Goal: Task Accomplishment & Management: Manage account settings

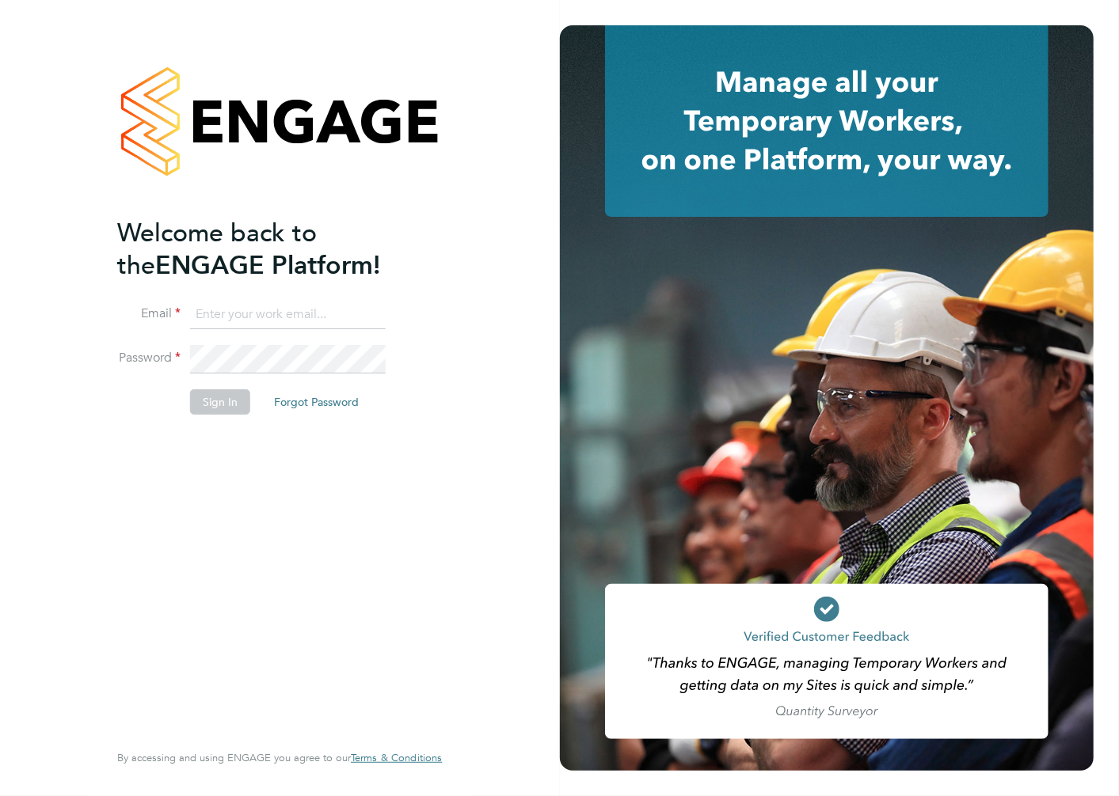
click at [273, 301] on input at bounding box center [288, 315] width 196 height 29
type input "alan.watts@hays.com"
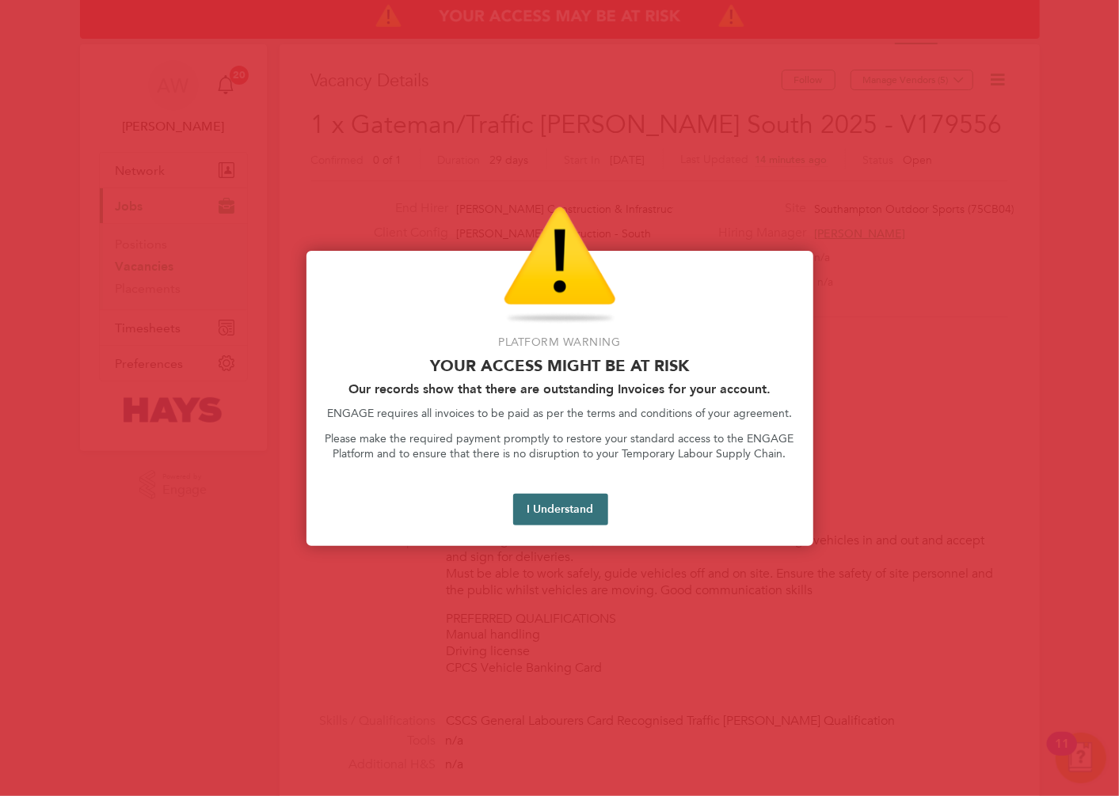
click at [584, 505] on button "I Understand" at bounding box center [560, 510] width 95 height 32
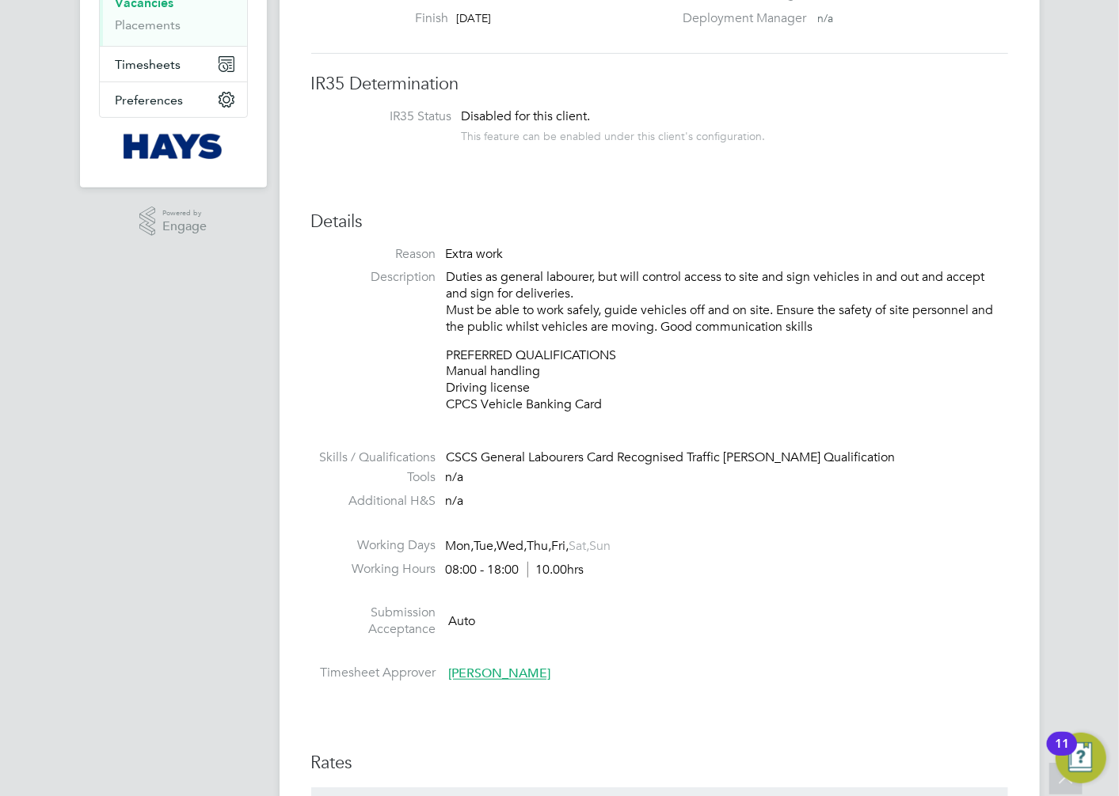
scroll to position [176, 0]
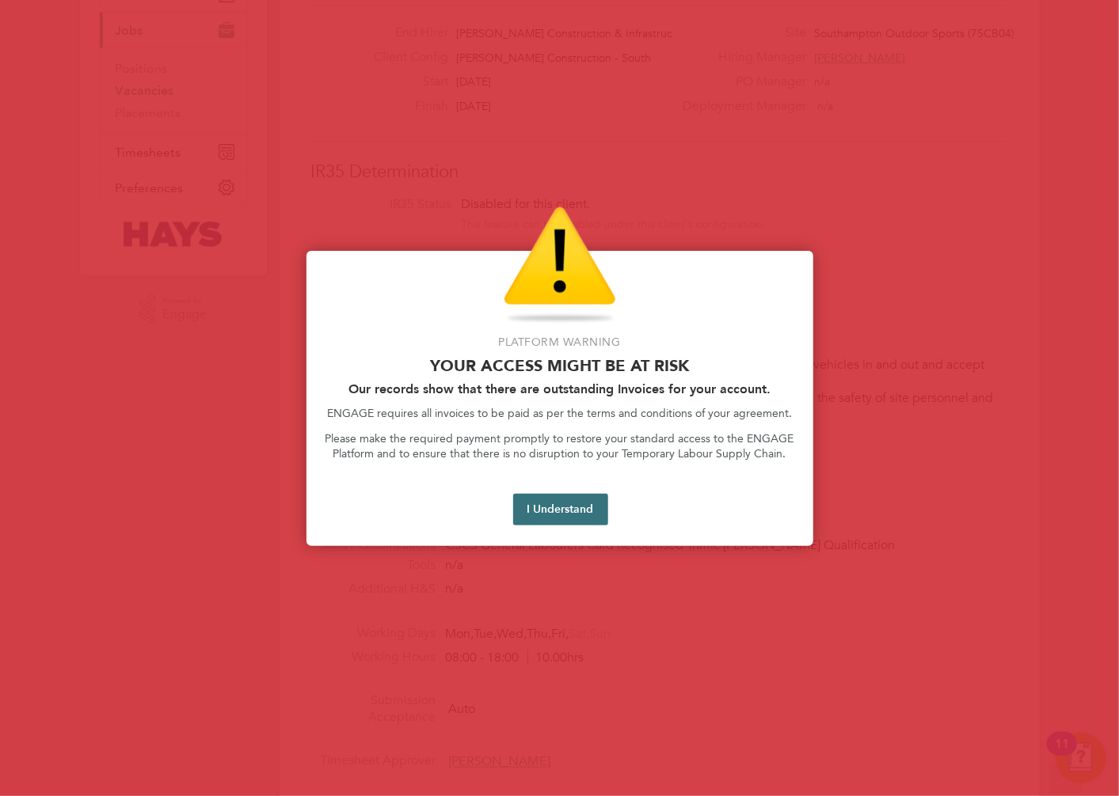
click at [572, 512] on button "I Understand" at bounding box center [560, 510] width 95 height 32
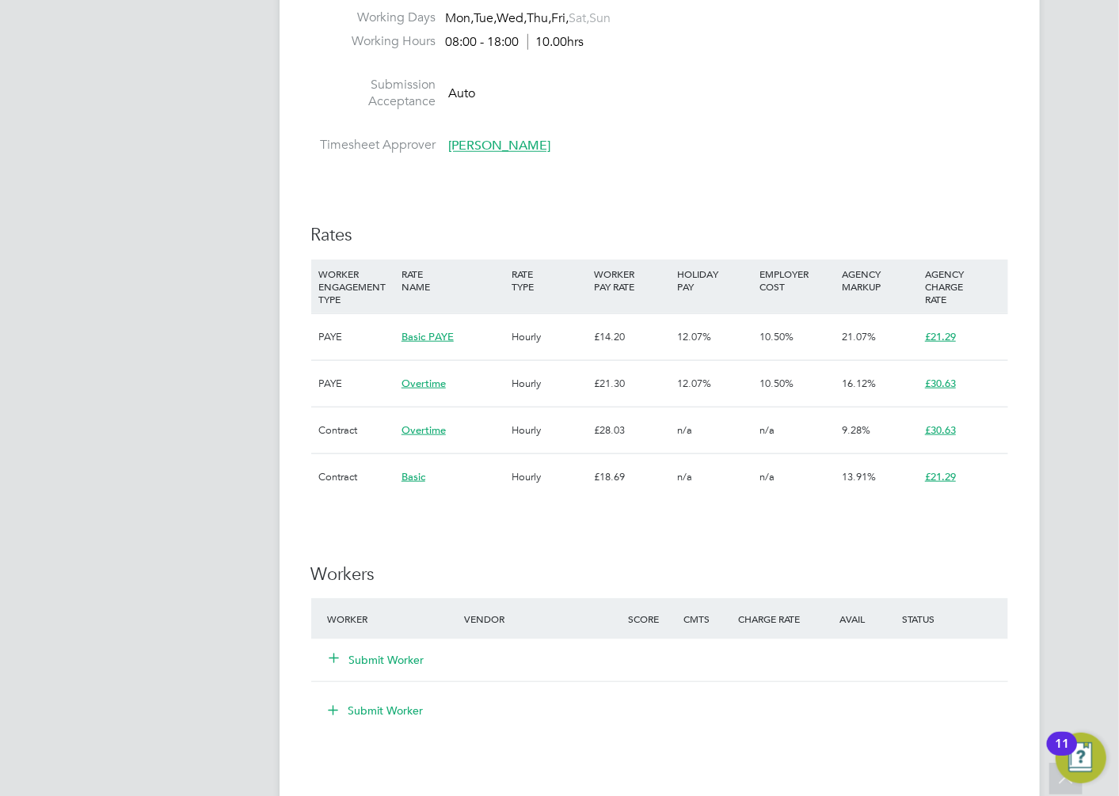
scroll to position [1055, 0]
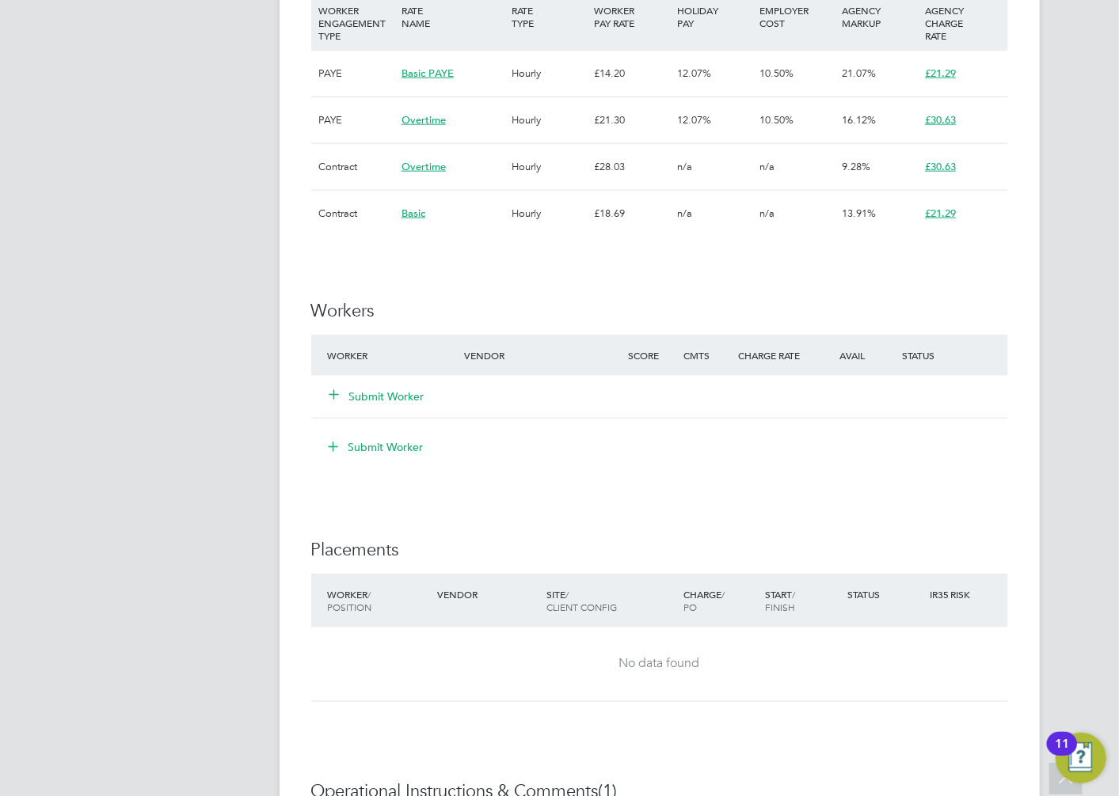
click at [398, 397] on button "Submit Worker" at bounding box center [377, 397] width 95 height 16
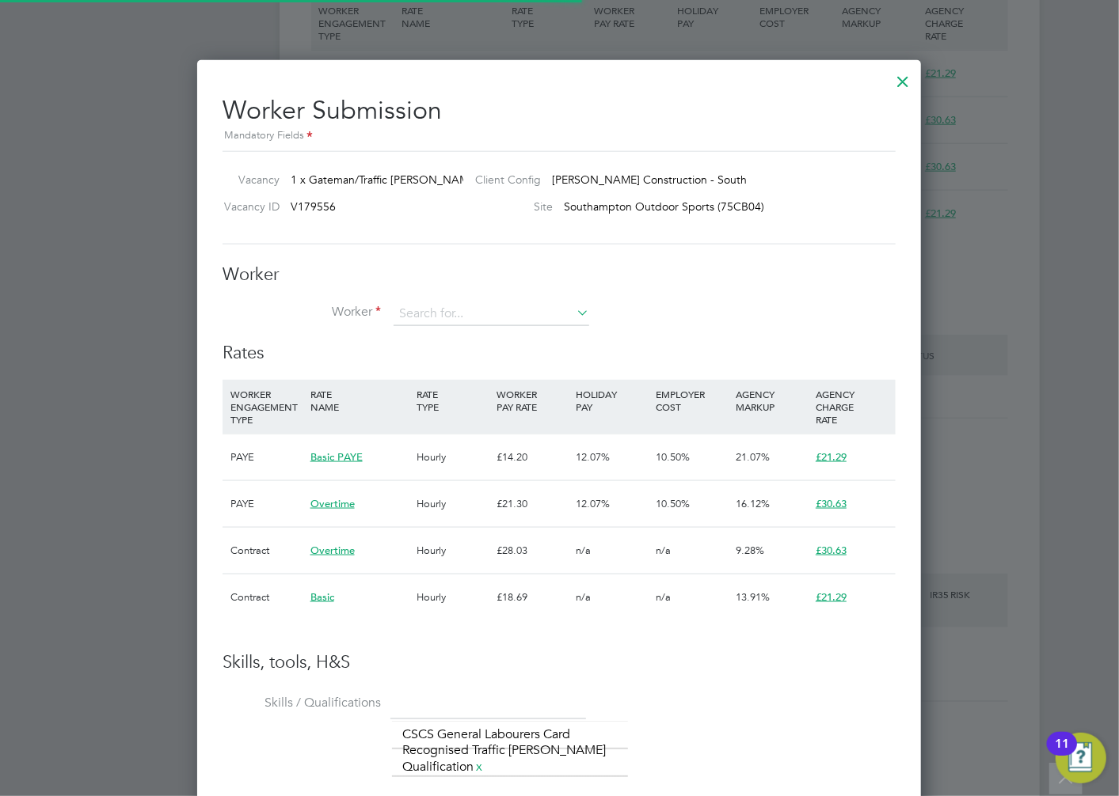
scroll to position [46, 107]
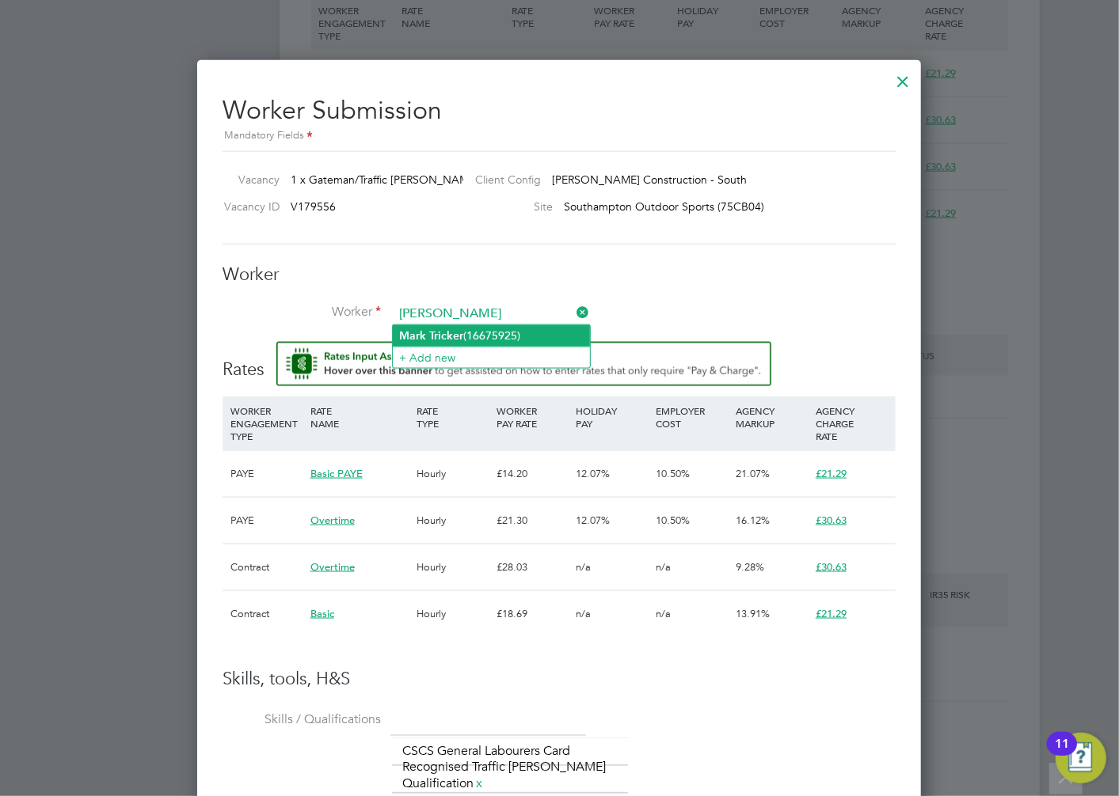
click at [430, 326] on li "Mark Tricker (16675925)" at bounding box center [491, 335] width 197 height 21
type input "Mark Tricker (16675925)"
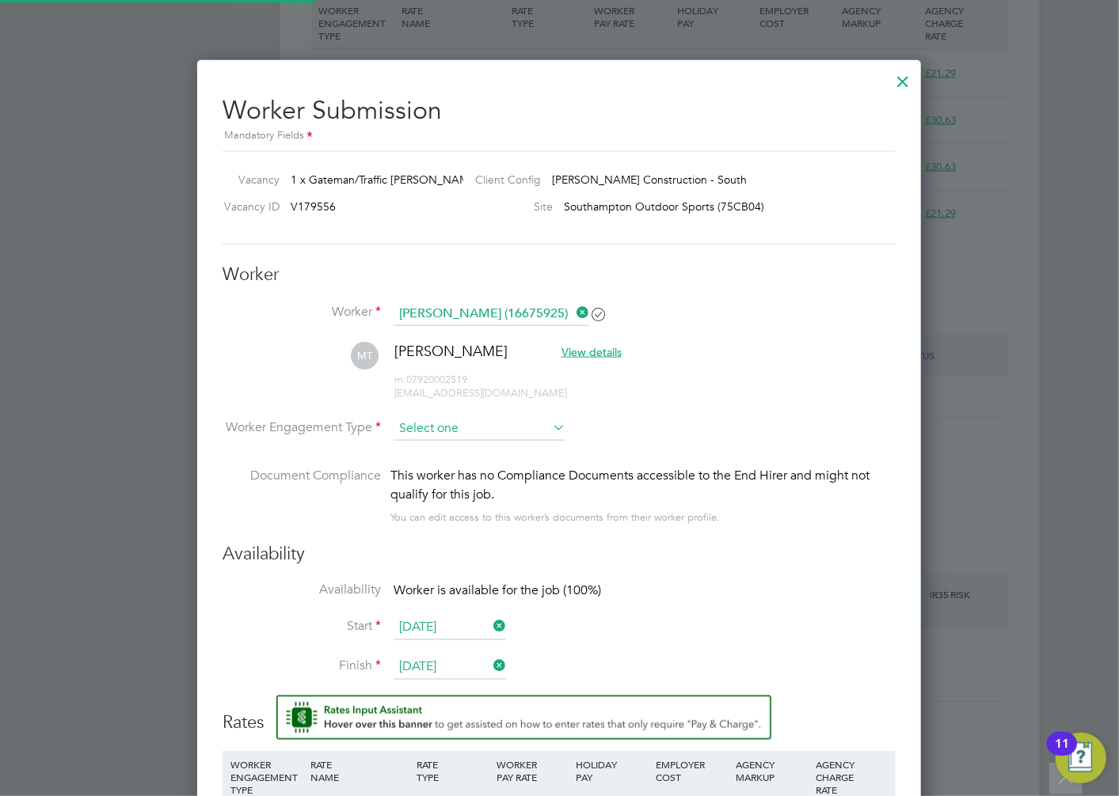
scroll to position [1500, 724]
click at [463, 421] on input at bounding box center [479, 429] width 172 height 24
click at [447, 447] on li "Contract" at bounding box center [479, 449] width 173 height 21
type input "Contract"
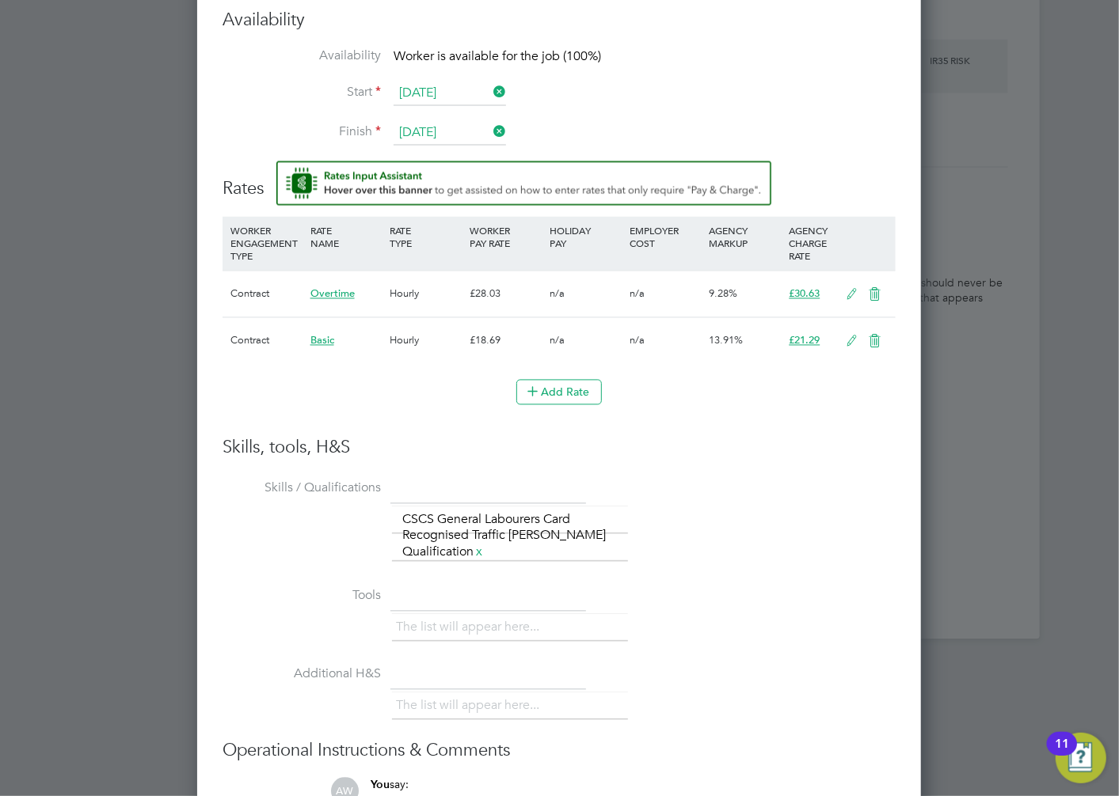
scroll to position [1591, 0]
click at [722, 407] on li "Add Rate" at bounding box center [558, 398] width 673 height 41
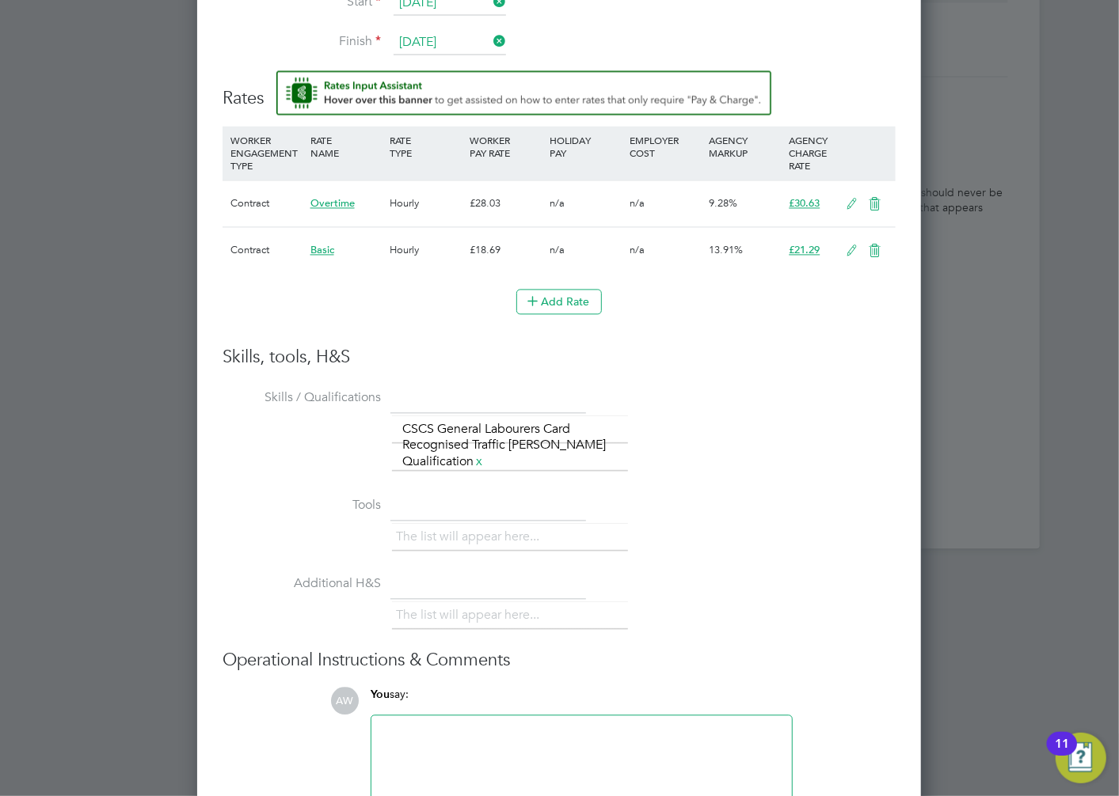
scroll to position [1767, 0]
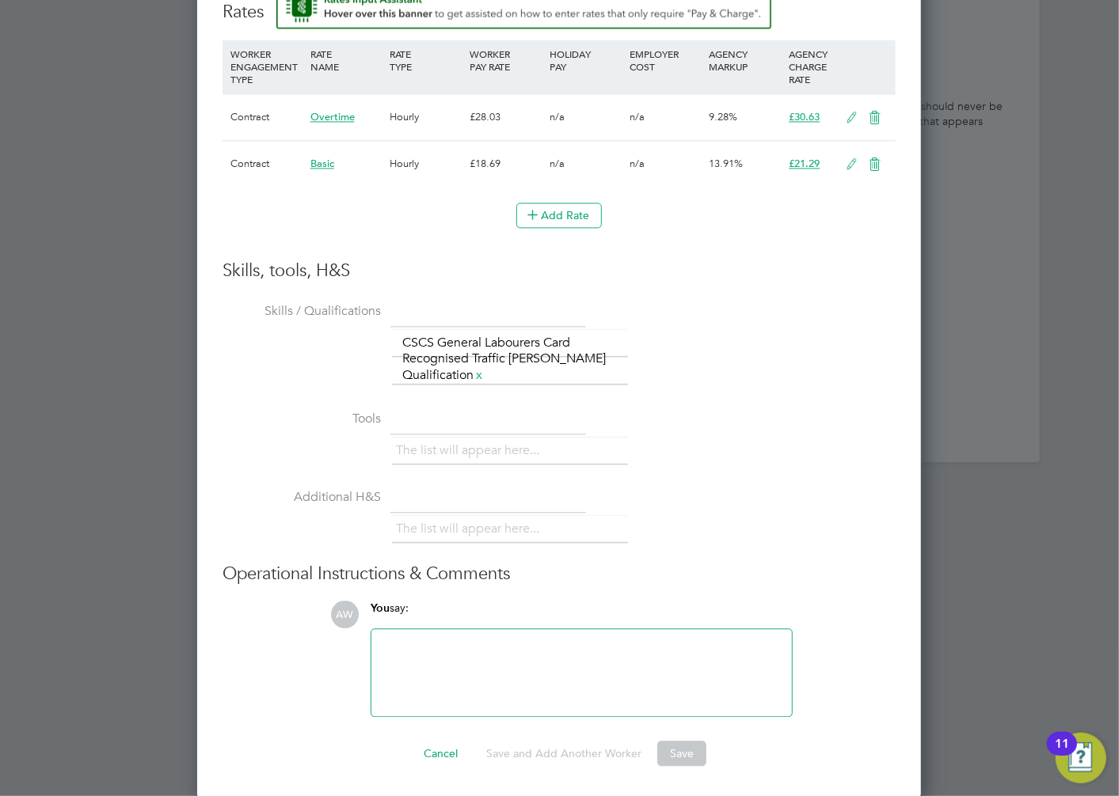
click at [699, 394] on li "Skills / Qualifications The list will appear here... CSCS General Labourers Car…" at bounding box center [558, 352] width 673 height 108
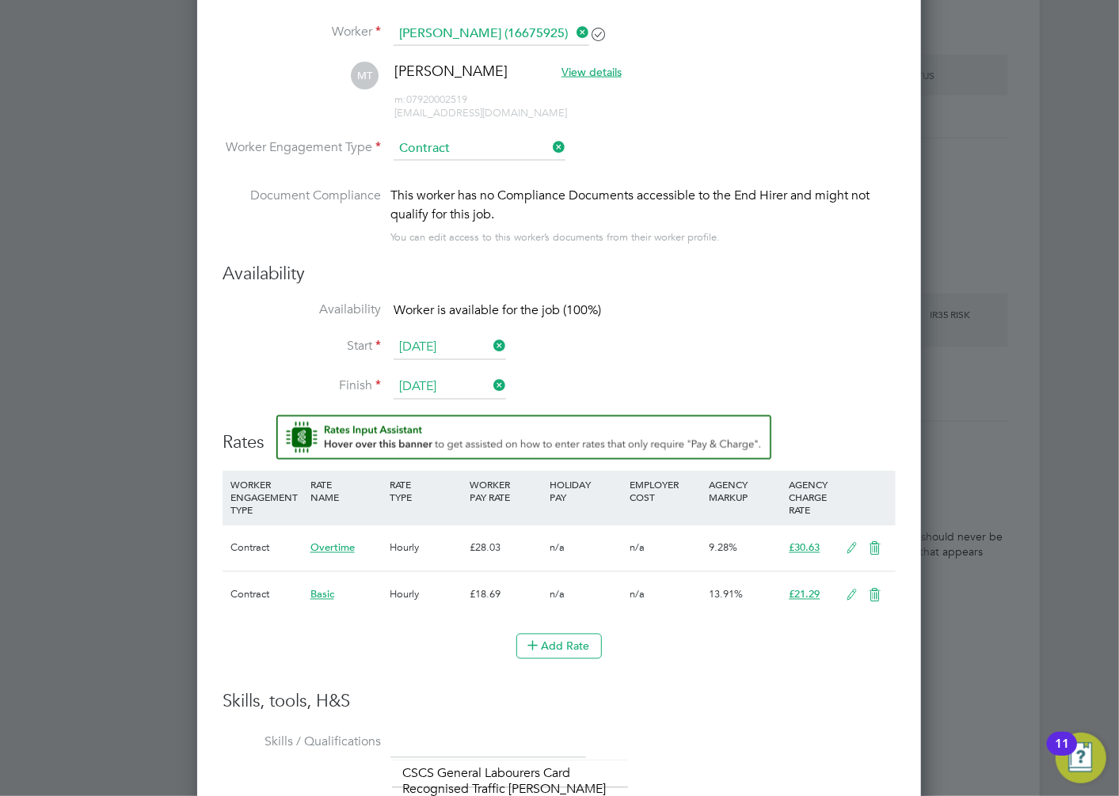
scroll to position [1591, 0]
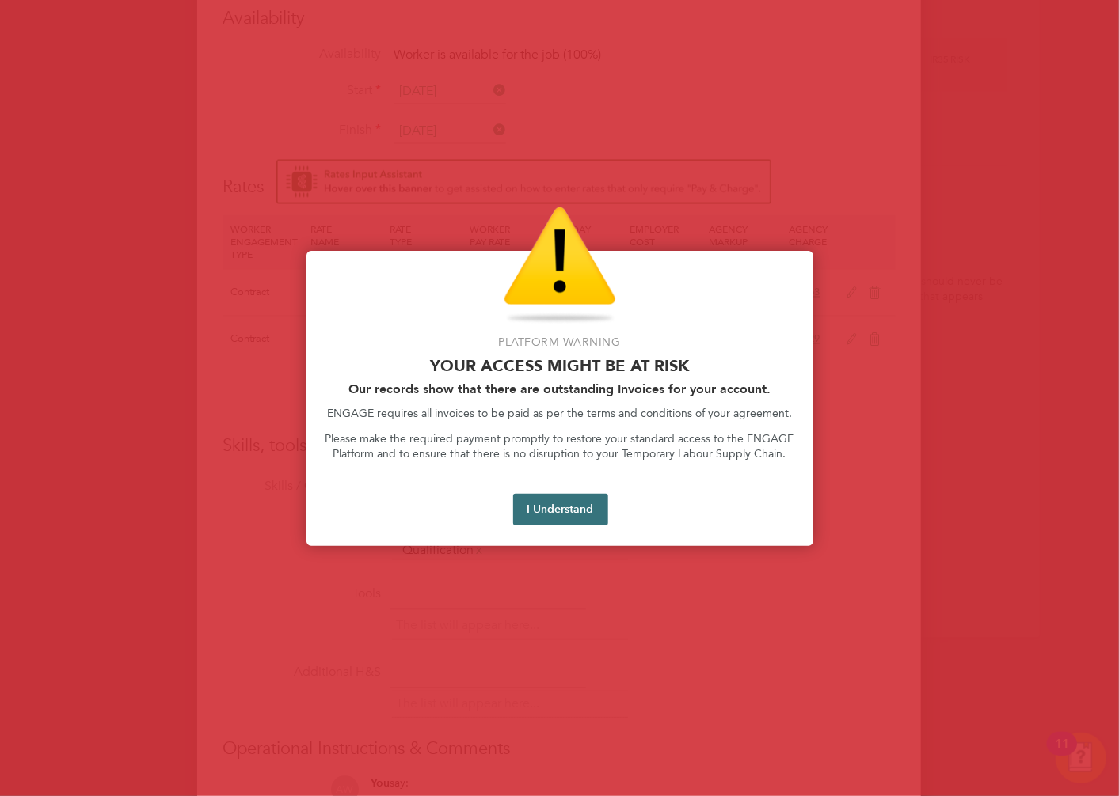
click at [534, 504] on button "I Understand" at bounding box center [560, 510] width 95 height 32
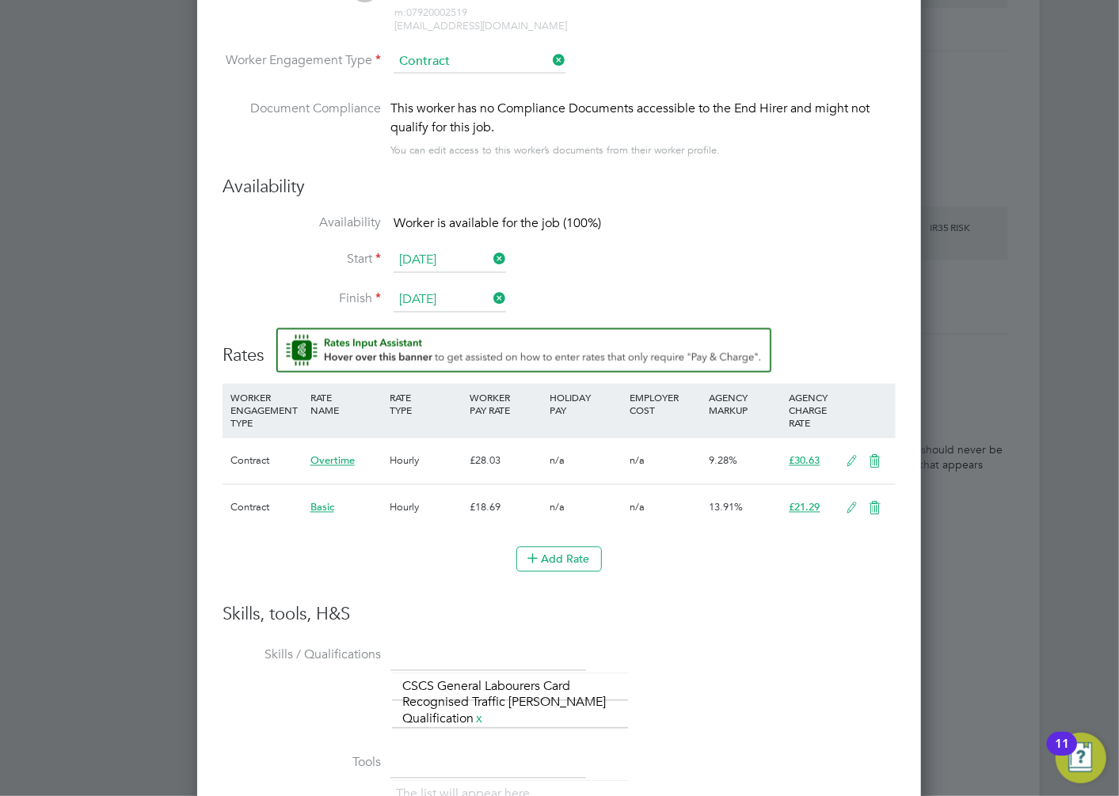
scroll to position [1415, 0]
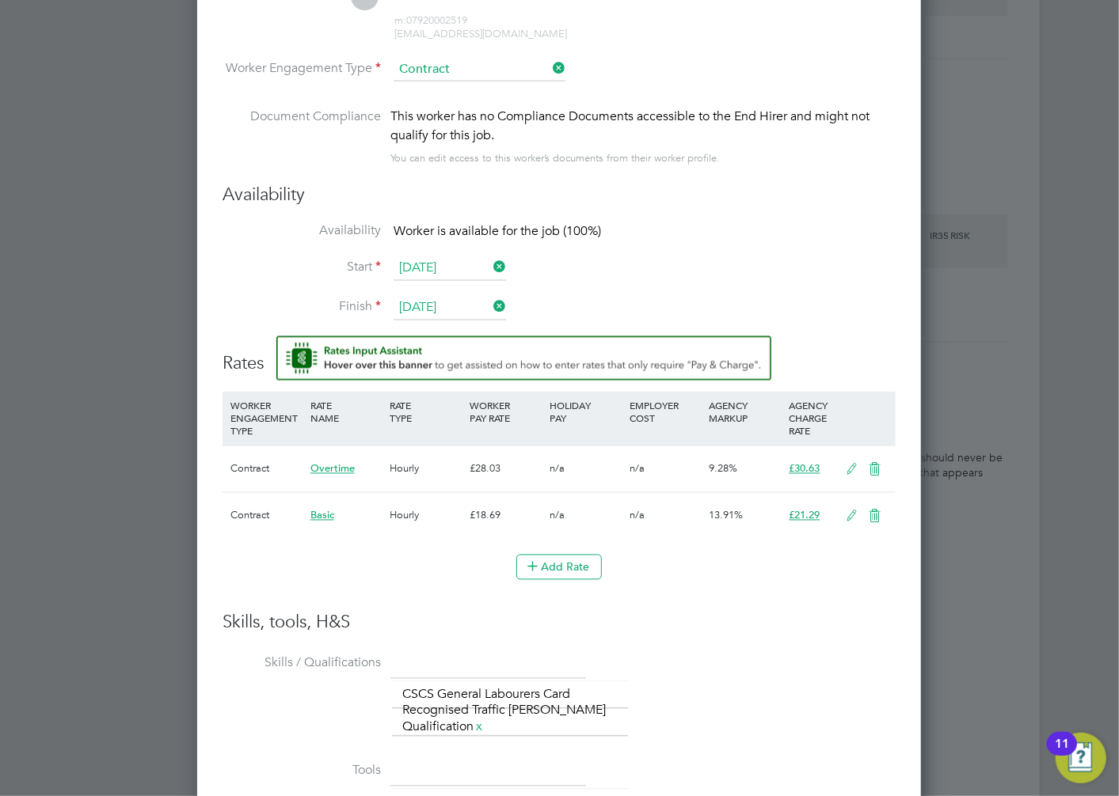
click at [779, 630] on h3 "Skills, tools, H&S" at bounding box center [558, 623] width 673 height 23
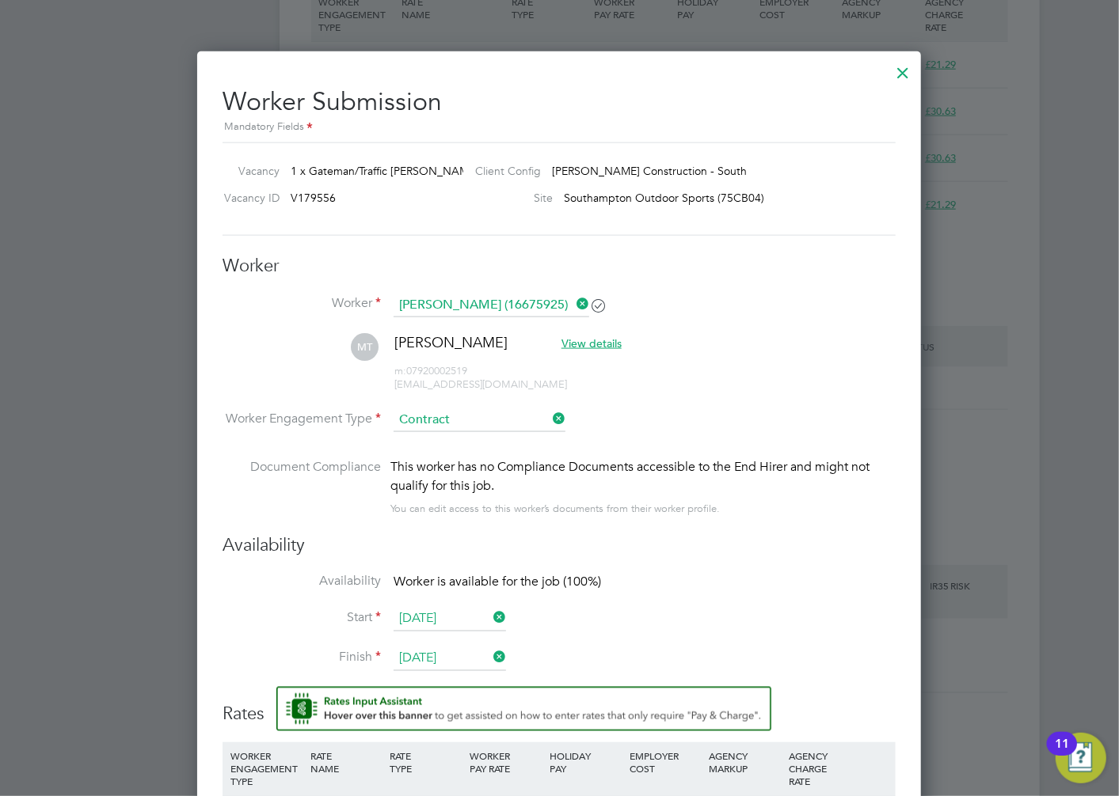
scroll to position [1063, 0]
click at [739, 295] on li "Worker Mark Tricker (16675925)" at bounding box center [558, 315] width 673 height 40
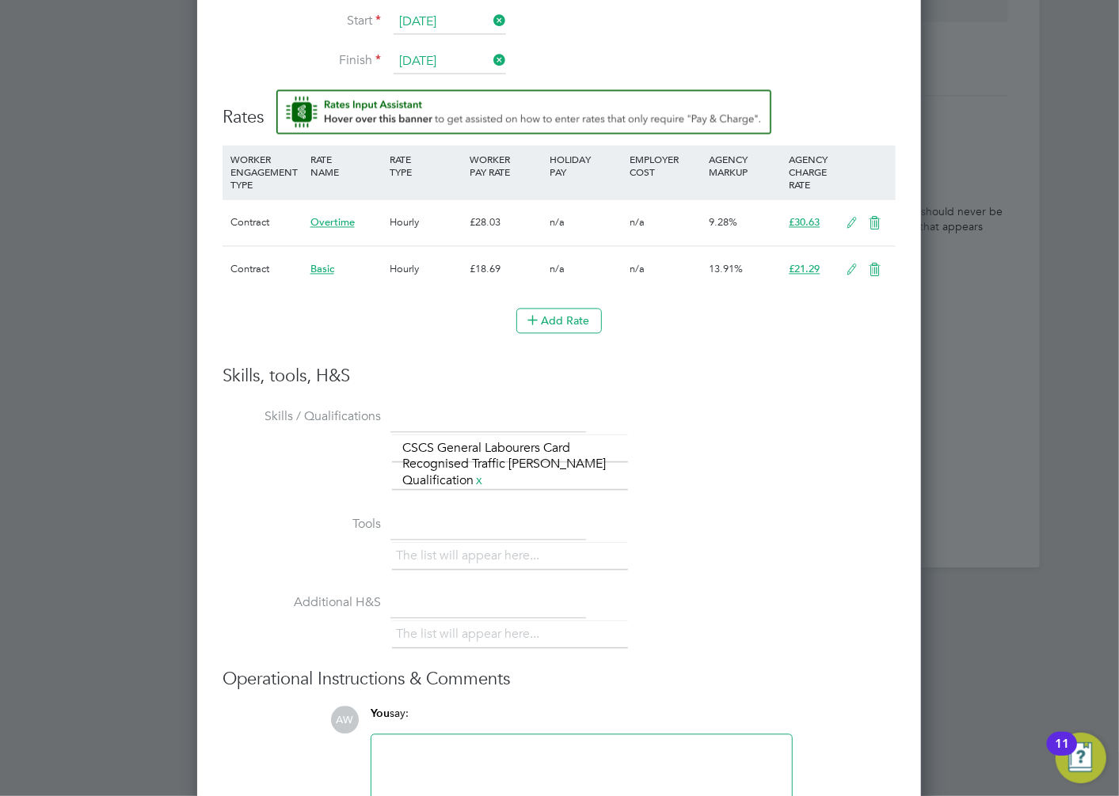
scroll to position [1767, 0]
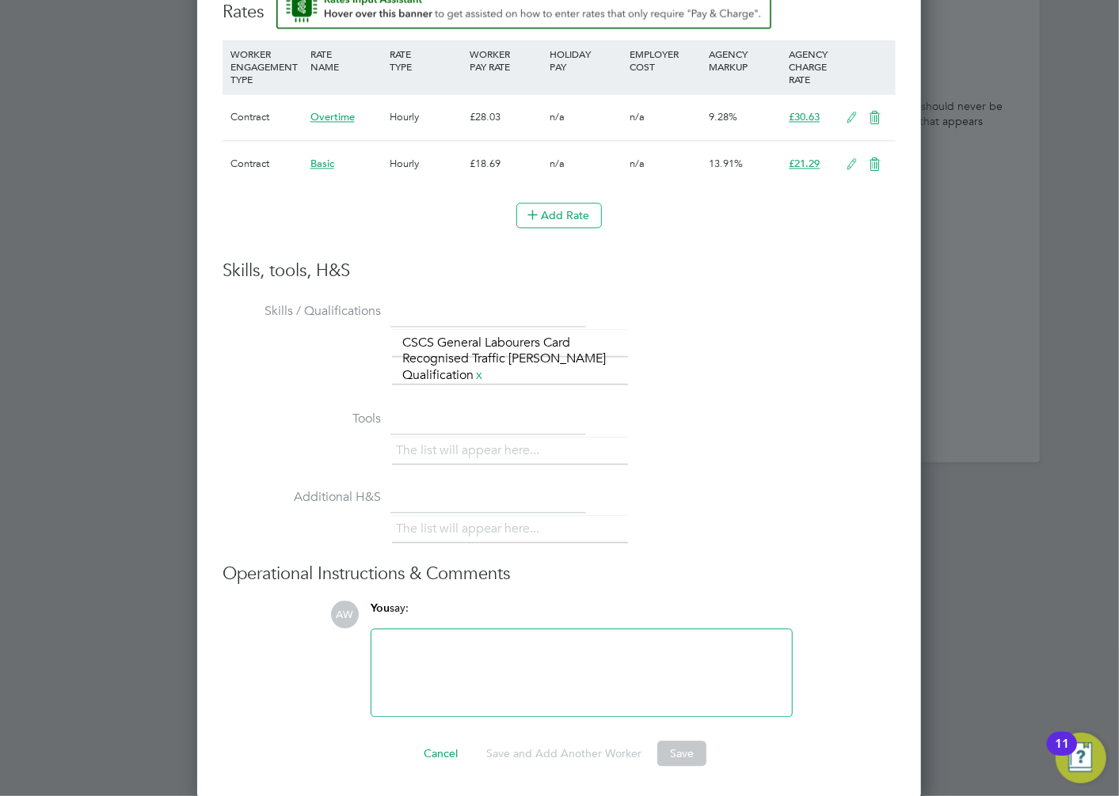
click at [747, 352] on div "The list will appear here... CSCS General Labourers Card Recognised Traffic Mar…" at bounding box center [644, 359] width 504 height 61
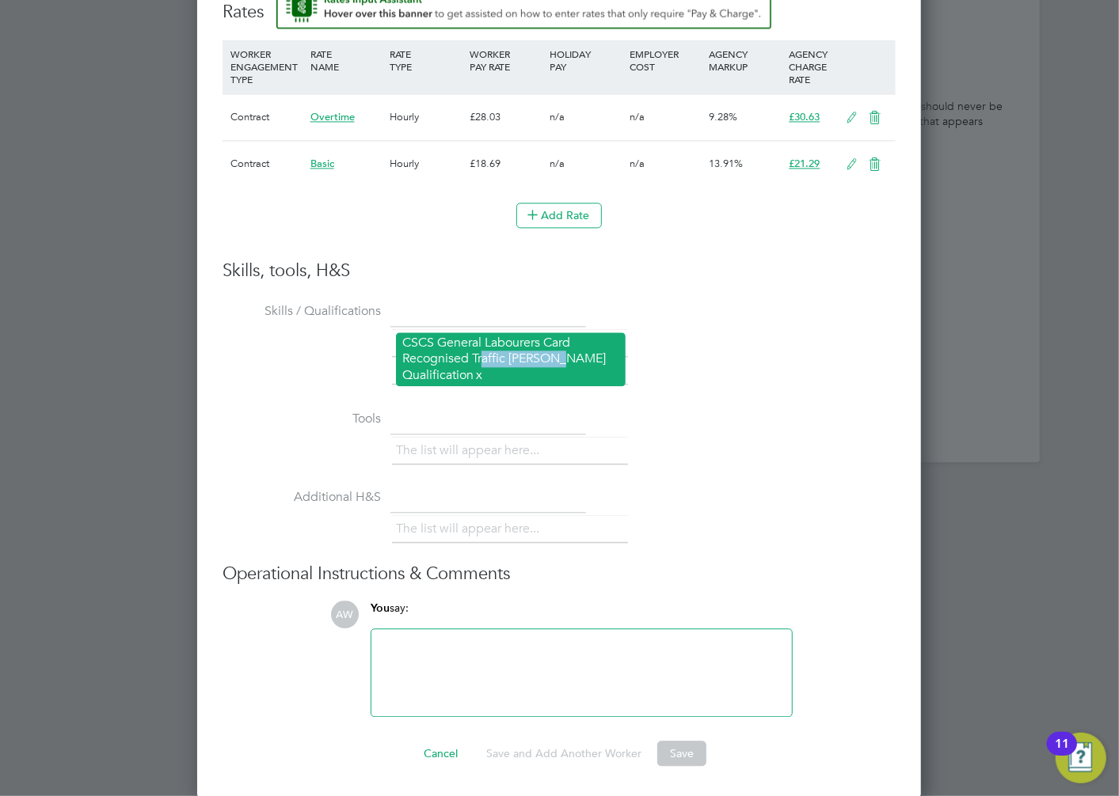
drag, startPoint x: 485, startPoint y: 356, endPoint x: 603, endPoint y: 358, distance: 118.0
click at [603, 358] on li "CSCS General Labourers Card Recognised Traffic Marshall Qualification x" at bounding box center [511, 360] width 230 height 54
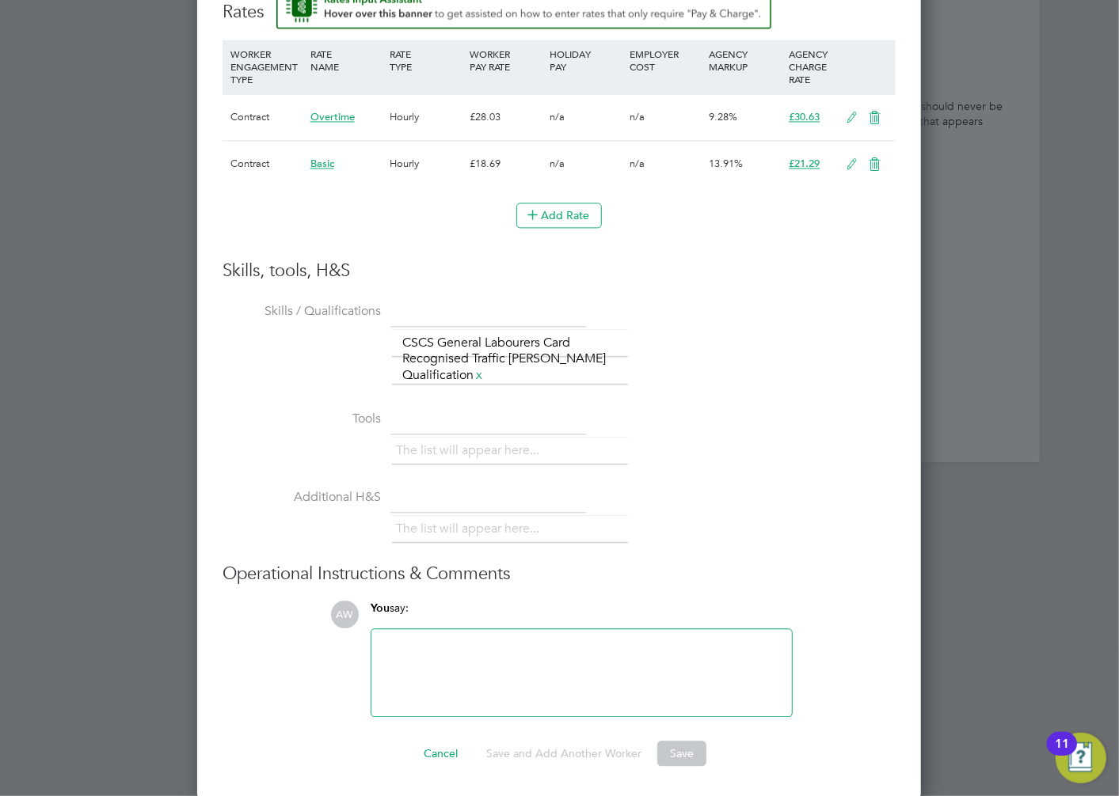
drag, startPoint x: 603, startPoint y: 358, endPoint x: 736, endPoint y: 367, distance: 134.1
click at [736, 367] on div "The list will appear here... CSCS General Labourers Card Recognised Traffic Mar…" at bounding box center [644, 359] width 504 height 61
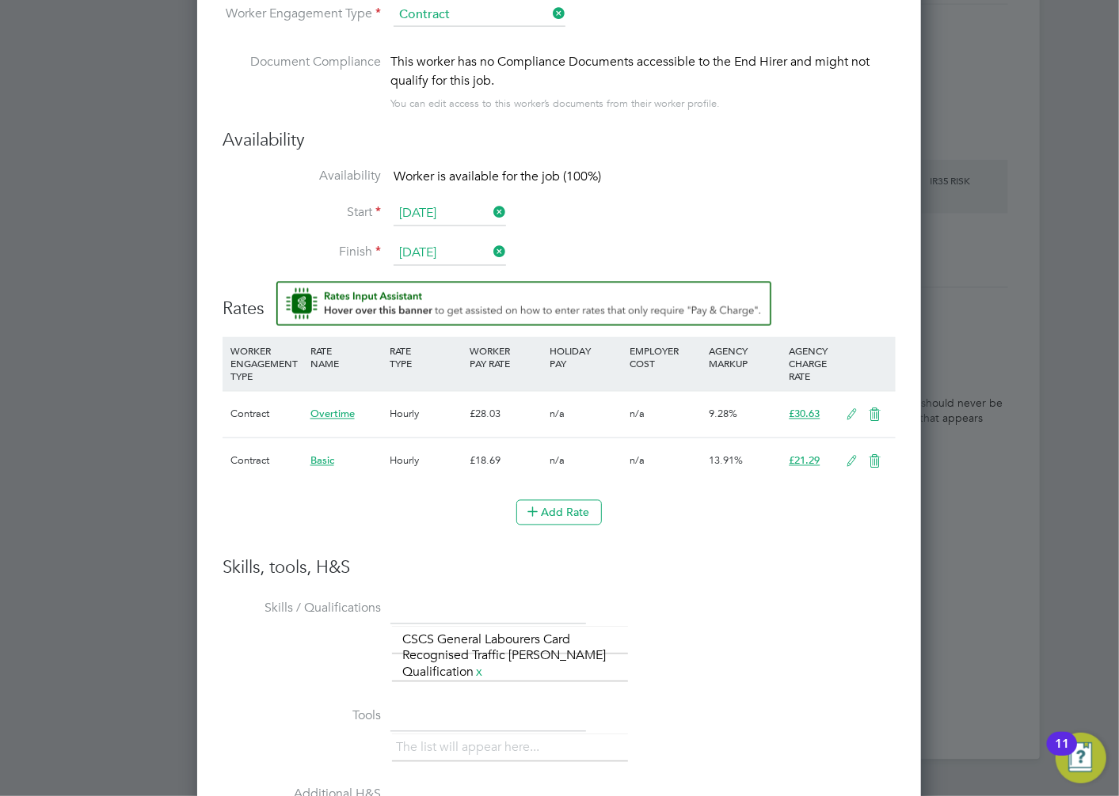
scroll to position [1415, 0]
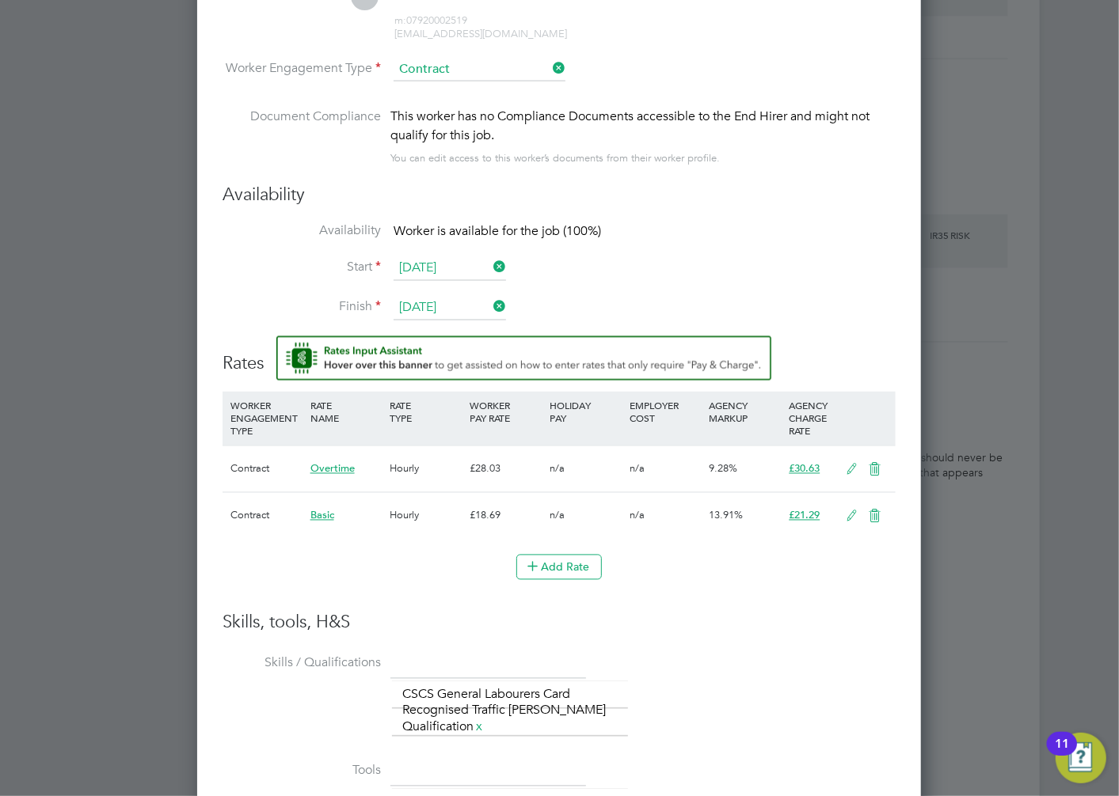
click at [876, 469] on icon at bounding box center [875, 470] width 20 height 13
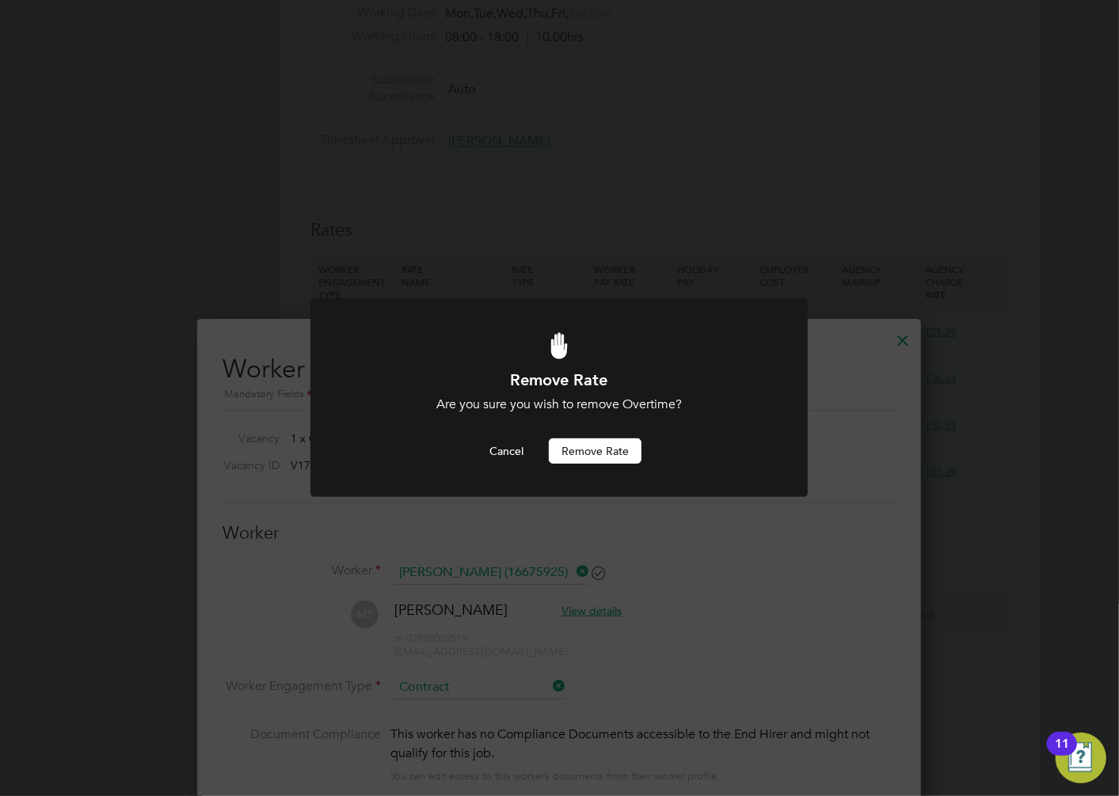
click at [587, 449] on button "Remove rate" at bounding box center [595, 451] width 93 height 25
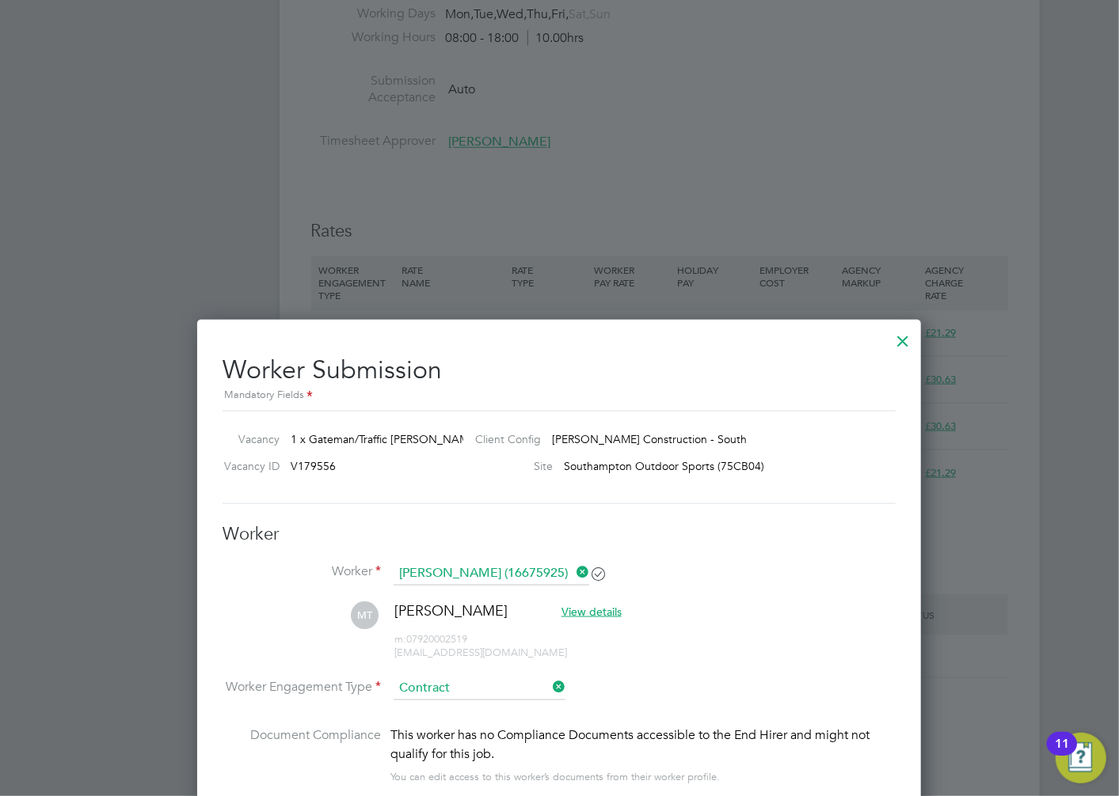
scroll to position [1236, 0]
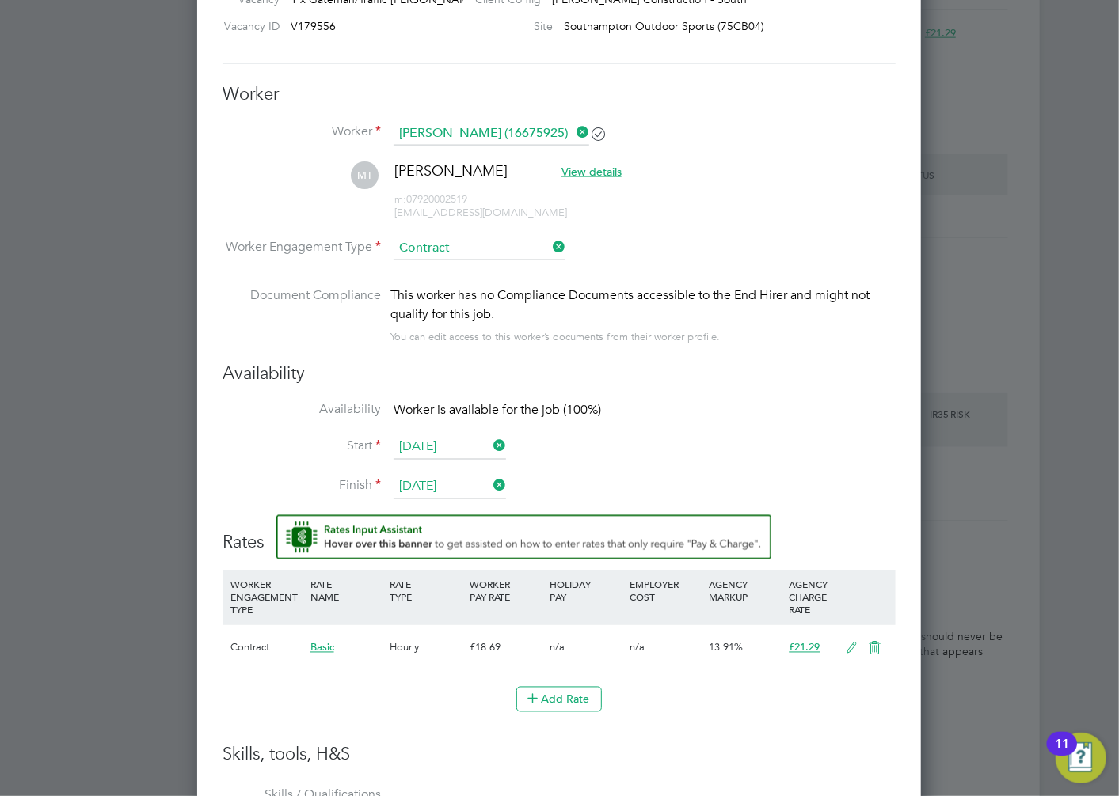
click at [876, 652] on icon at bounding box center [875, 649] width 20 height 13
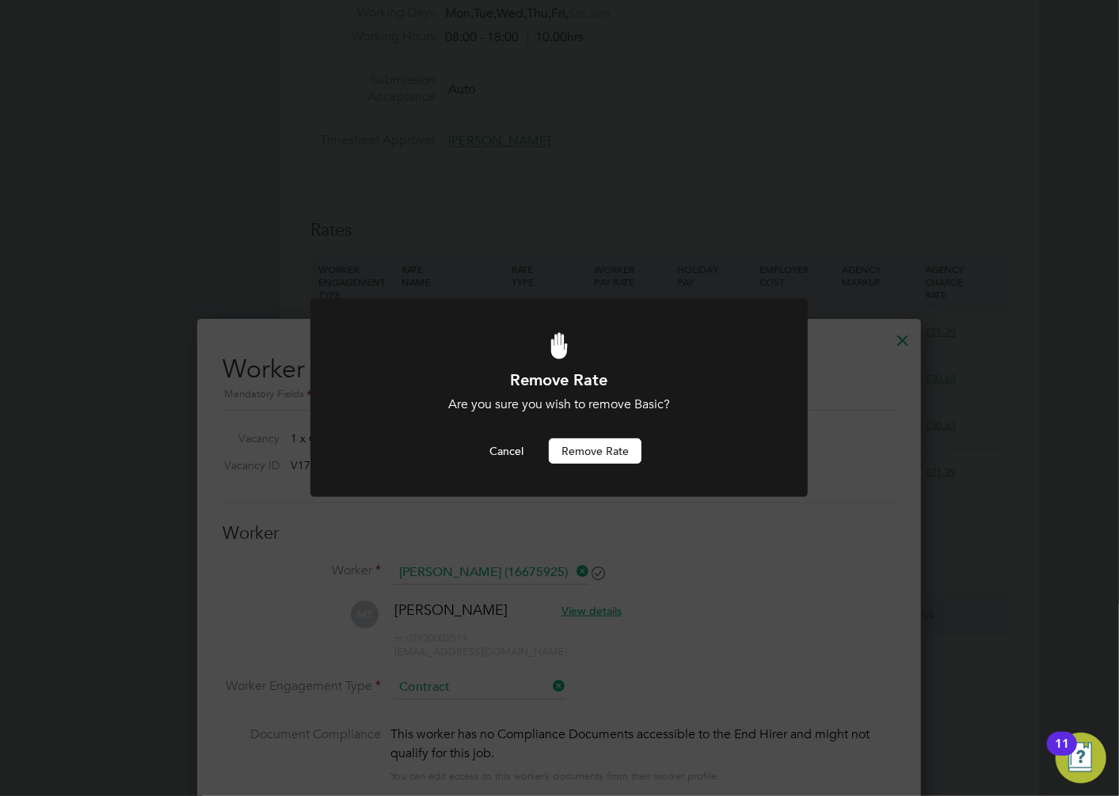
click at [606, 457] on button "Remove rate" at bounding box center [595, 451] width 93 height 25
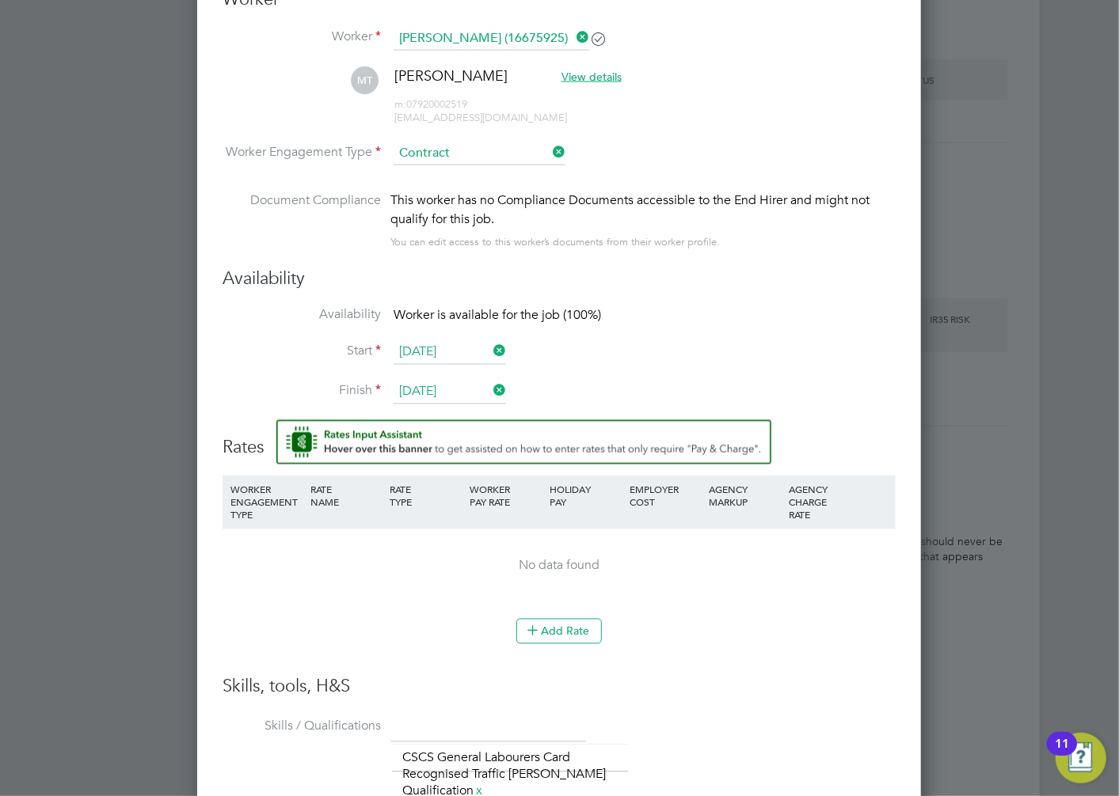
scroll to position [1541, 0]
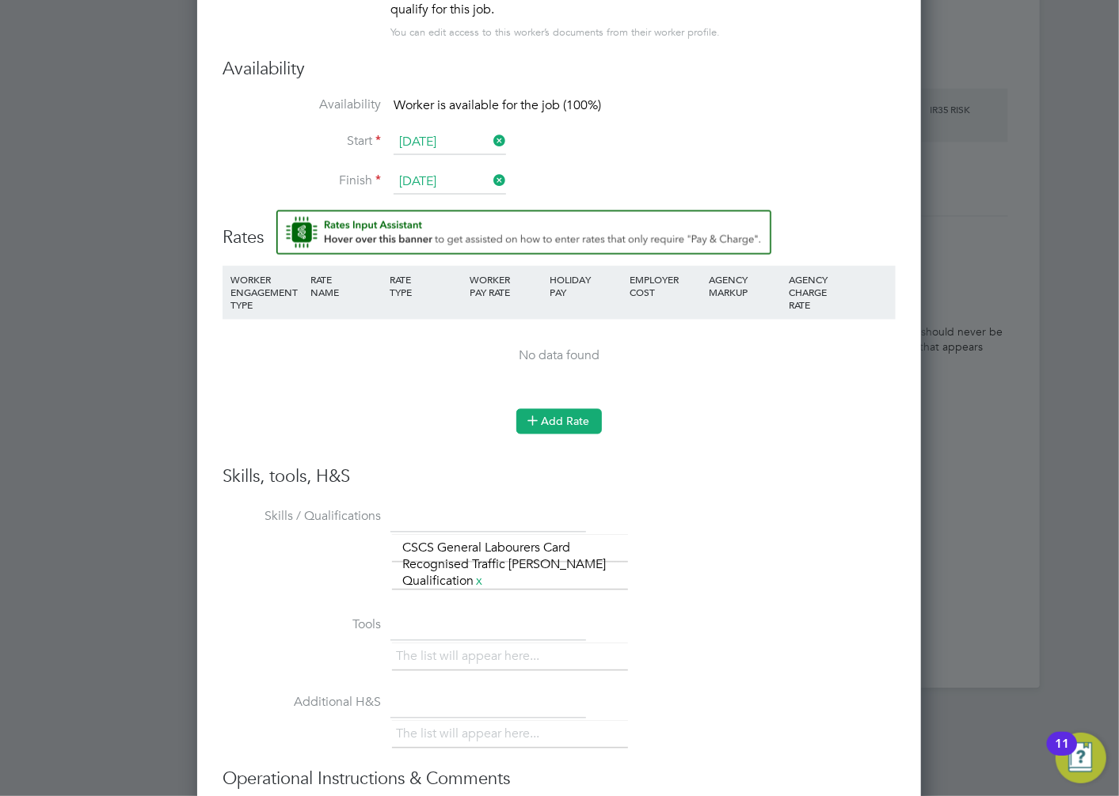
click at [580, 413] on button "Add Rate" at bounding box center [559, 421] width 86 height 25
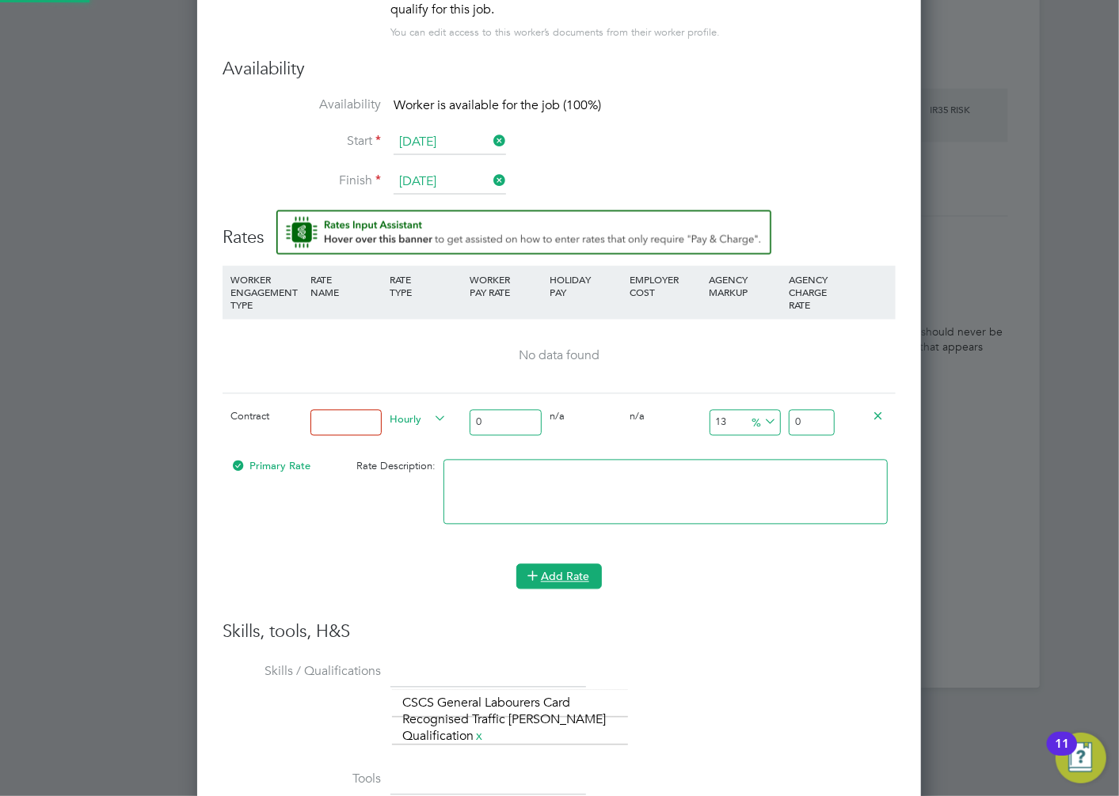
scroll to position [1510, 724]
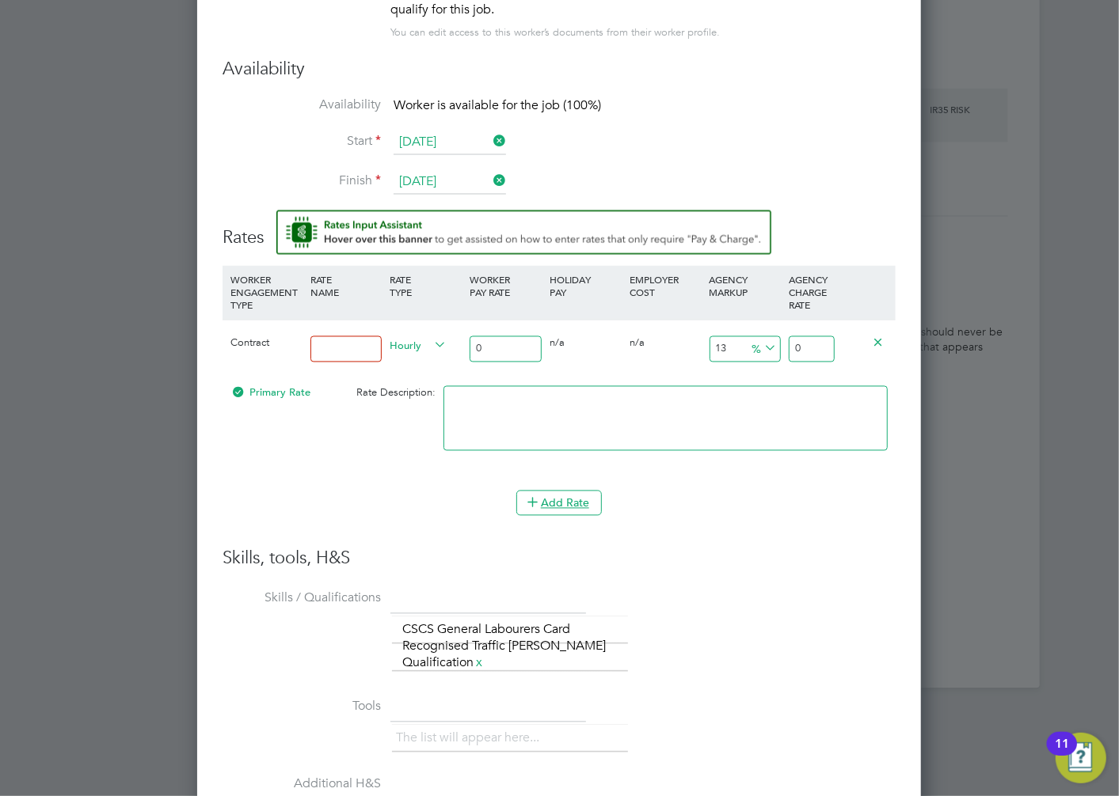
click at [345, 344] on input at bounding box center [346, 349] width 72 height 26
type input "Primary"
drag, startPoint x: 499, startPoint y: 352, endPoint x: 464, endPoint y: 352, distance: 34.8
click at [464, 352] on div "Contract Primary Hourly 0 0 n/a 0 n/a 13 0 % 0" at bounding box center [558, 349] width 673 height 59
type input "1"
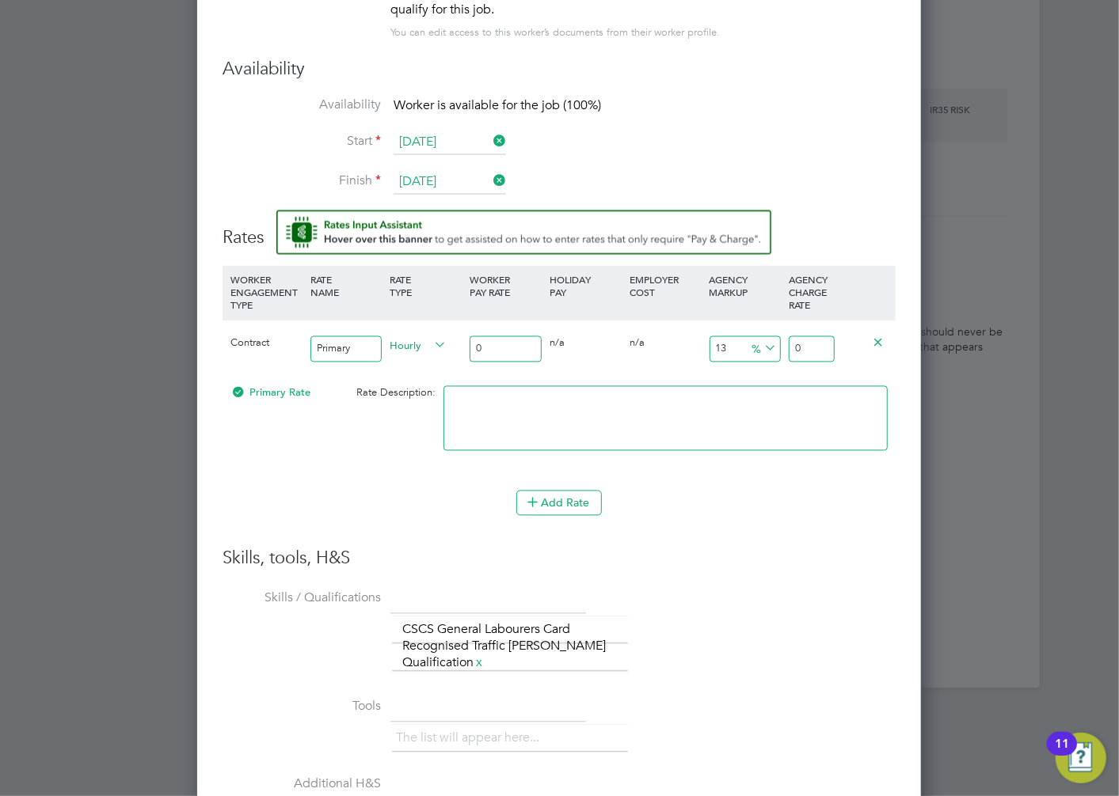
type input "1.13"
type input "18"
type input "20.34"
type input "18.6"
type input "21.018"
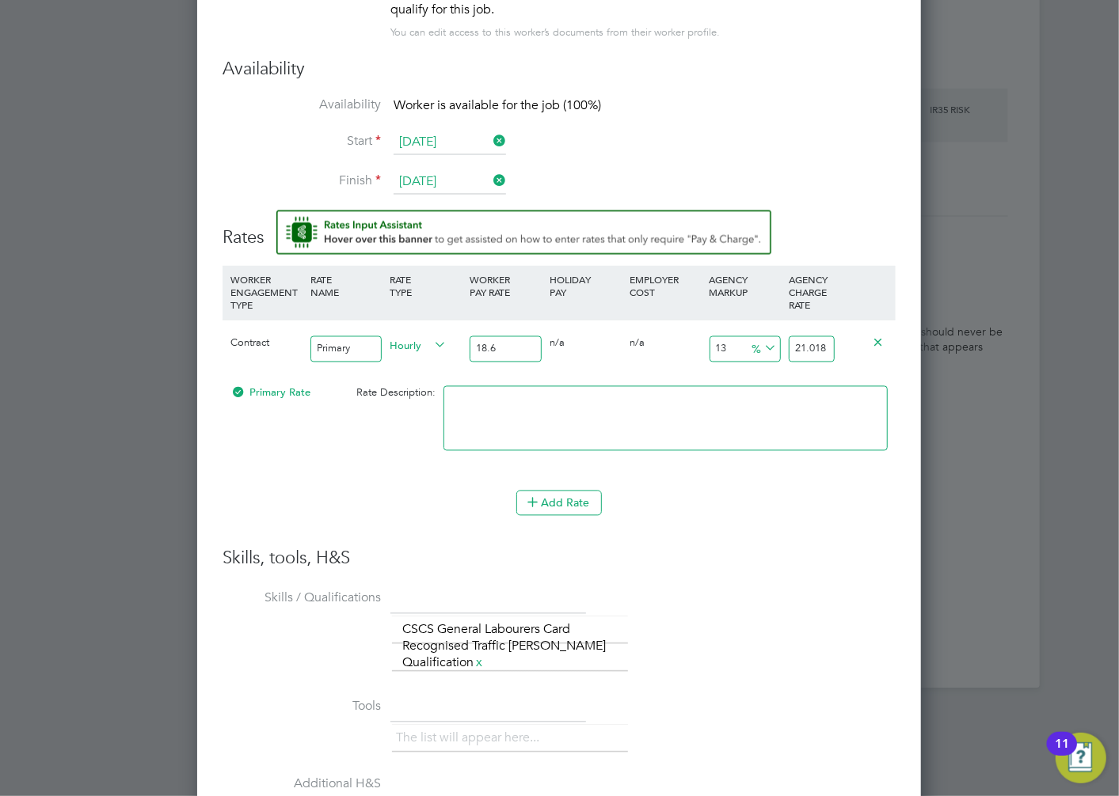
type input "18.69"
type input "21.1197"
type input "18.69"
click at [821, 345] on input "21.1197" at bounding box center [811, 349] width 45 height 26
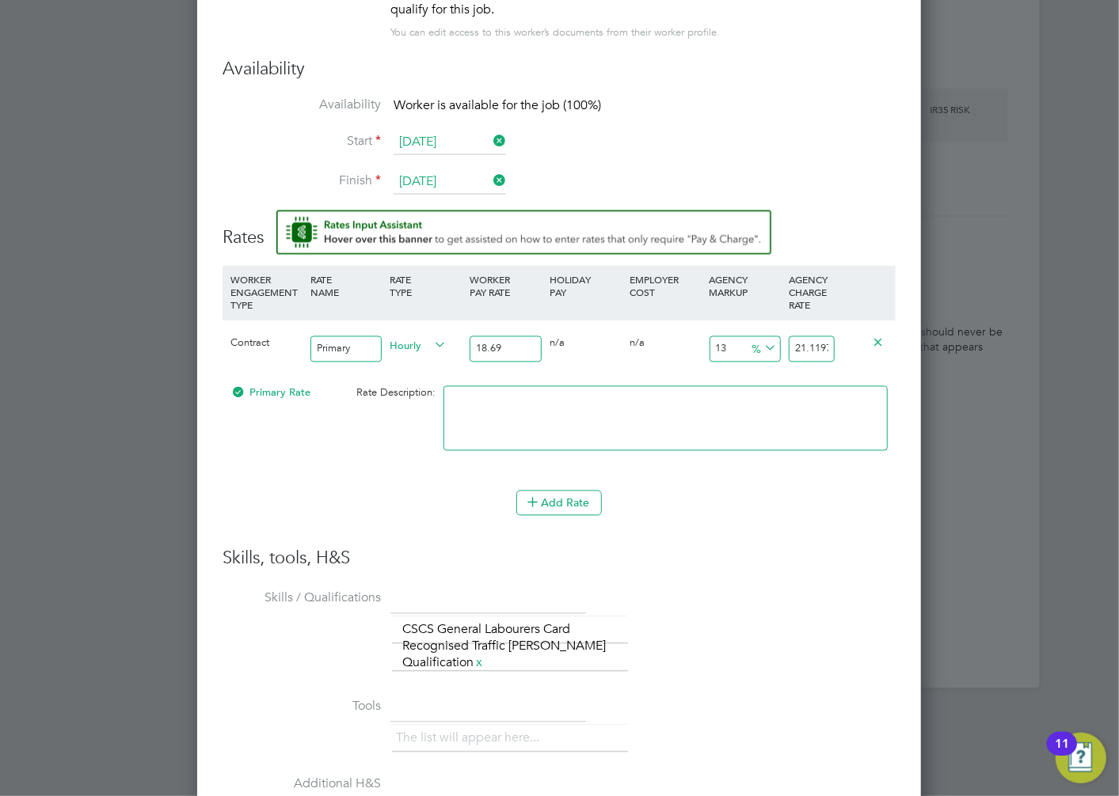
drag, startPoint x: 828, startPoint y: 344, endPoint x: 789, endPoint y: 345, distance: 38.8
click at [789, 345] on input "21.1197" at bounding box center [811, 349] width 45 height 26
type input "-62.546816479400746"
type input "7"
drag, startPoint x: 817, startPoint y: 345, endPoint x: 789, endPoint y: 345, distance: 28.5
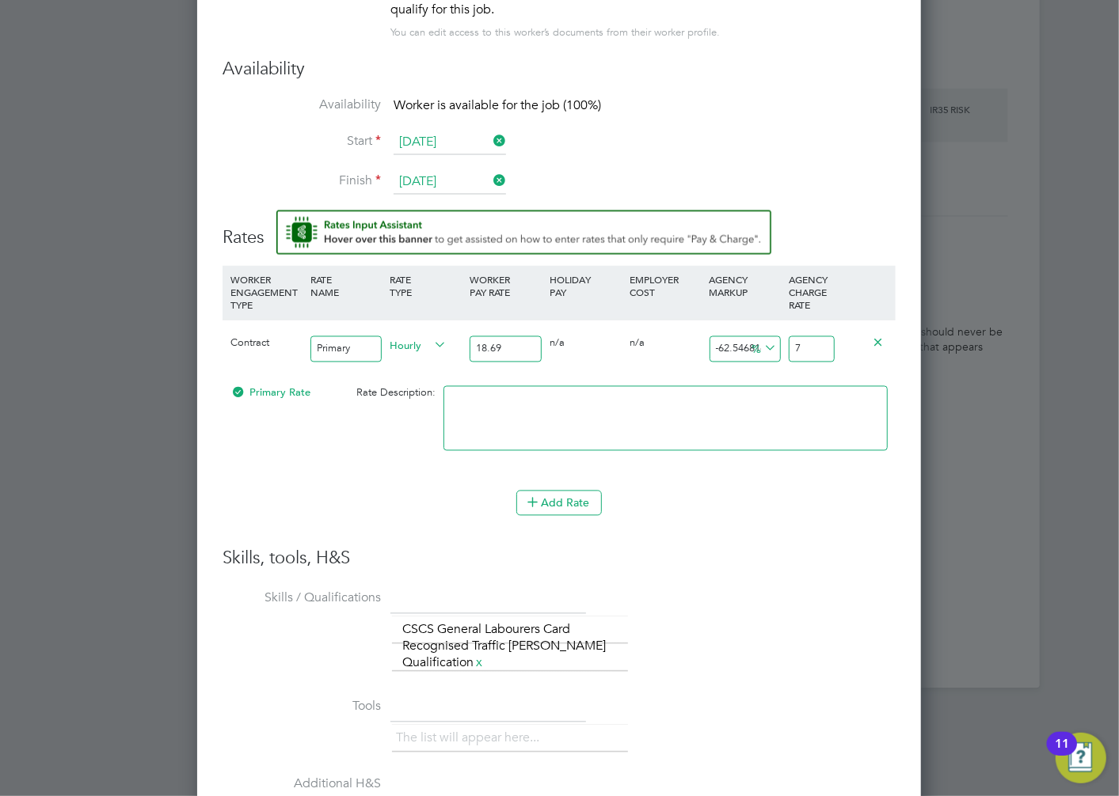
click at [789, 345] on input "7" at bounding box center [811, 349] width 45 height 26
type input "-89.29909042268592"
type input "2"
type input "12.359550561797754"
type input "21"
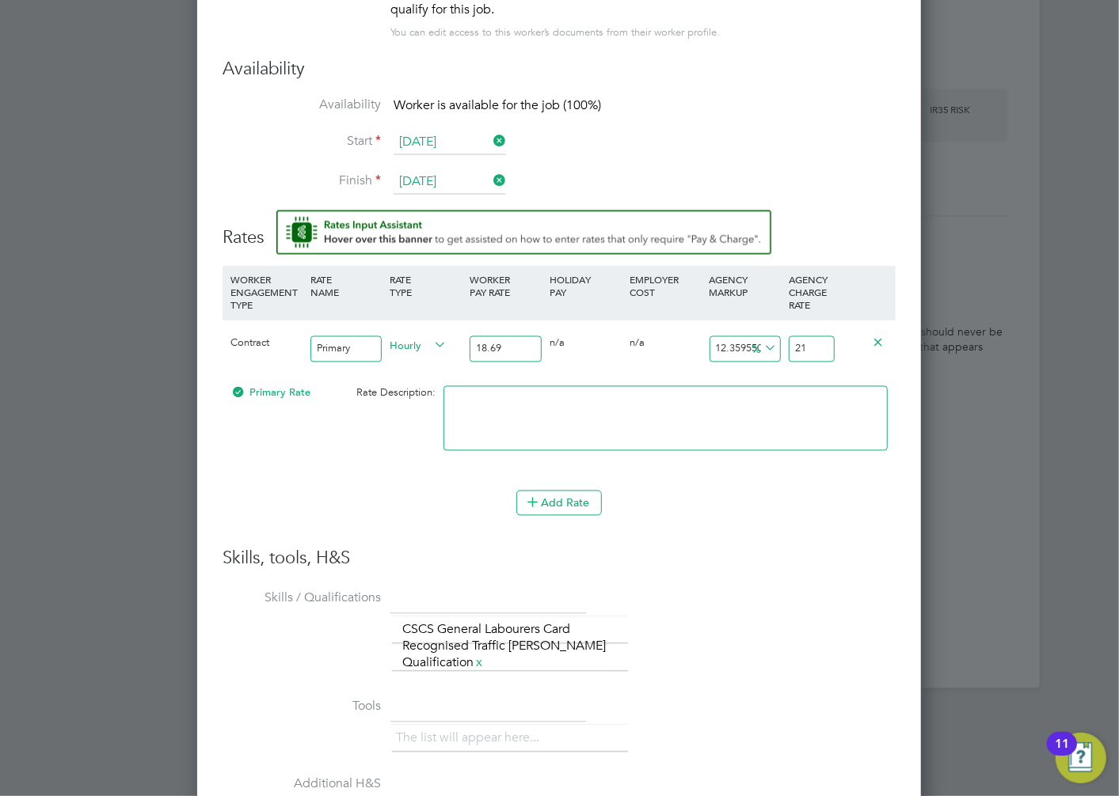
type input "13.42964151952916"
type input "21.2"
type input "13.911182450508294"
type input "21.29"
click at [906, 401] on div "Worker Submission Mandatory Fields Vacancy 1 x Gateman/Traffic Marshall So… Cli…" at bounding box center [559, 330] width 724 height 1511
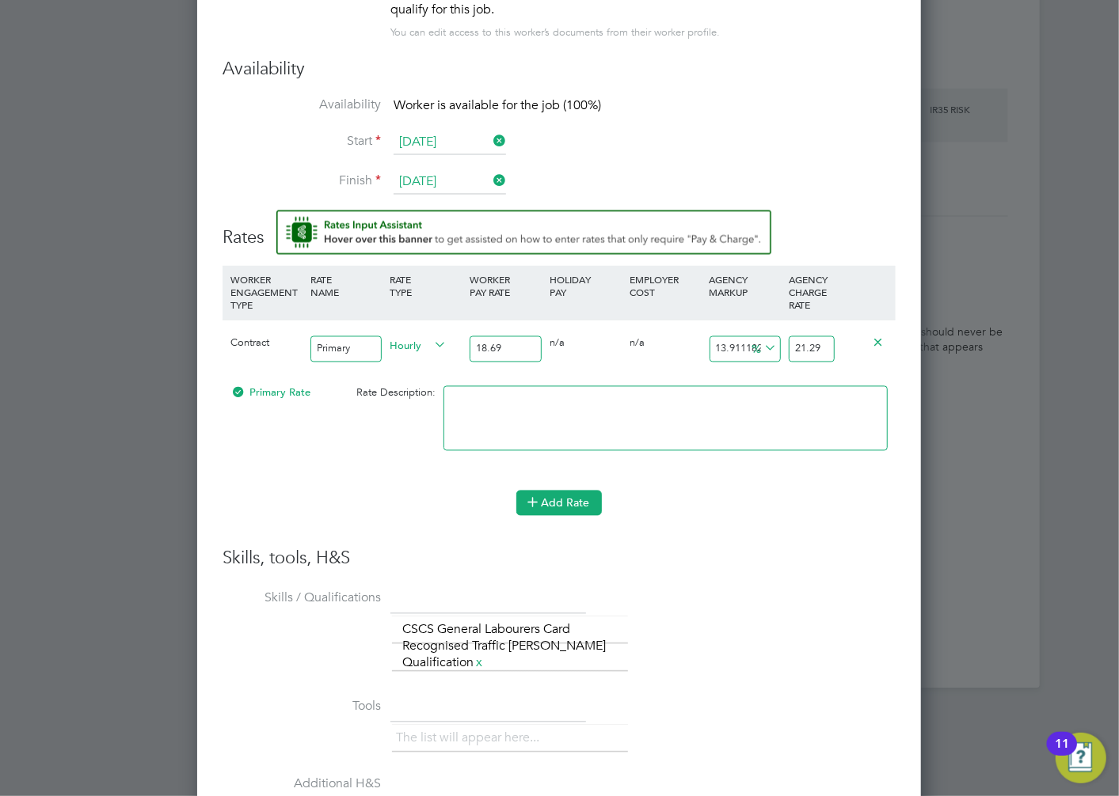
click at [526, 503] on icon at bounding box center [532, 502] width 12 height 12
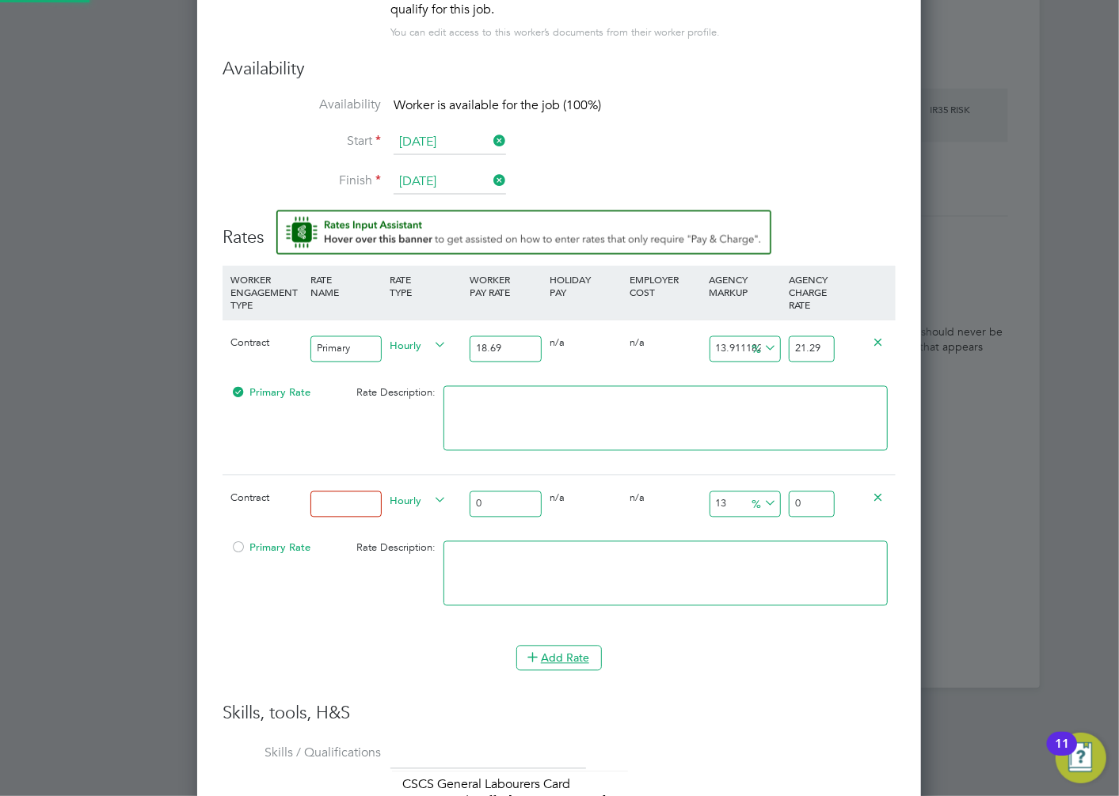
scroll to position [1666, 724]
click at [381, 496] on input at bounding box center [346, 505] width 72 height 26
type input "Weekdays Overtime"
drag, startPoint x: 515, startPoint y: 504, endPoint x: 412, endPoint y: 504, distance: 102.9
click at [412, 504] on div "Contract Weekdays Overtime Hourly 0 0 n/a 0 n/a 13 0 % 0" at bounding box center [558, 504] width 673 height 59
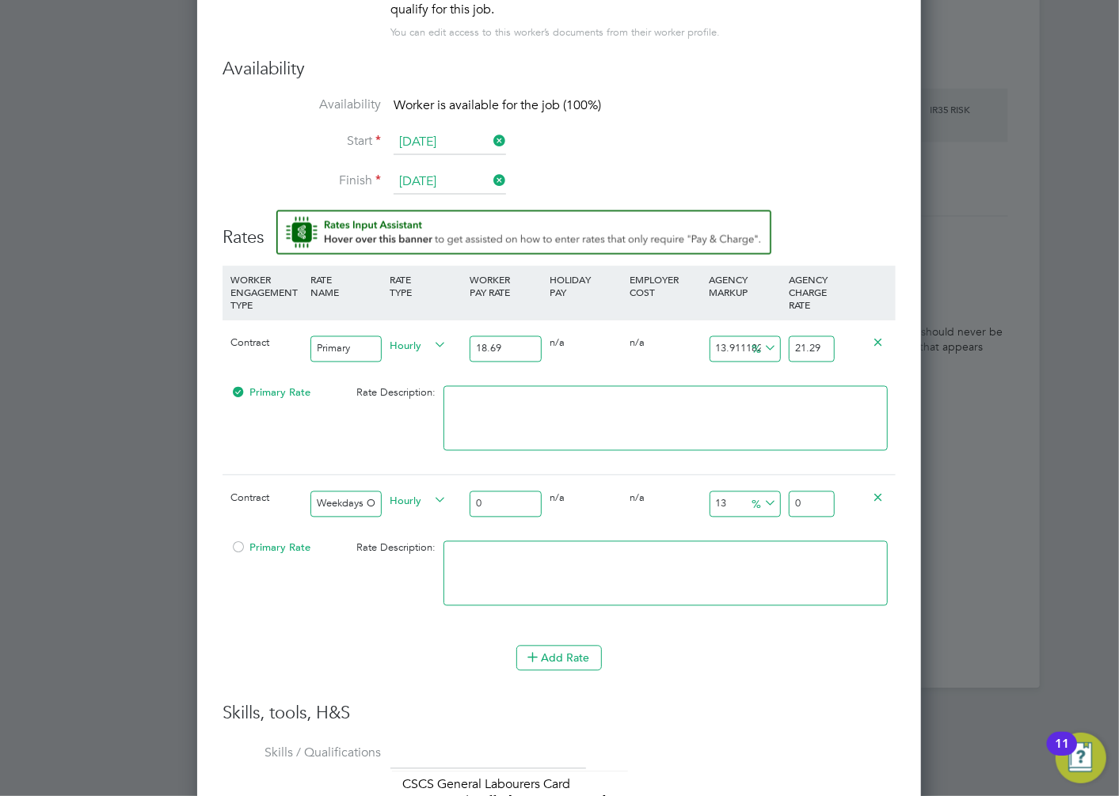
type input "2"
type input "2.26"
type input "28"
type input "31.64"
type input "28.03"
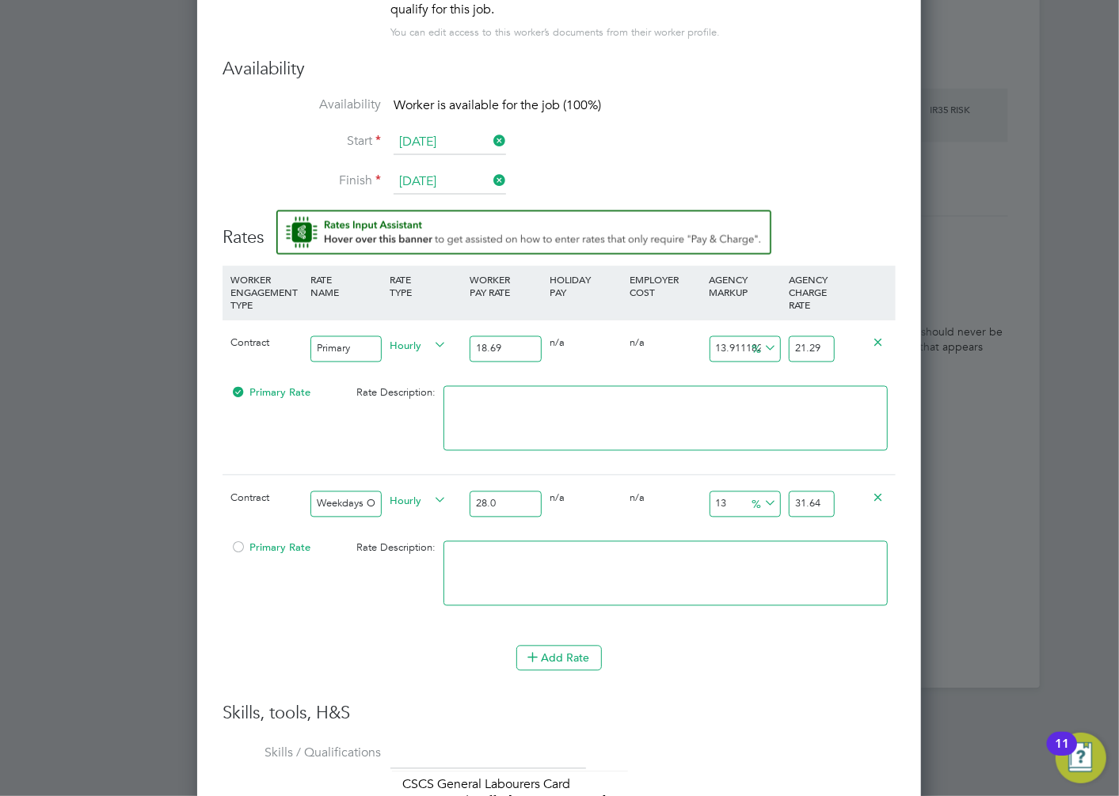
type input "31.6739"
type input "28.03"
drag, startPoint x: 795, startPoint y: 504, endPoint x: 937, endPoint y: 503, distance: 141.7
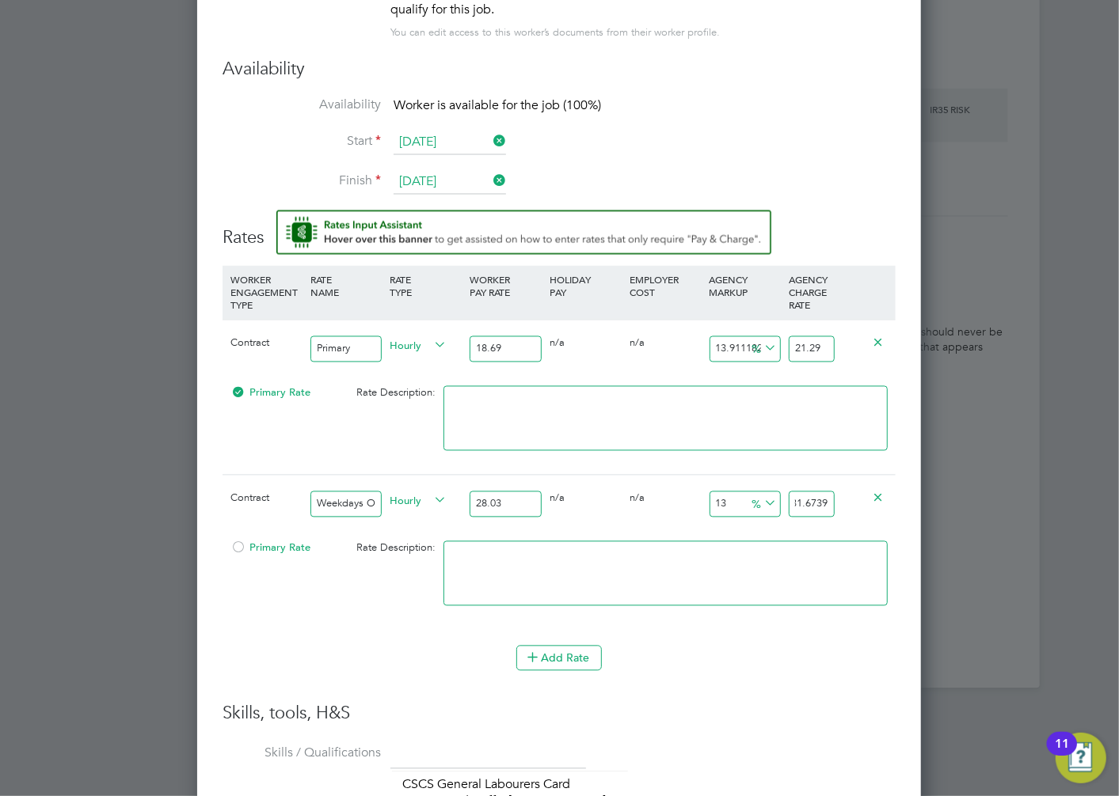
type input "-89.29718159115234"
type input "3"
type input "7.028184088476632"
type input "30"
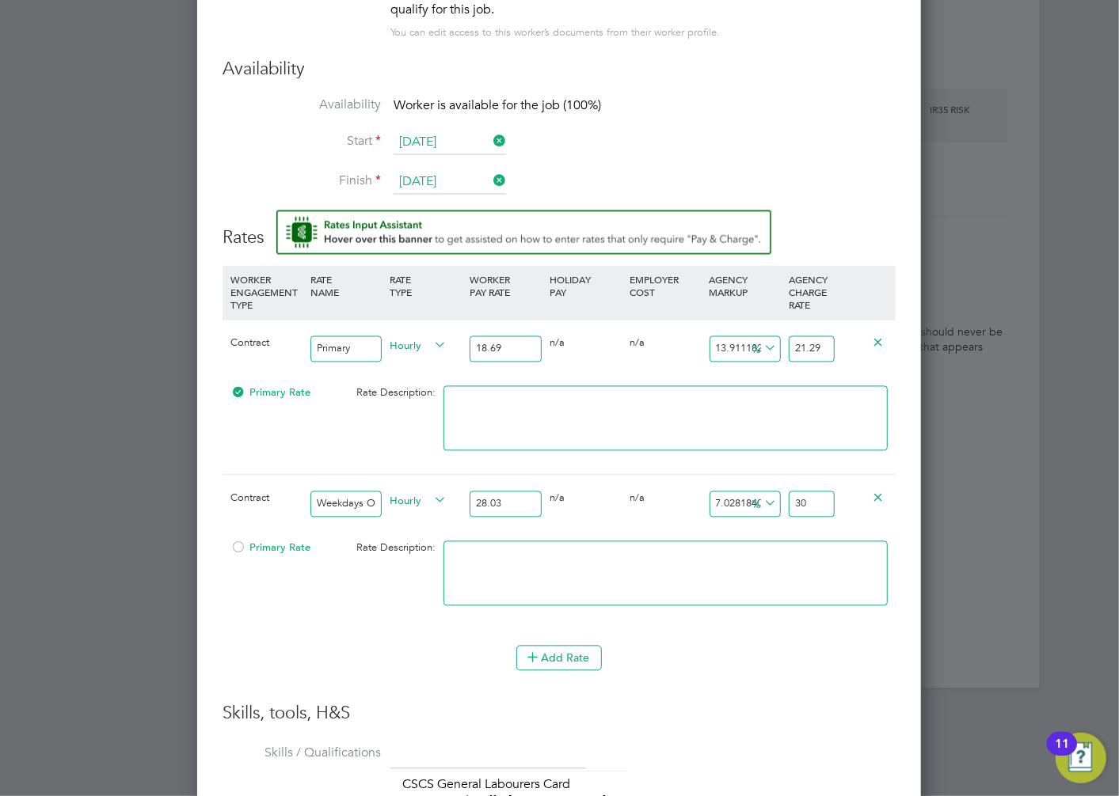
type input "9.168747770246165"
type input "30.6"
type input "9.275775954334641"
type input "30.63"
click at [914, 568] on div "Worker Submission Mandatory Fields Vacancy 1 x Gateman/Traffic Marshall So… Cli…" at bounding box center [559, 408] width 724 height 1667
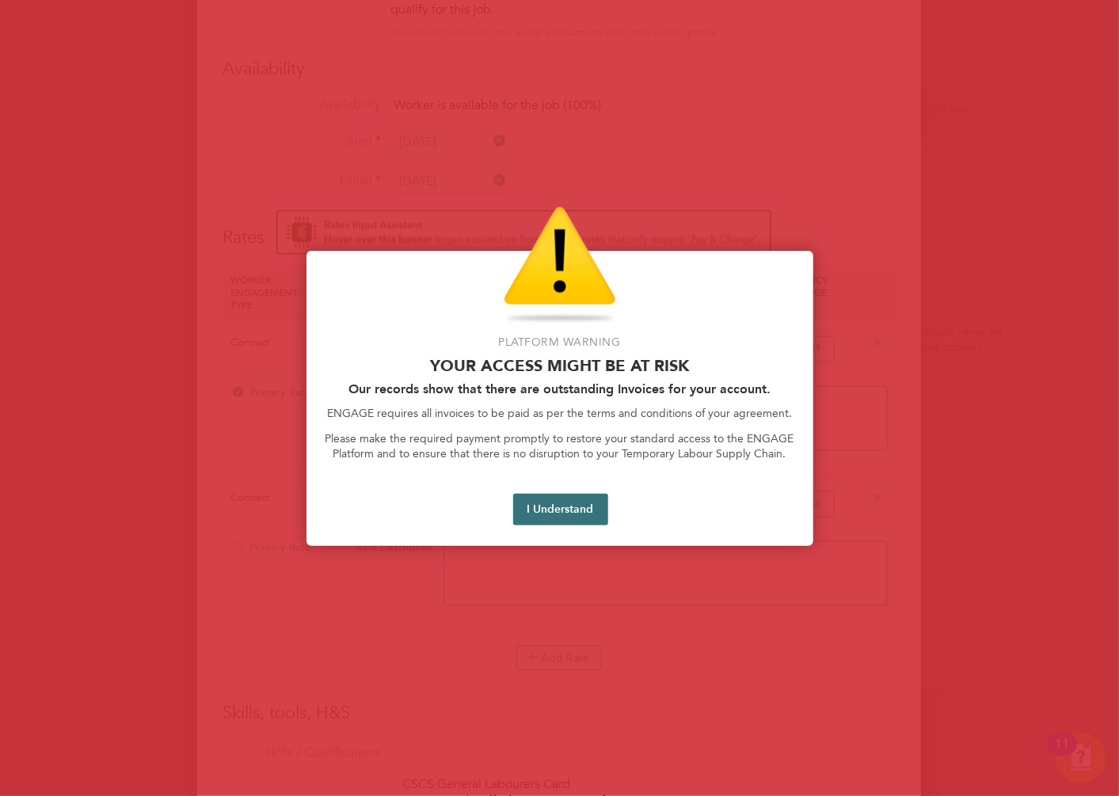
click at [536, 507] on button "I Understand" at bounding box center [560, 510] width 95 height 32
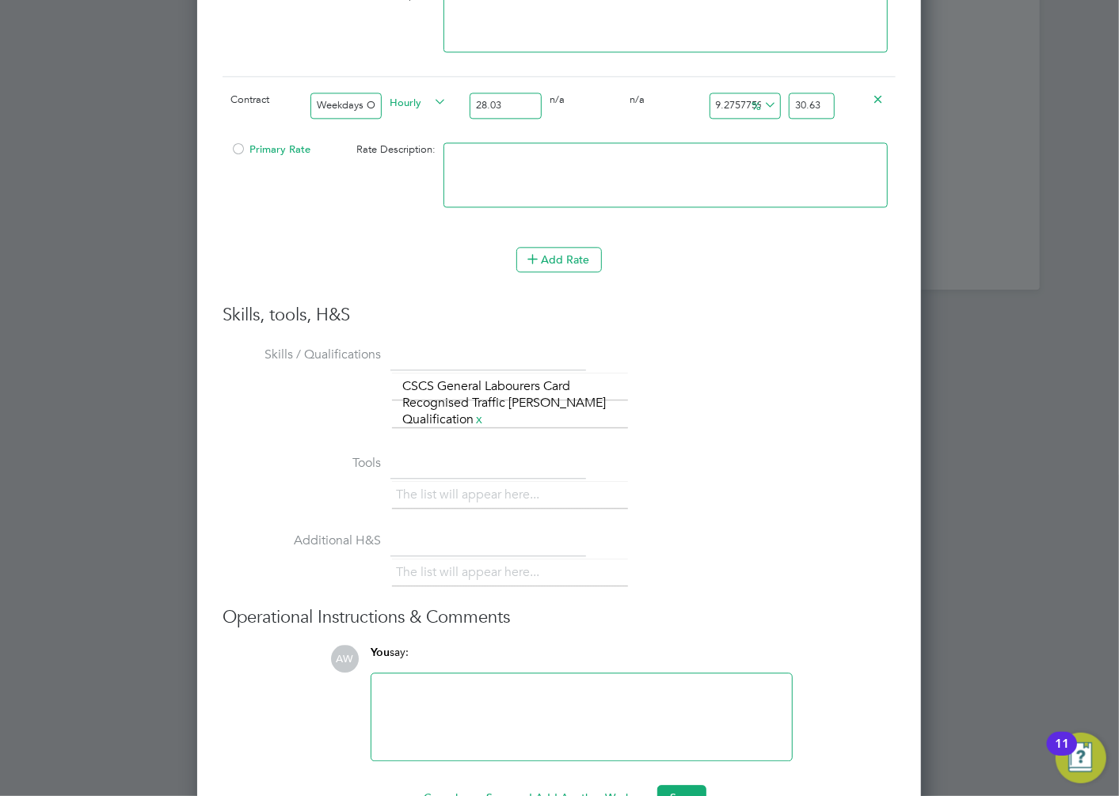
scroll to position [1983, 0]
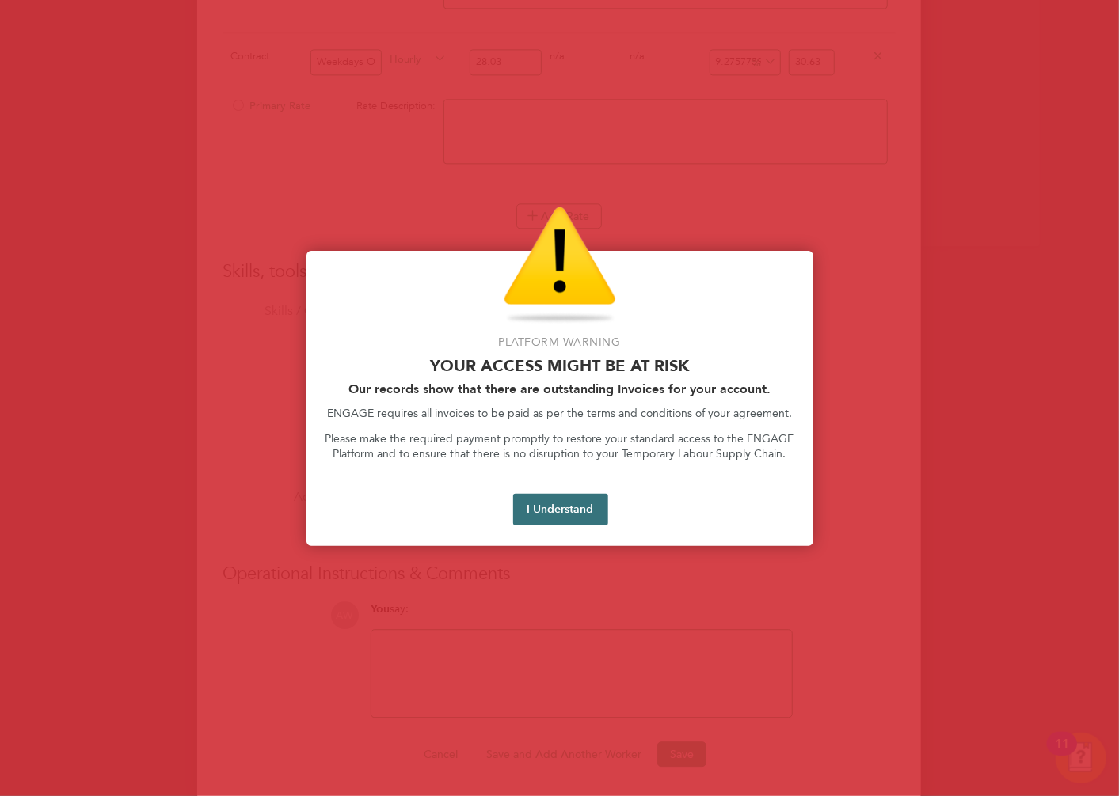
click at [579, 507] on button "I Understand" at bounding box center [560, 510] width 95 height 32
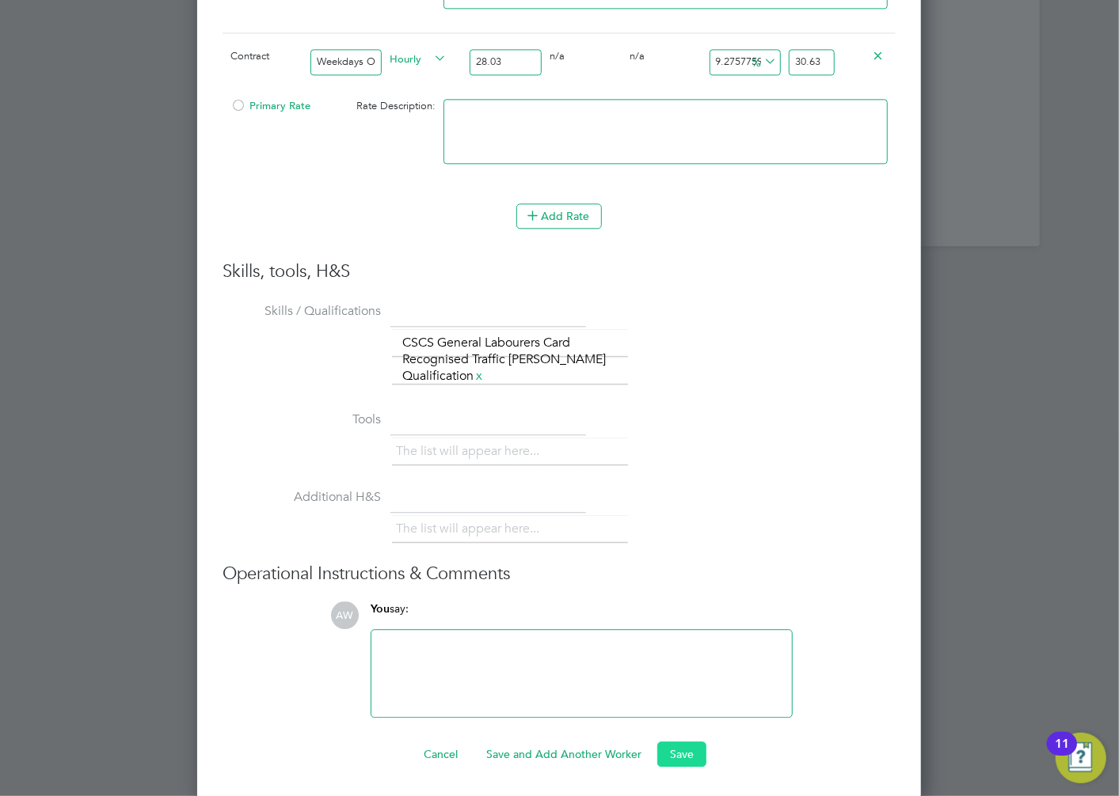
click at [690, 758] on button "Save" at bounding box center [681, 754] width 49 height 25
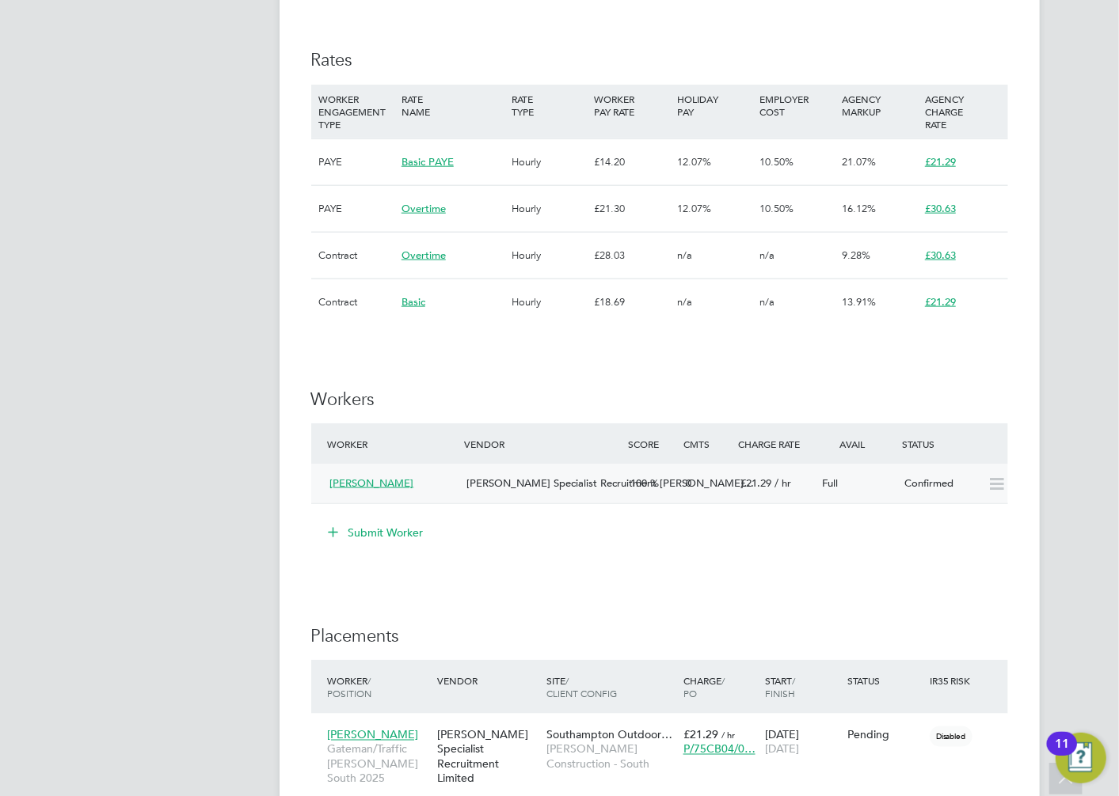
scroll to position [967, 0]
click at [549, 484] on span "Hays Specialist Recruitment Li…" at bounding box center [609, 482] width 287 height 13
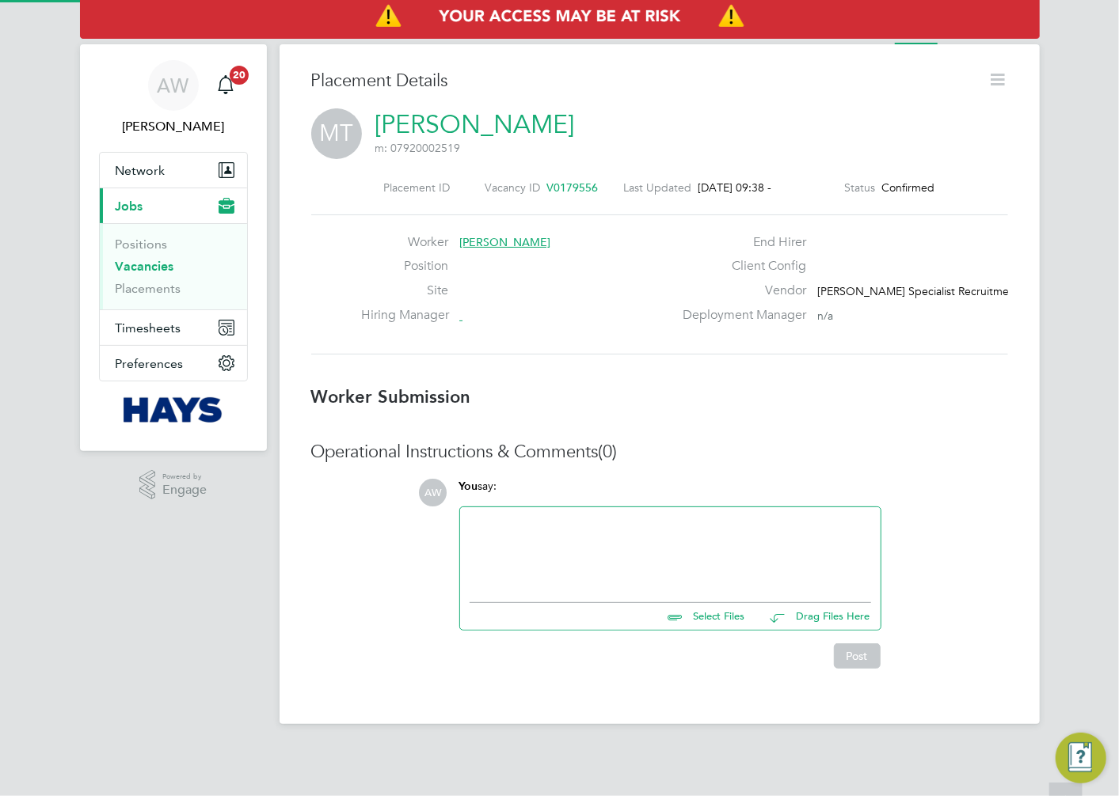
scroll to position [16, 127]
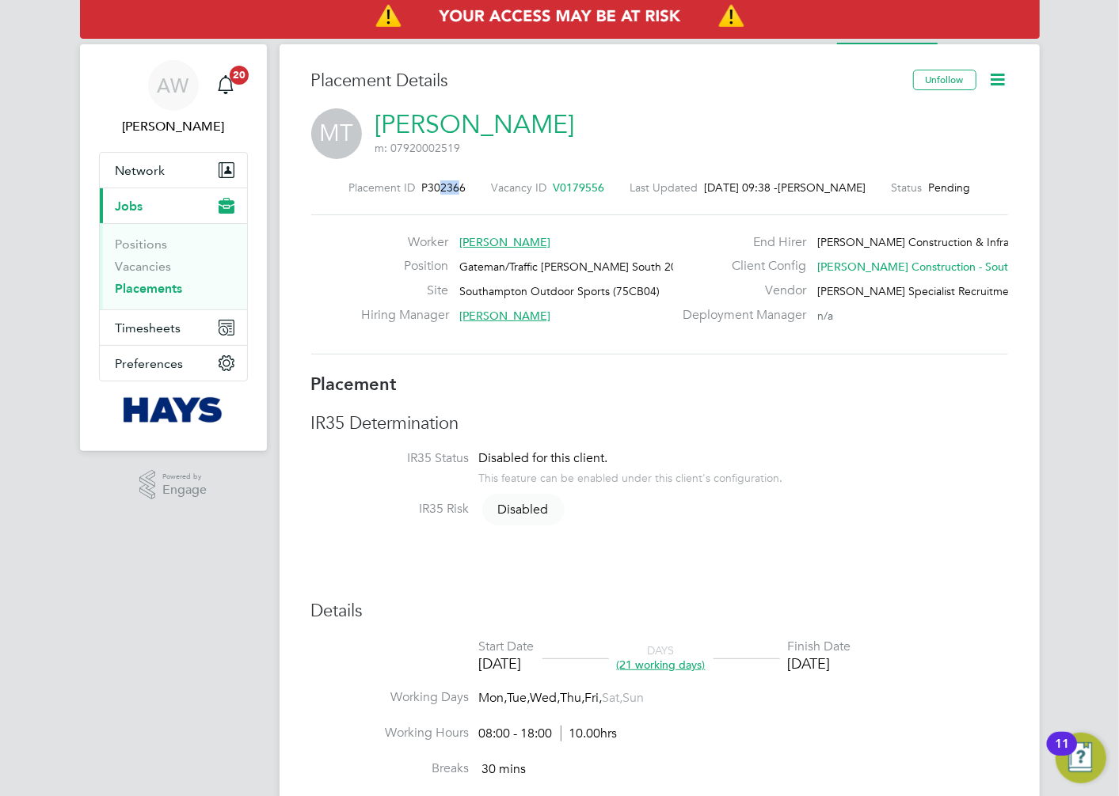
drag, startPoint x: 464, startPoint y: 192, endPoint x: 443, endPoint y: 188, distance: 20.8
click at [443, 188] on span "P302366" at bounding box center [443, 188] width 44 height 14
drag, startPoint x: 443, startPoint y: 188, endPoint x: 432, endPoint y: 188, distance: 11.1
click at [432, 188] on span "P302366" at bounding box center [443, 188] width 44 height 14
drag, startPoint x: 432, startPoint y: 188, endPoint x: 454, endPoint y: 191, distance: 21.6
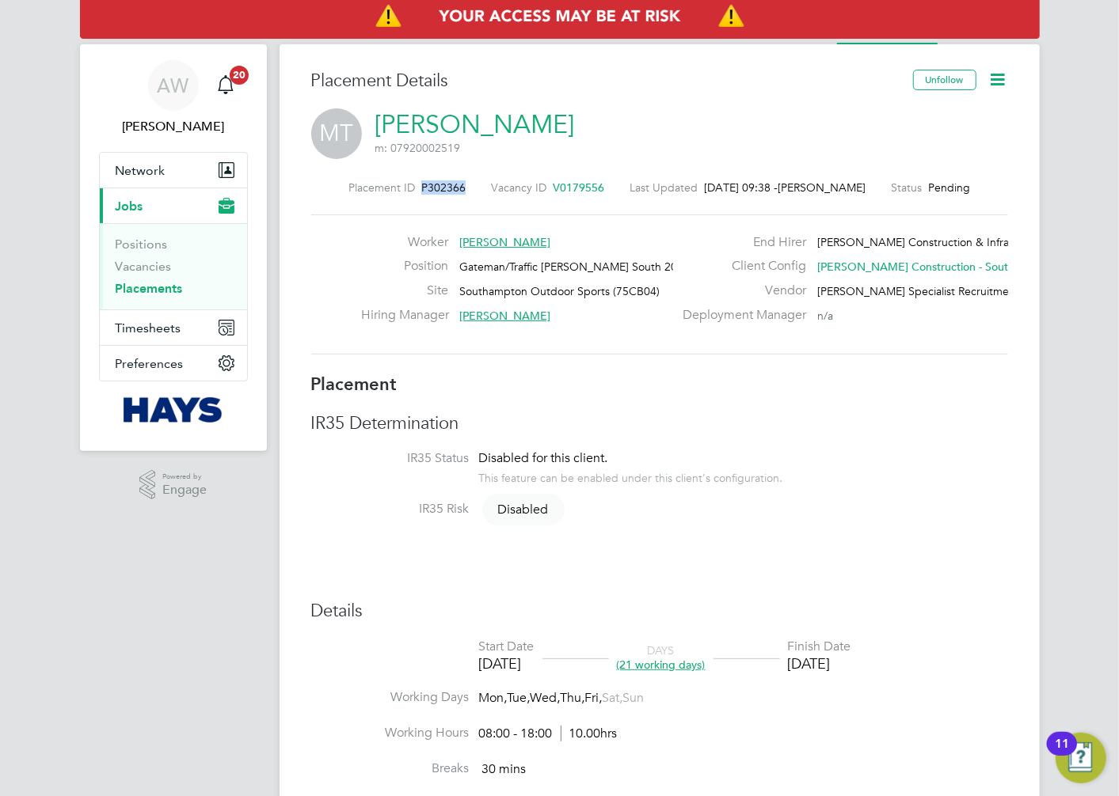
click at [454, 191] on span "P302366" at bounding box center [443, 188] width 44 height 14
click at [434, 191] on span "P302366" at bounding box center [443, 188] width 44 height 14
click at [438, 203] on div "Placement ID P302366 Vacancy ID V0179556 Last Updated 01 Sep 2025, 09:38 - Alan…" at bounding box center [659, 268] width 697 height 212
click at [435, 187] on span "P302366" at bounding box center [443, 188] width 44 height 14
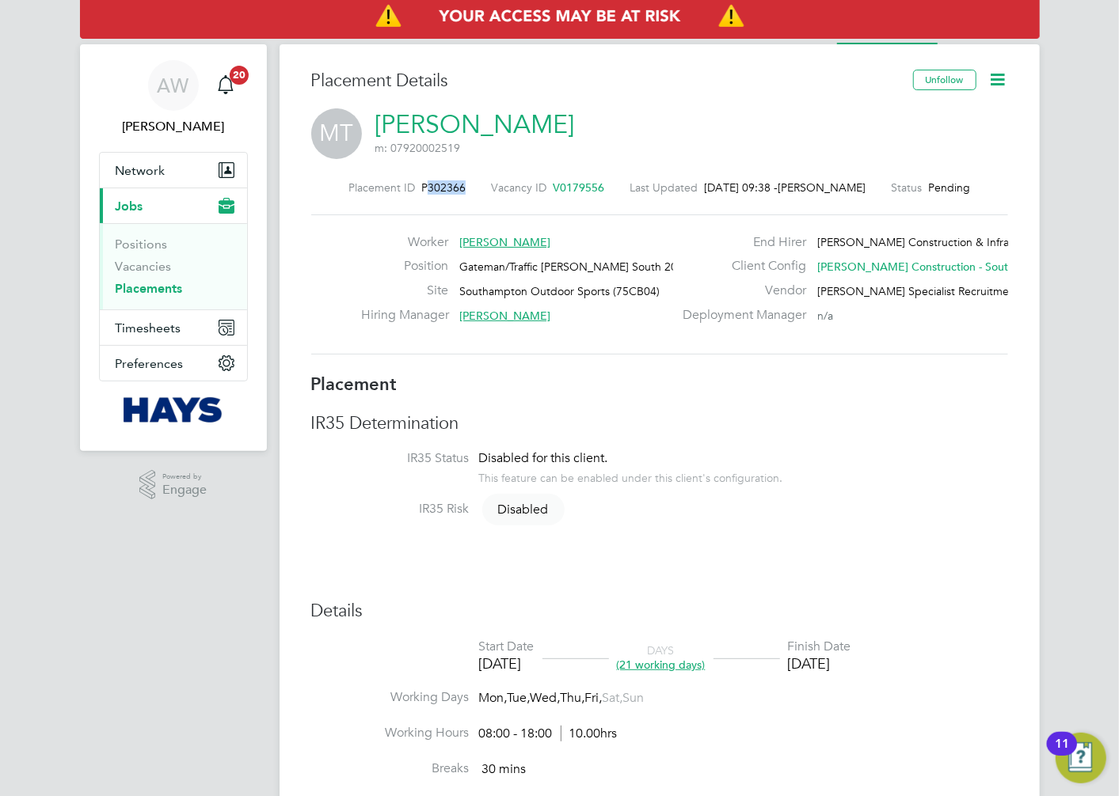
drag, startPoint x: 433, startPoint y: 188, endPoint x: 469, endPoint y: 188, distance: 35.6
click at [466, 188] on div "Placement ID P302366" at bounding box center [406, 188] width 117 height 14
drag, startPoint x: 469, startPoint y: 188, endPoint x: 459, endPoint y: 187, distance: 9.5
copy span "302366"
click at [998, 79] on icon at bounding box center [998, 80] width 20 height 20
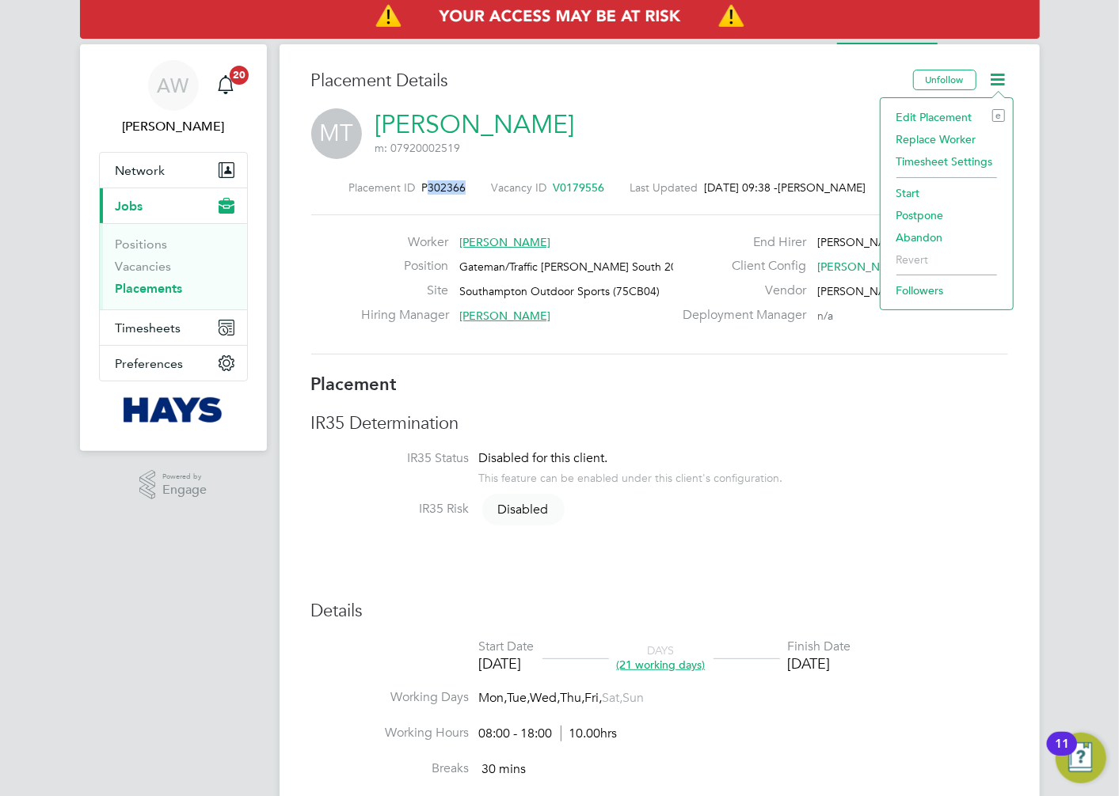
click at [909, 191] on li "Start" at bounding box center [946, 193] width 116 height 22
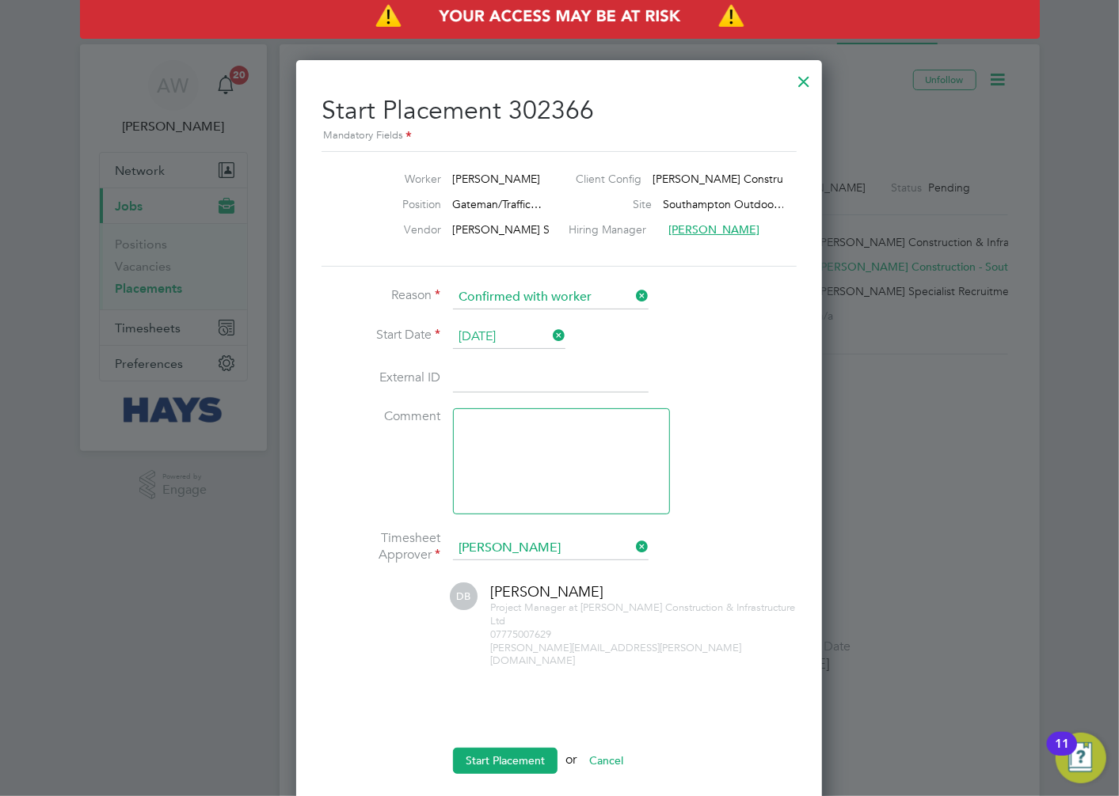
click at [542, 376] on input at bounding box center [551, 379] width 196 height 29
paste input "30643155"
type input "30643155"
click at [652, 365] on li "External ID 30643155" at bounding box center [558, 387] width 475 height 44
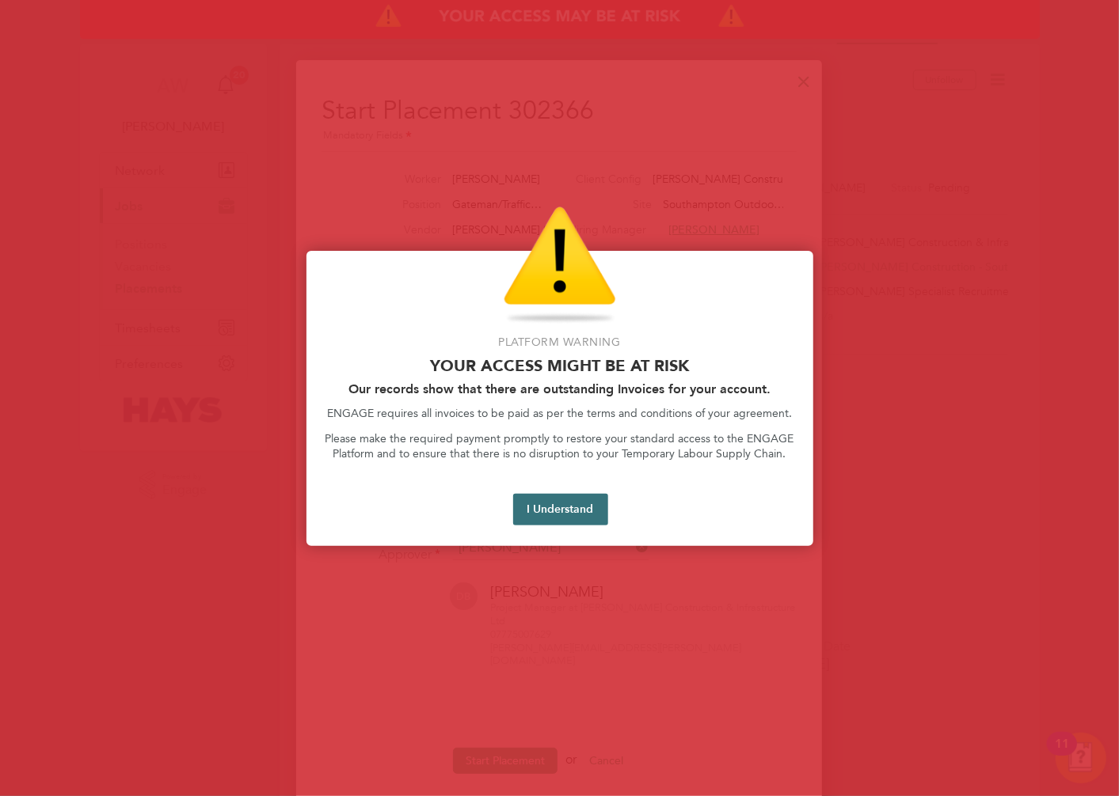
click at [538, 516] on button "I Understand" at bounding box center [560, 510] width 95 height 32
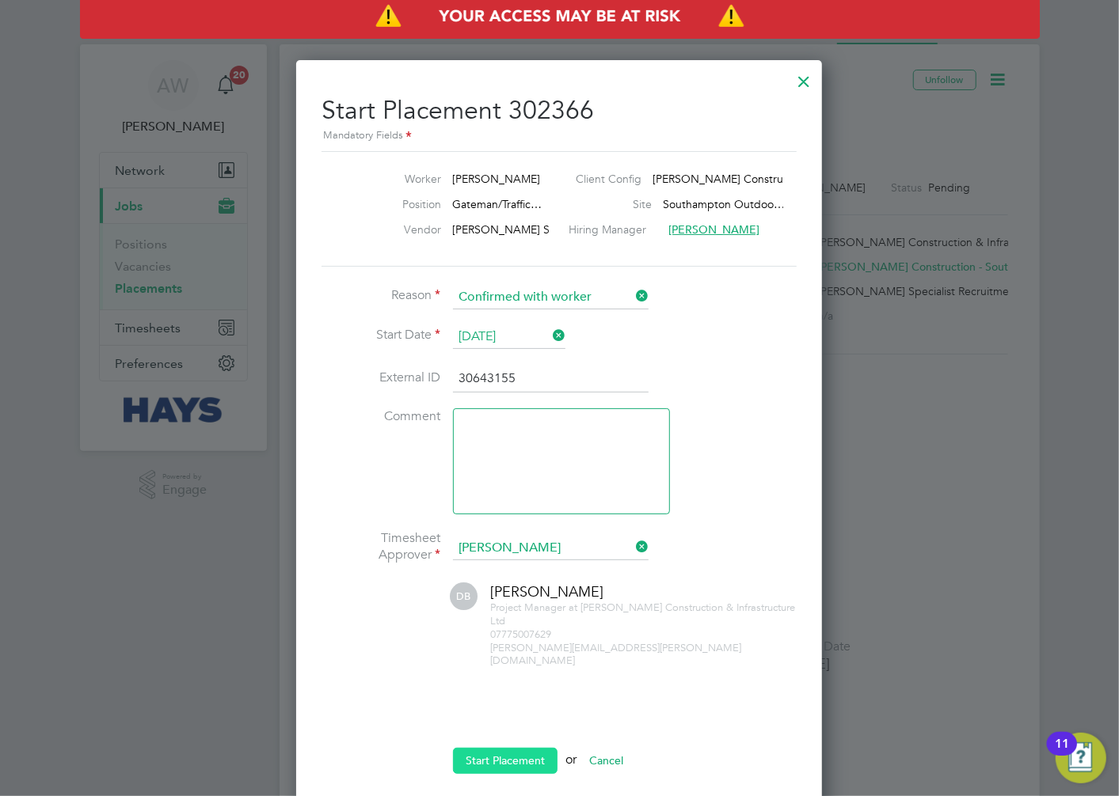
click at [511, 752] on button "Start Placement" at bounding box center [505, 760] width 105 height 25
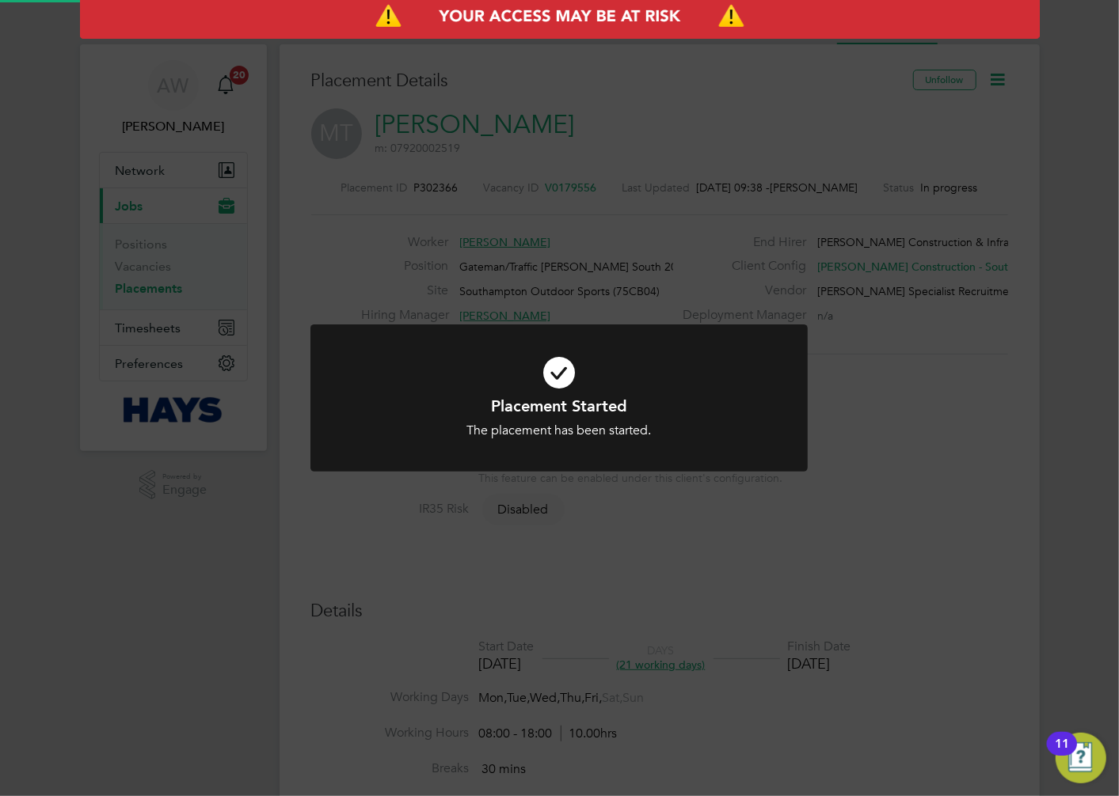
scroll to position [46, 111]
click at [674, 201] on div "Placement Started The placement has been started. Cancel Okay" at bounding box center [559, 398] width 1119 height 796
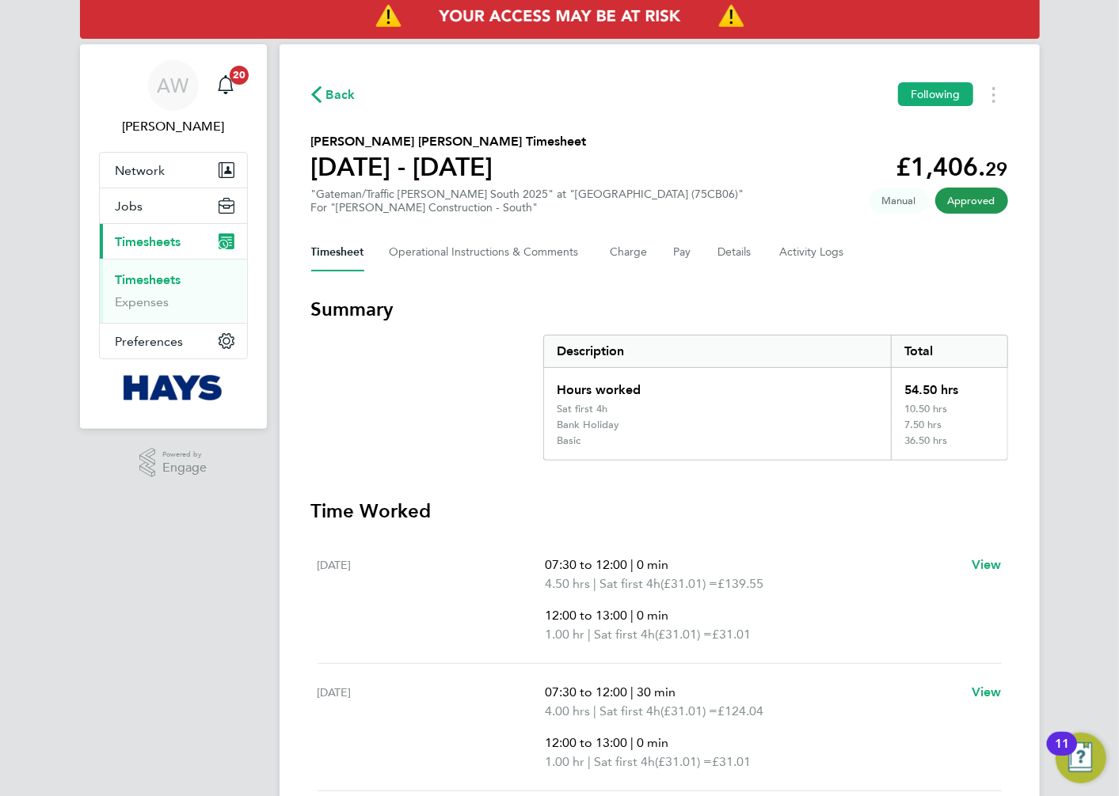
click at [167, 279] on link "Timesheets" at bounding box center [149, 279] width 66 height 15
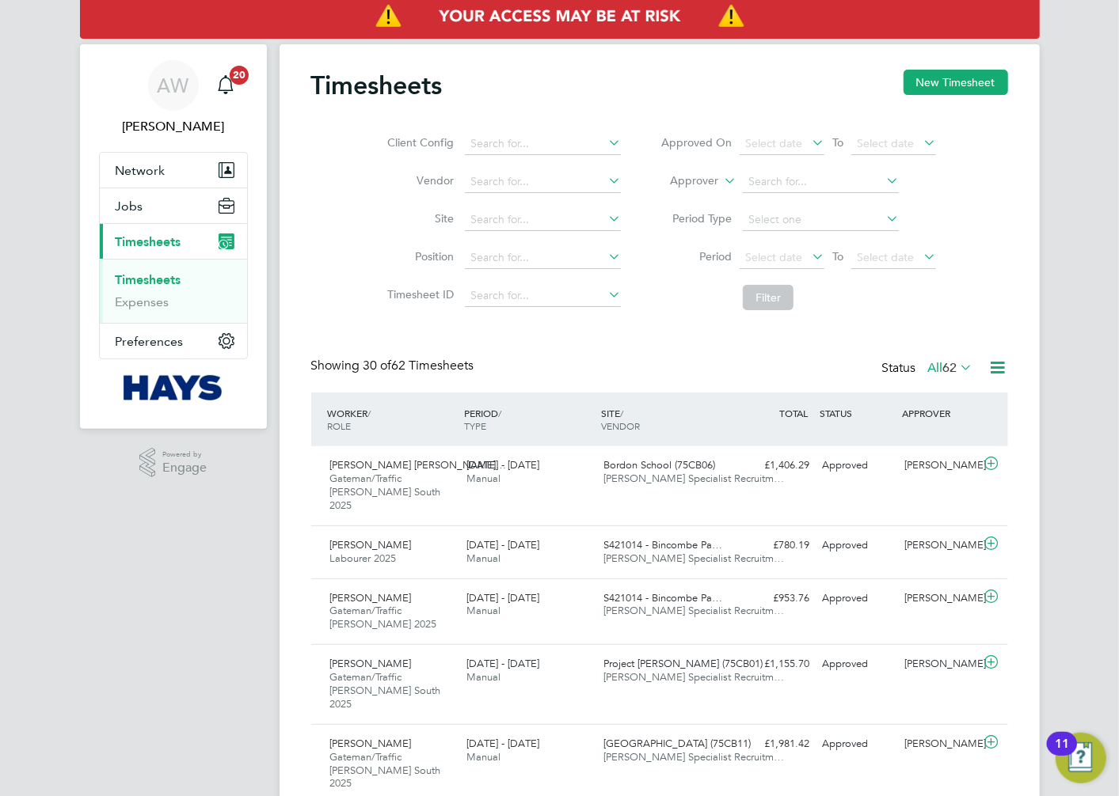
click at [177, 281] on link "Timesheets" at bounding box center [149, 279] width 66 height 15
click at [937, 89] on button "New Timesheet" at bounding box center [955, 82] width 105 height 25
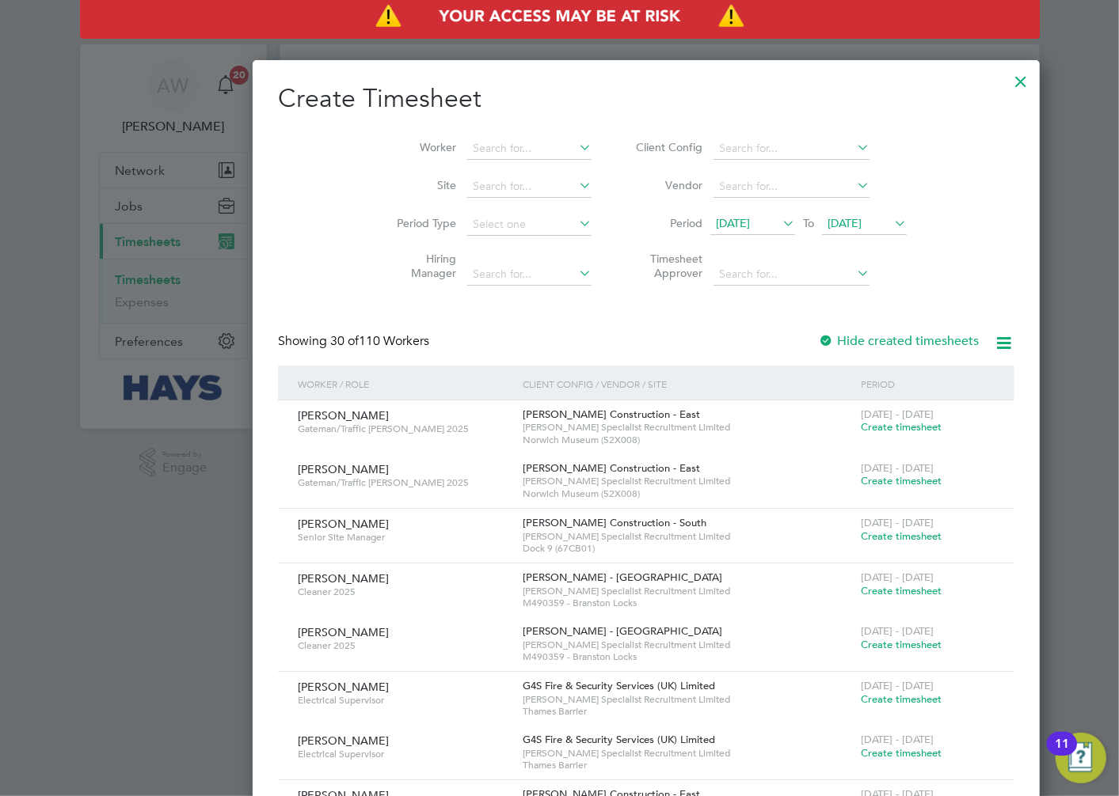
scroll to position [2766, 613]
click at [467, 143] on input at bounding box center [529, 149] width 124 height 22
click at [479, 266] on li "[PERSON_NAME]" at bounding box center [486, 276] width 215 height 21
type input "[PERSON_NAME]"
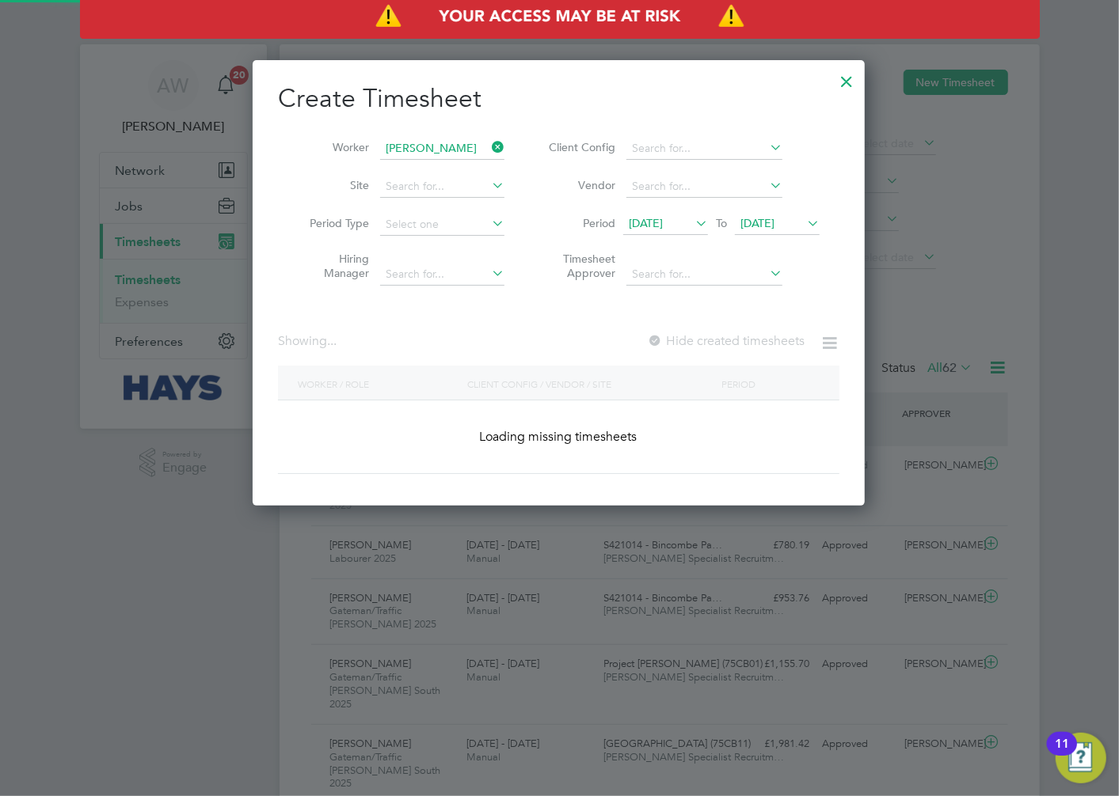
scroll to position [429, 613]
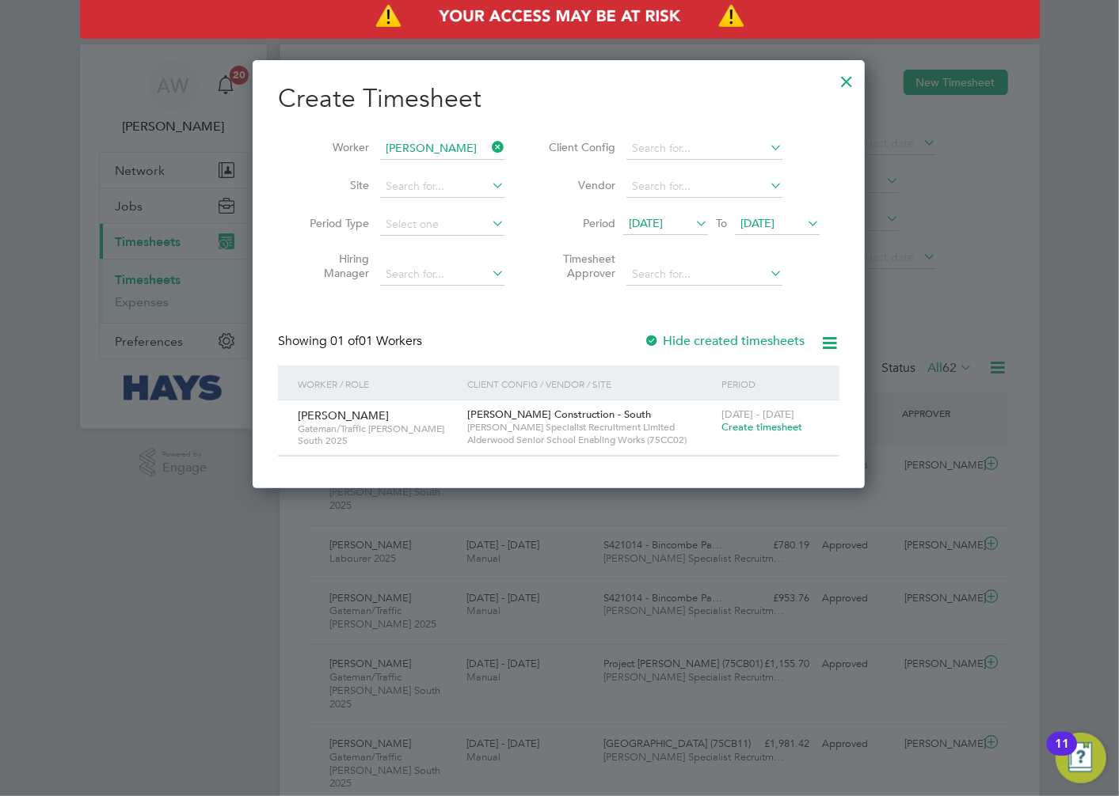
click at [663, 226] on span "[DATE]" at bounding box center [646, 223] width 34 height 14
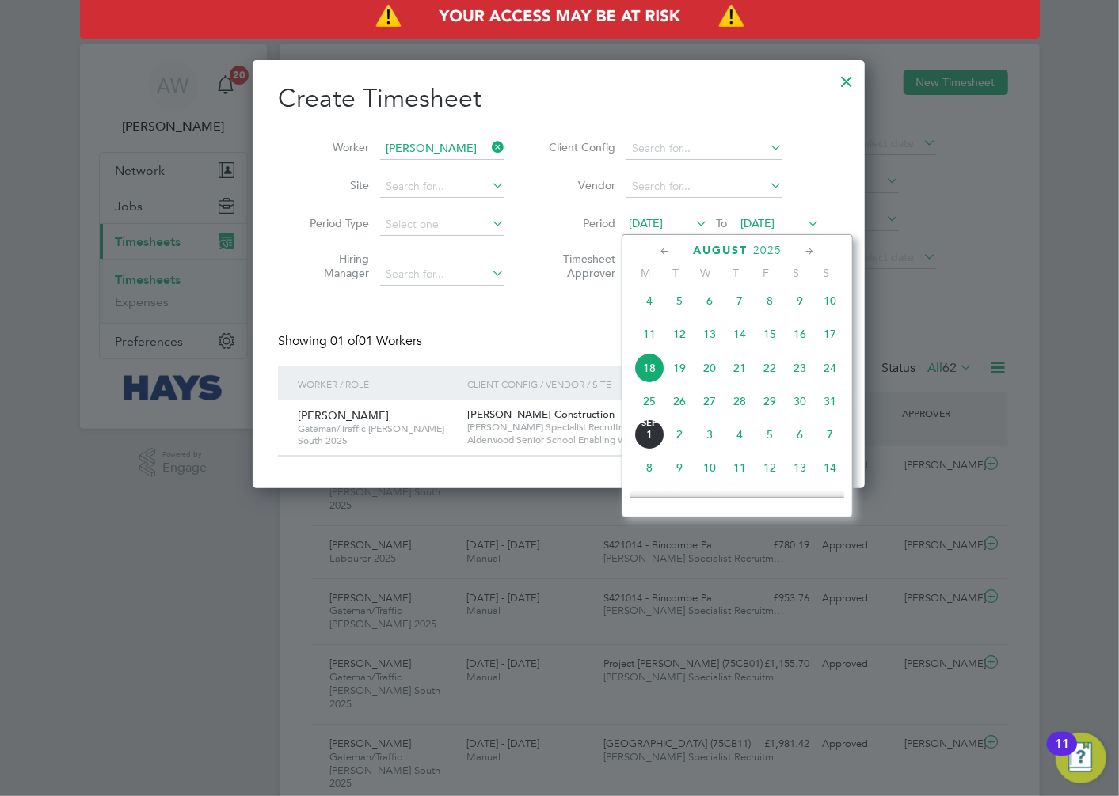
click at [758, 337] on span "15" at bounding box center [770, 334] width 30 height 30
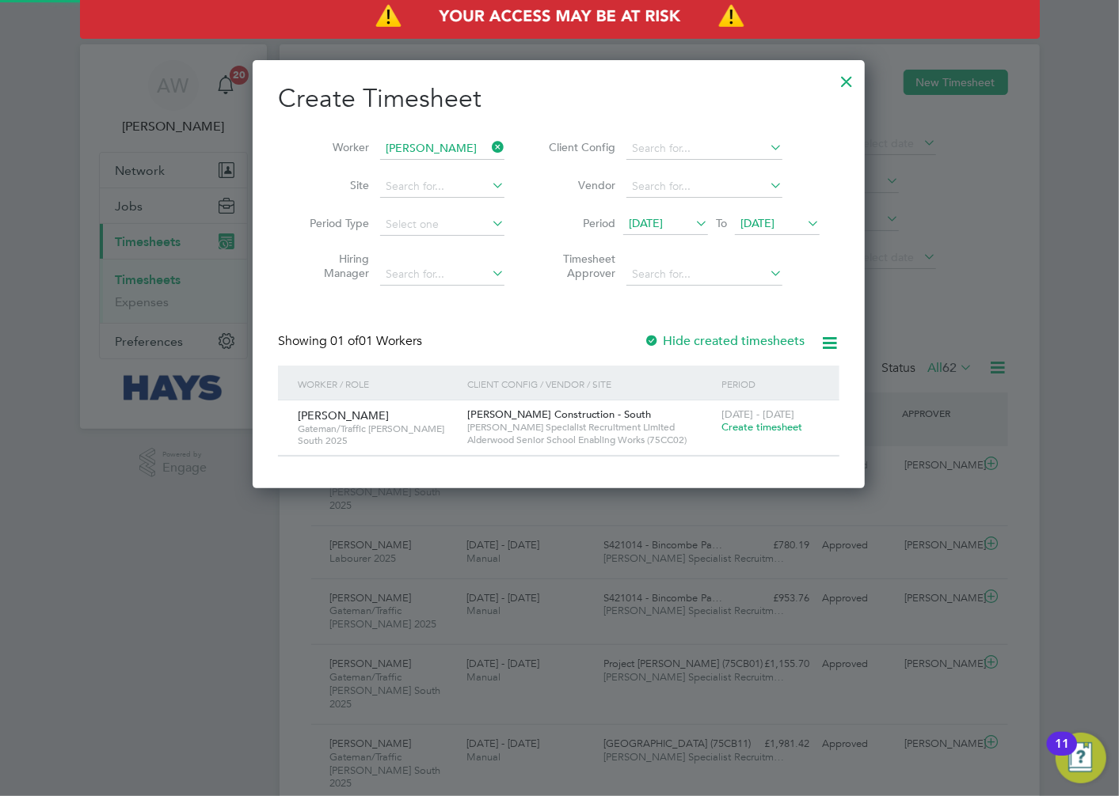
scroll to position [429, 613]
click at [655, 339] on div at bounding box center [652, 342] width 16 height 16
click at [692, 224] on icon at bounding box center [692, 223] width 0 height 22
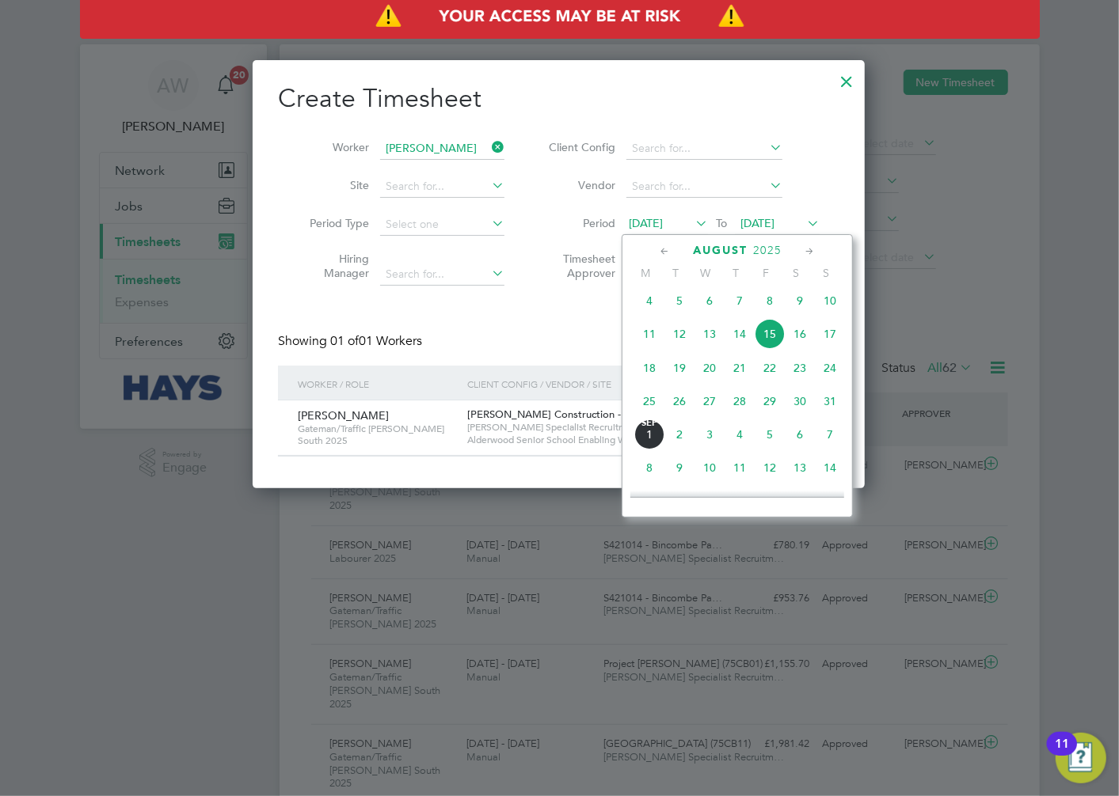
scroll to position [542, 0]
click at [773, 371] on span "15" at bounding box center [770, 368] width 30 height 30
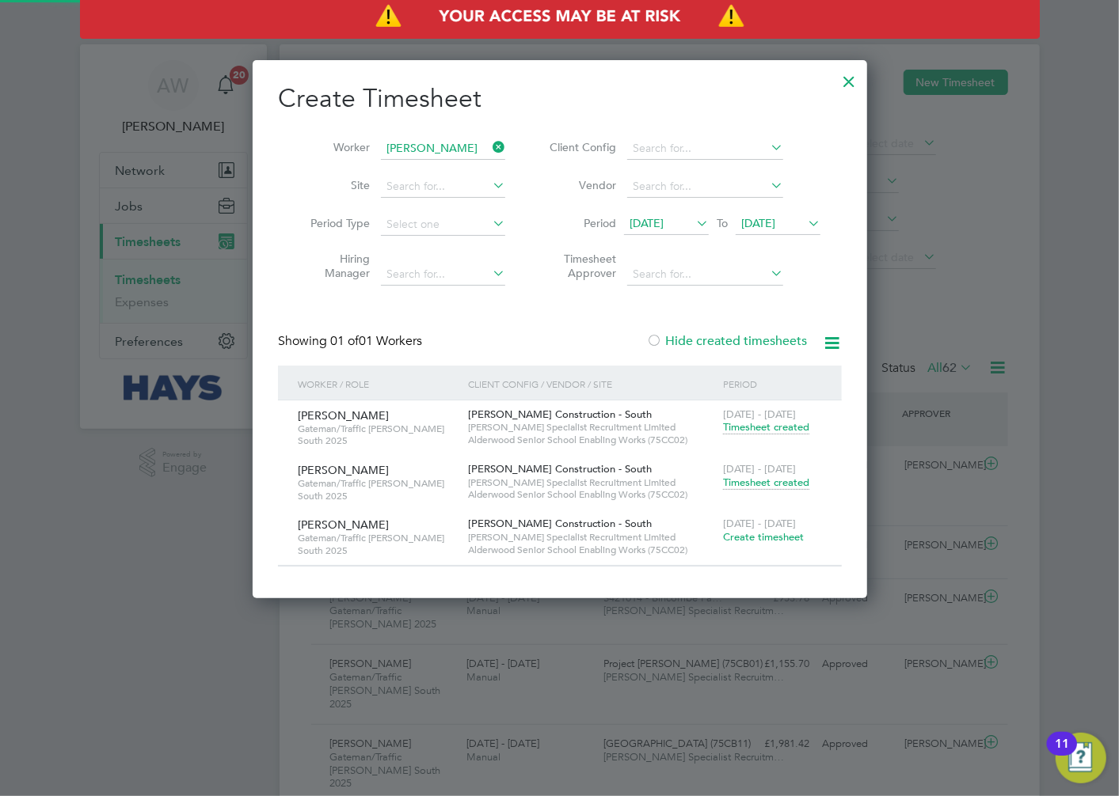
scroll to position [538, 613]
click at [732, 483] on span "Timesheet created" at bounding box center [766, 483] width 86 height 14
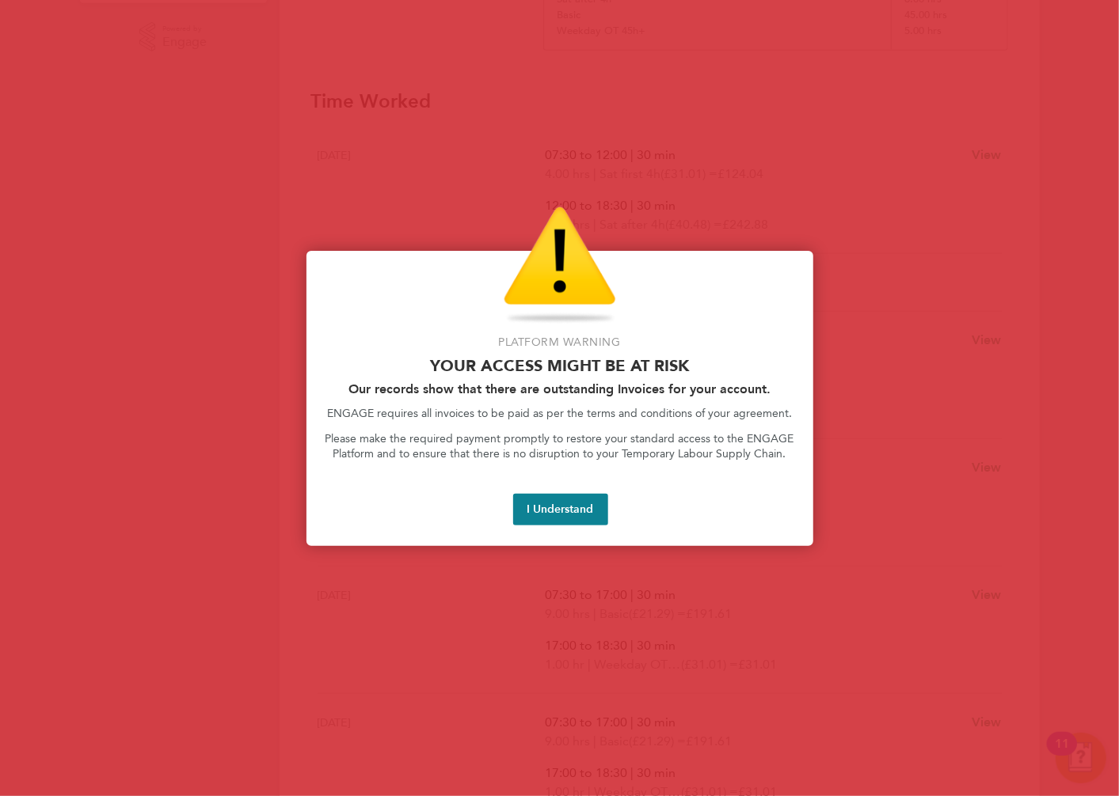
scroll to position [439, 0]
click at [555, 505] on button "I Understand" at bounding box center [560, 510] width 95 height 32
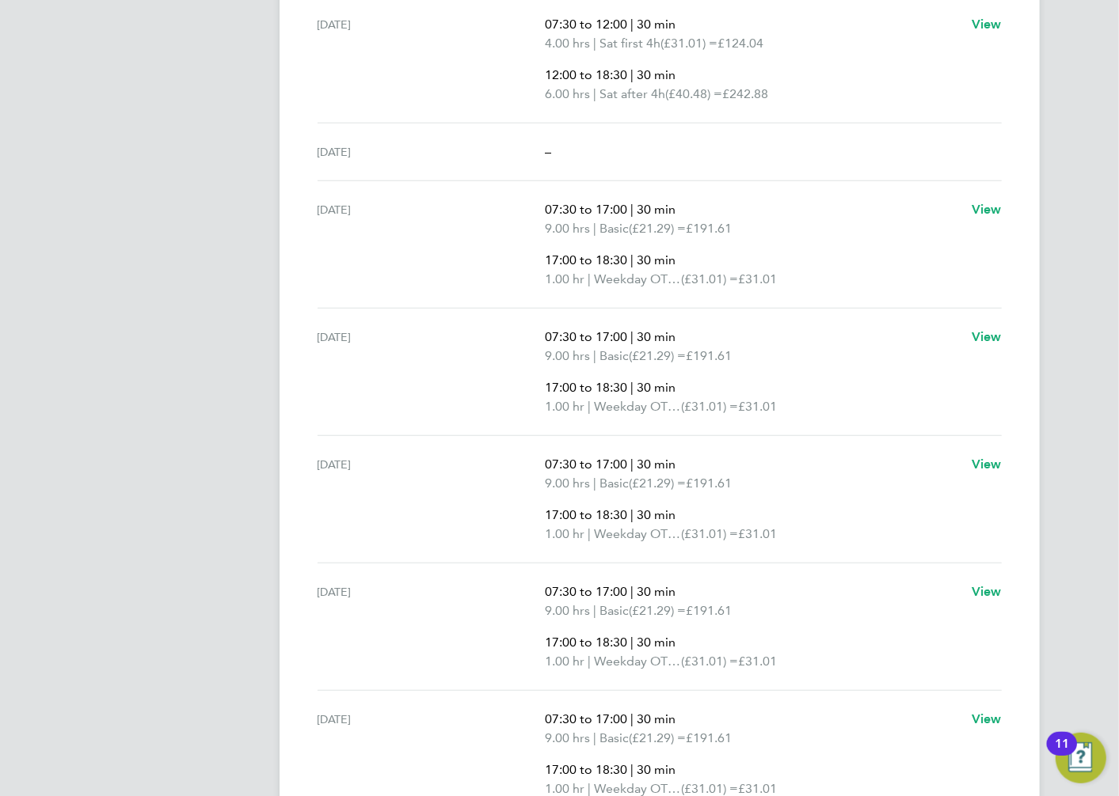
scroll to position [464, 0]
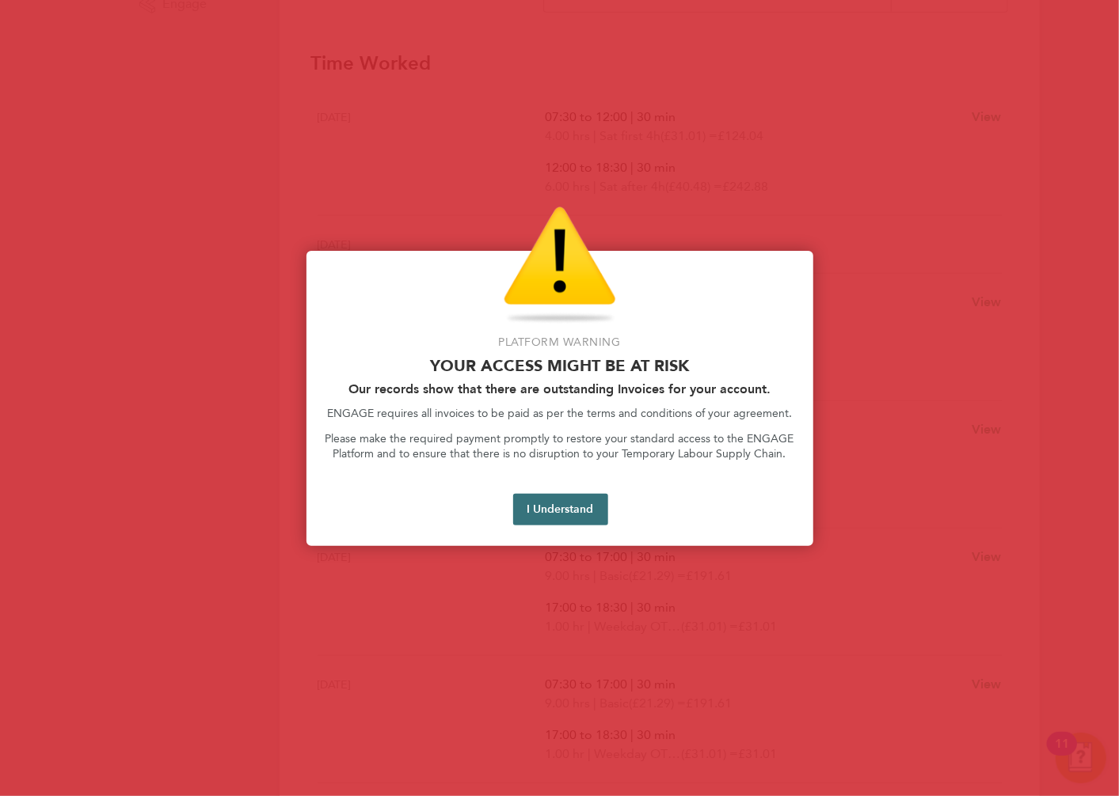
click at [562, 507] on button "I Understand" at bounding box center [560, 510] width 95 height 32
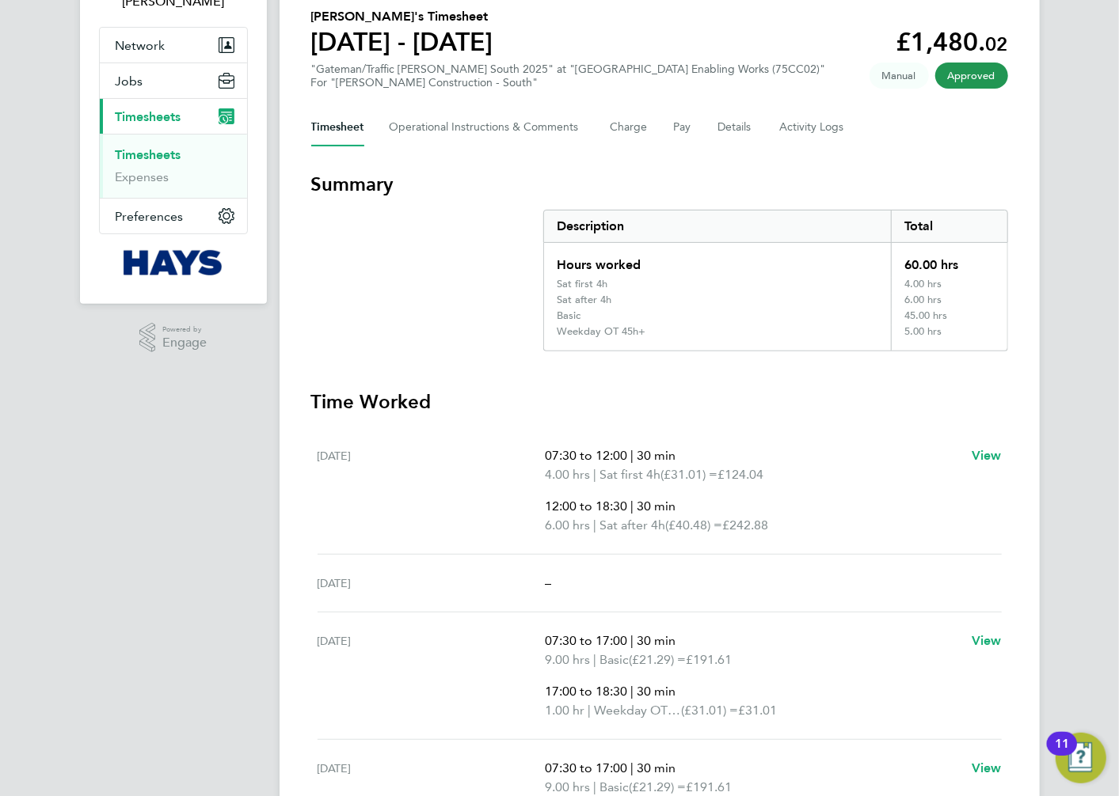
scroll to position [112, 0]
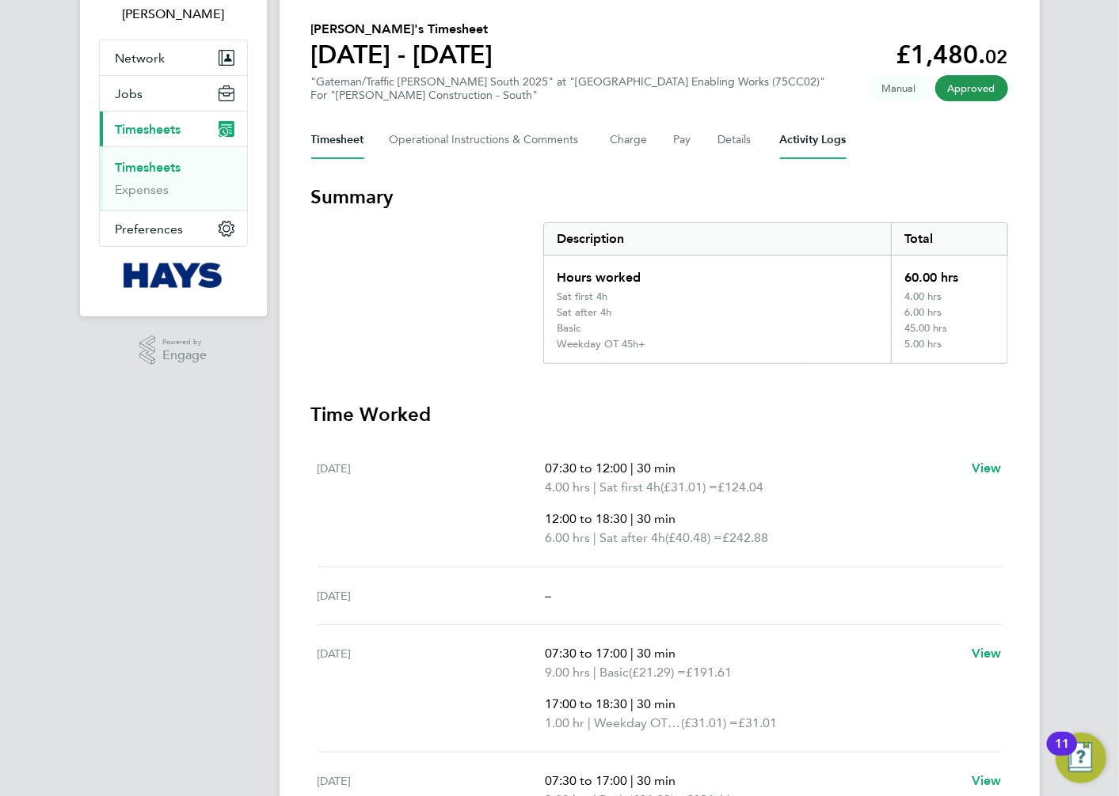
click at [788, 130] on Logs-tab "Activity Logs" at bounding box center [813, 140] width 67 height 38
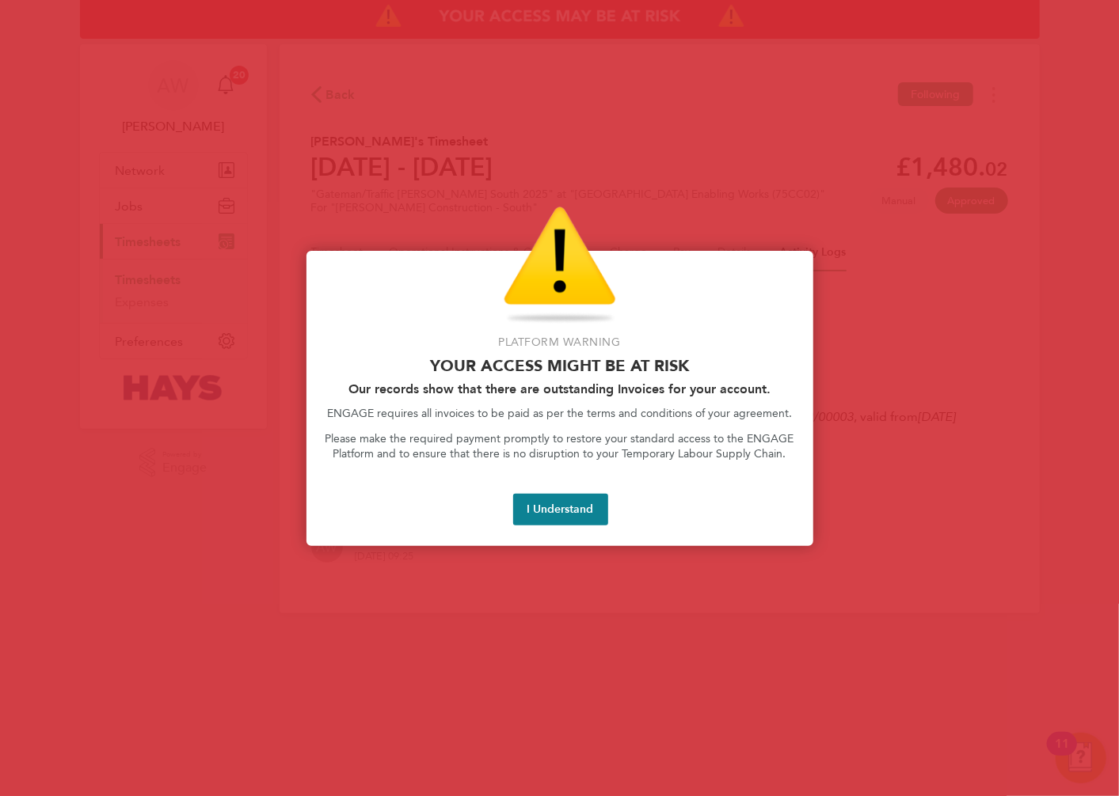
click at [599, 504] on button "I Understand" at bounding box center [560, 510] width 95 height 32
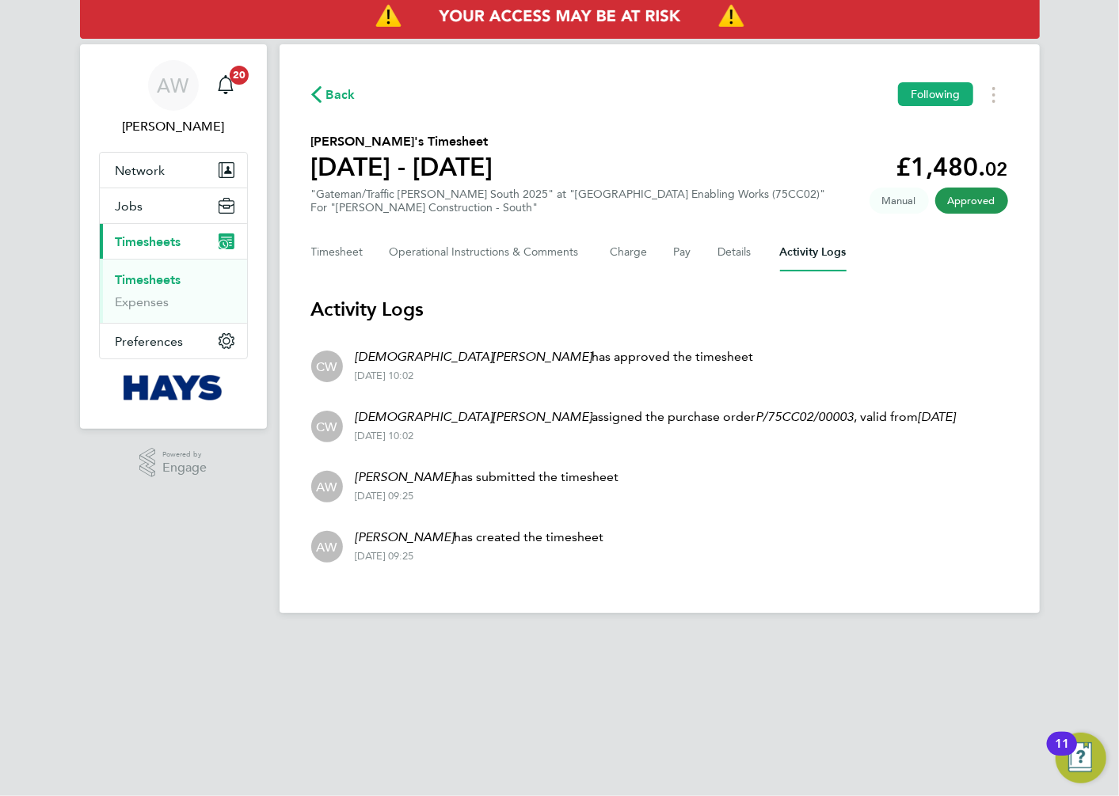
click at [599, 458] on li "AW [PERSON_NAME] has submitted the timesheet [DATE] 09:25" at bounding box center [659, 485] width 697 height 60
click at [587, 452] on li "[PERSON_NAME][DEMOGRAPHIC_DATA] assigned the purchase order P/75CC02/00003 , va…" at bounding box center [659, 425] width 697 height 60
click at [348, 242] on button "Timesheet" at bounding box center [337, 253] width 53 height 38
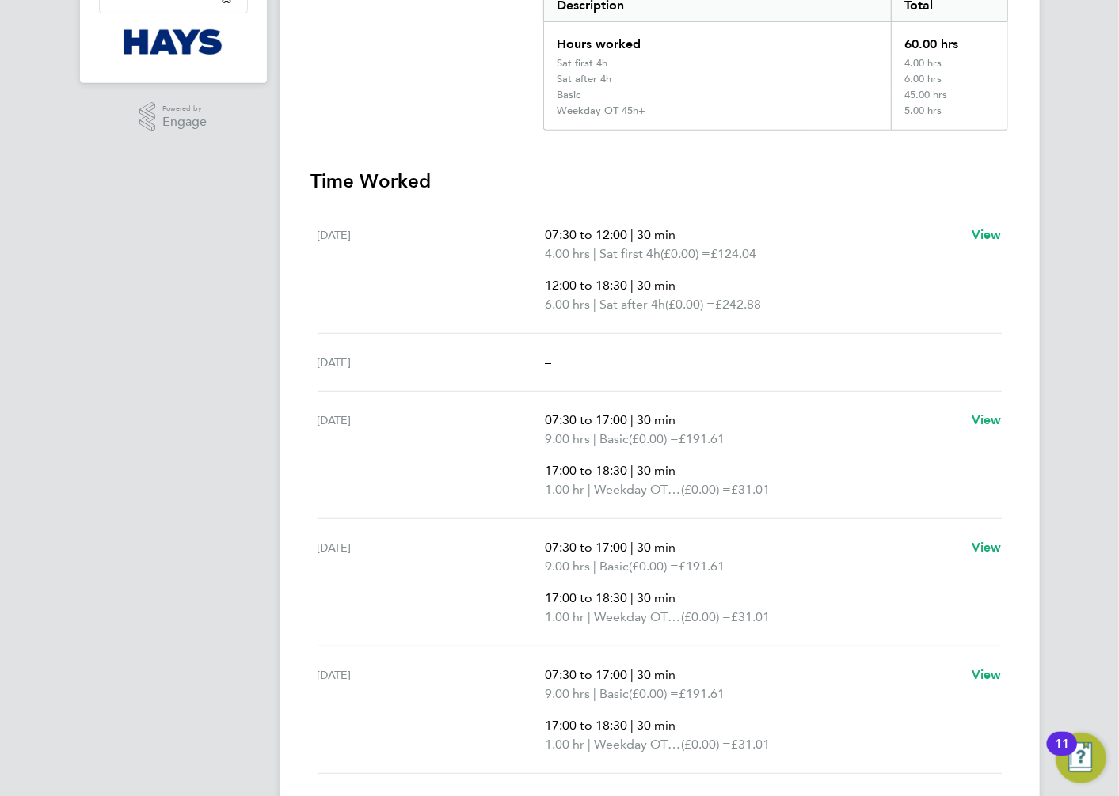
scroll to position [352, 0]
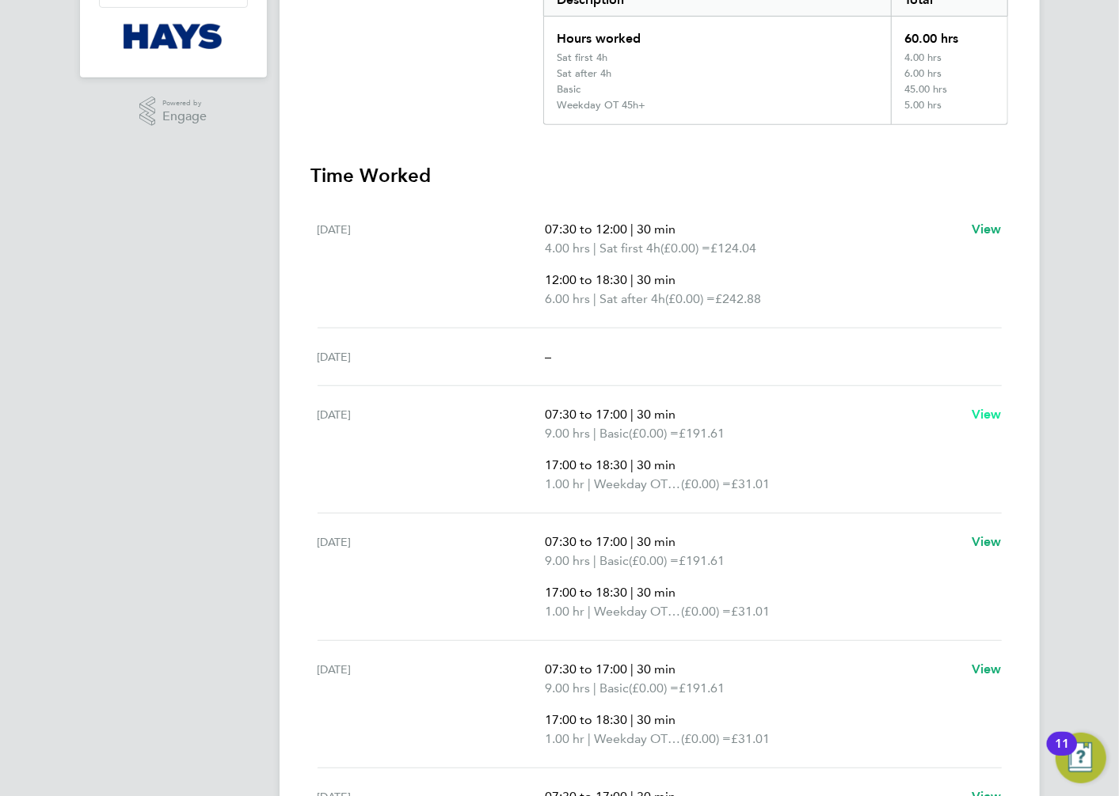
click at [979, 416] on span "View" at bounding box center [986, 414] width 30 height 15
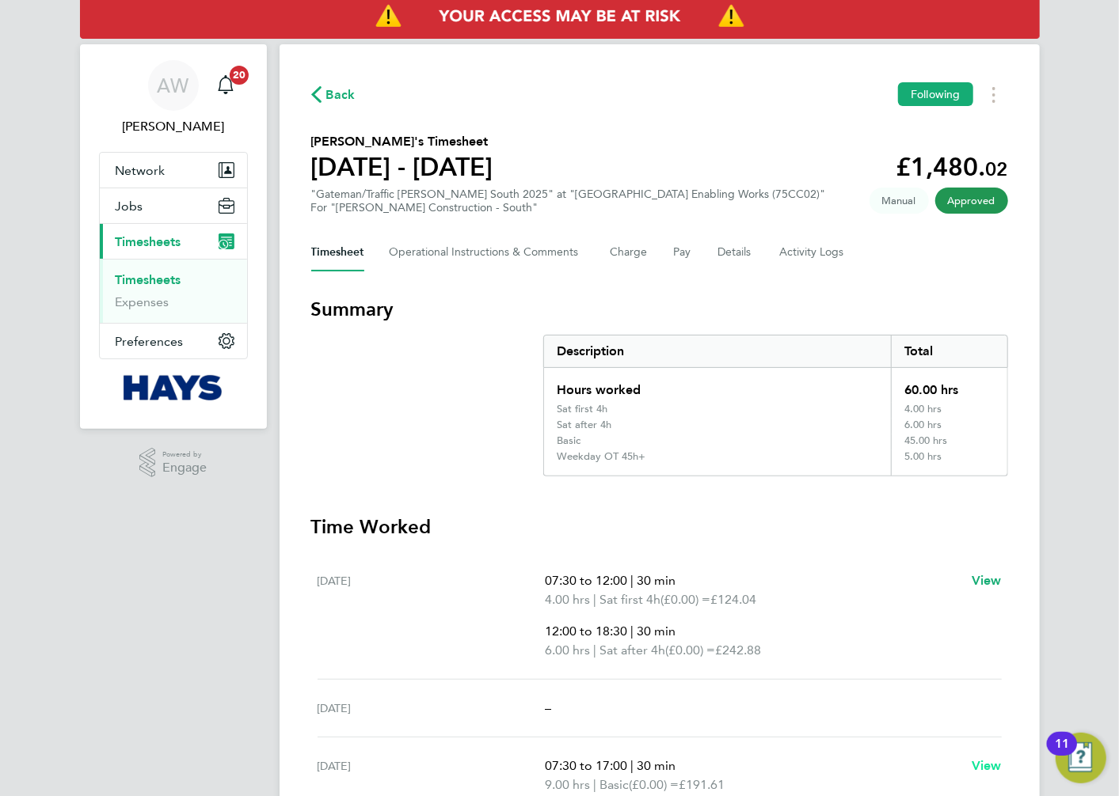
select select "30"
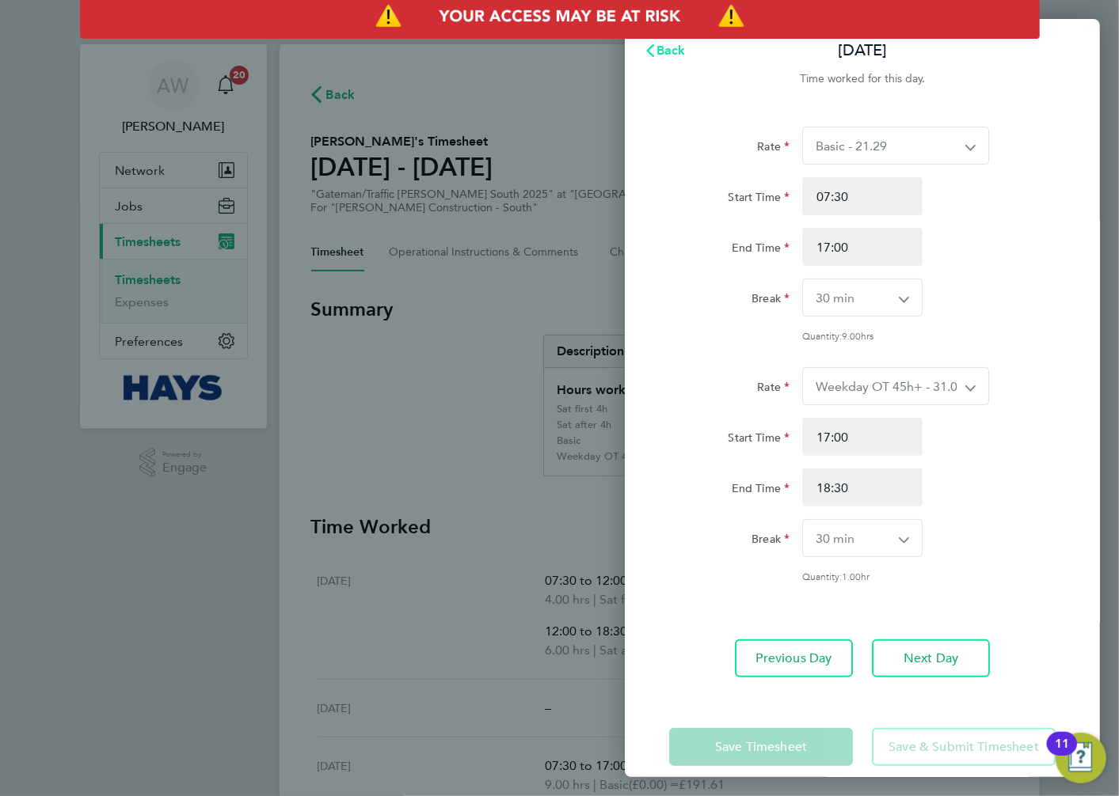
click at [669, 48] on span "Back" at bounding box center [670, 50] width 29 height 15
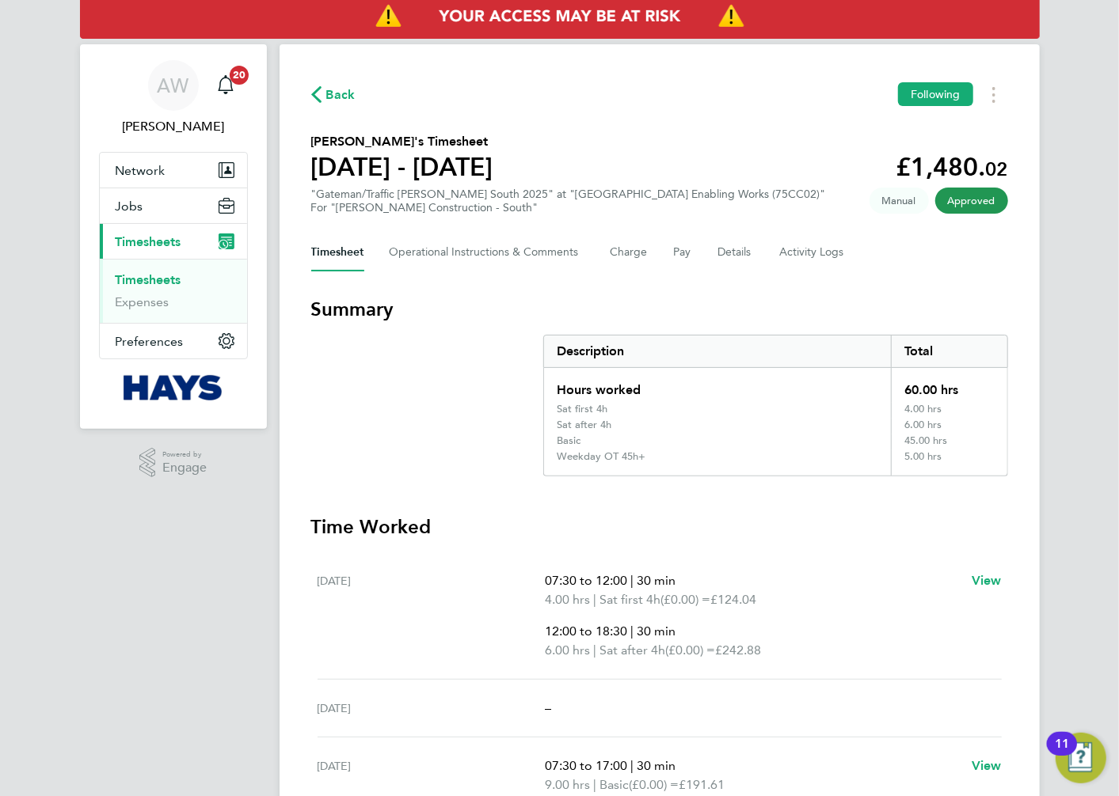
click at [328, 92] on span "Back" at bounding box center [340, 95] width 29 height 19
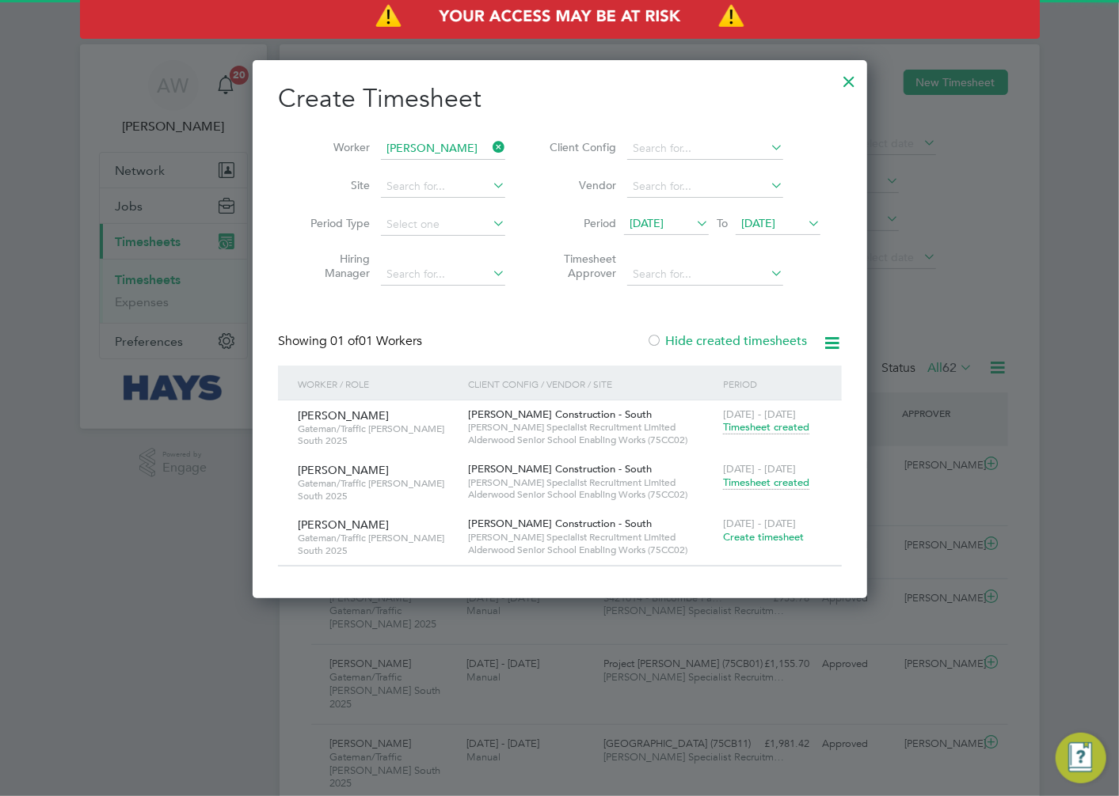
scroll to position [53, 138]
click at [735, 534] on span "Create timesheet" at bounding box center [763, 536] width 81 height 13
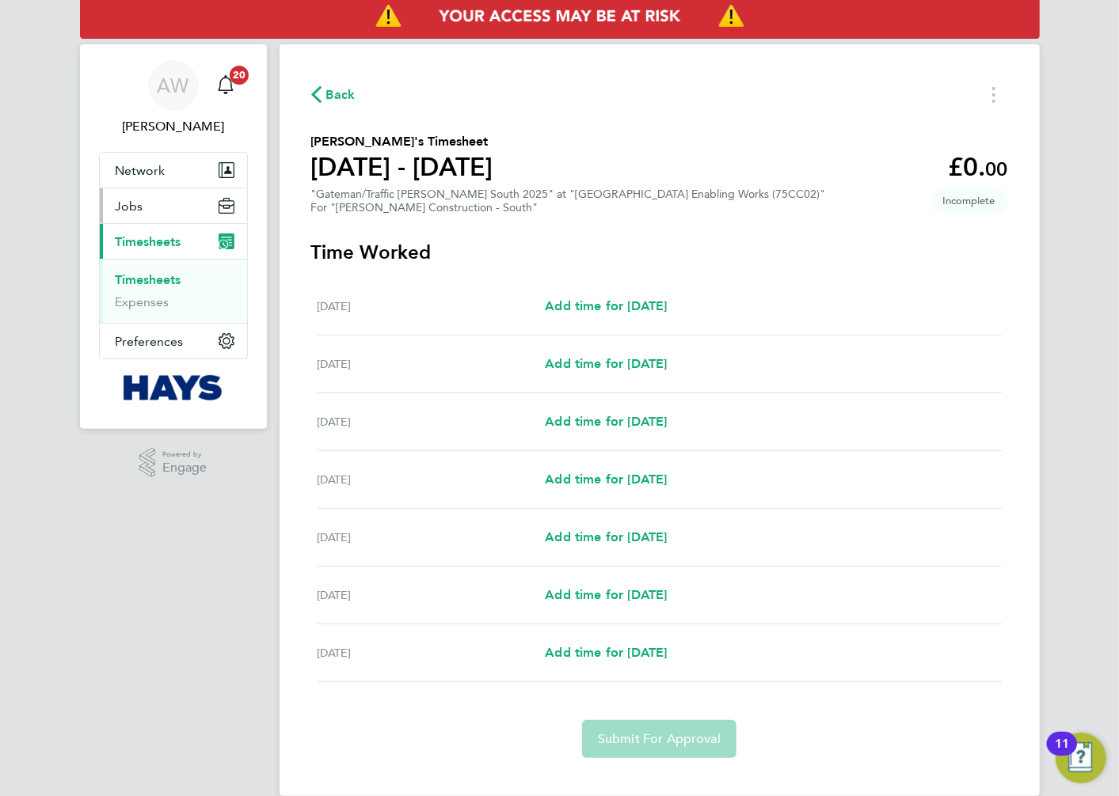
click at [155, 201] on button "Jobs" at bounding box center [173, 205] width 147 height 35
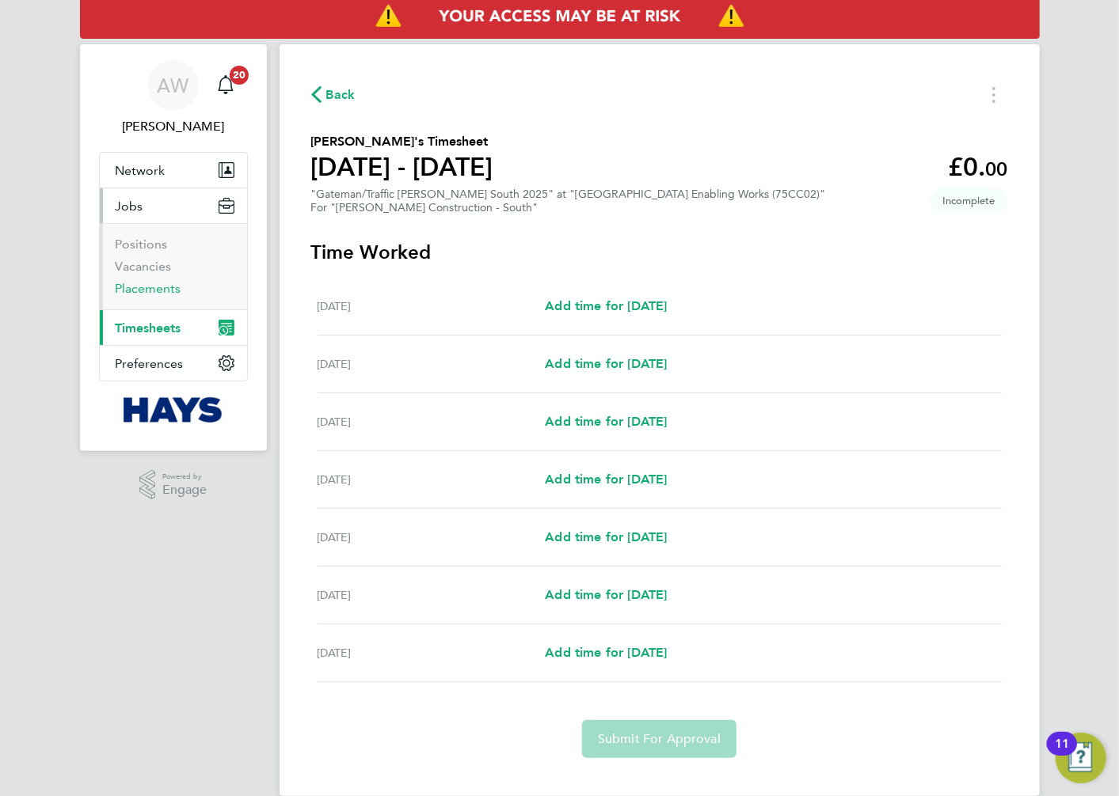
click at [164, 291] on link "Placements" at bounding box center [149, 288] width 66 height 15
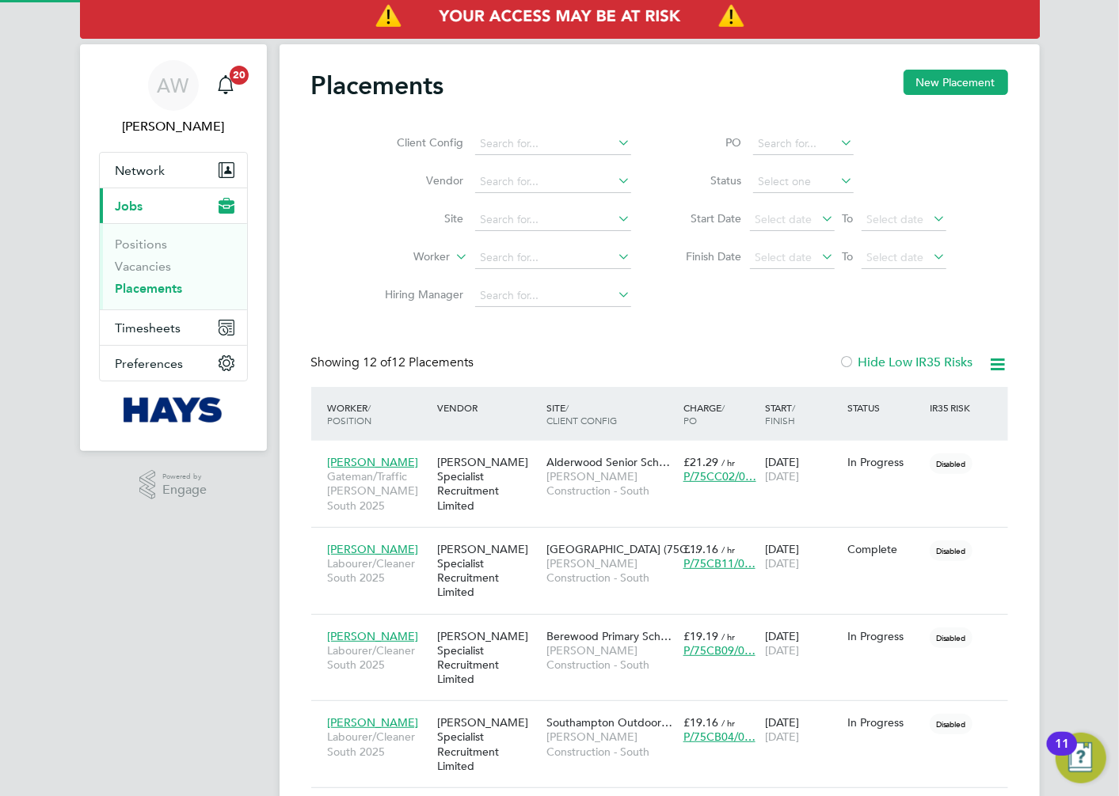
scroll to position [59, 138]
click at [495, 480] on div "[PERSON_NAME] Specialist Recruitment Limited" at bounding box center [487, 484] width 109 height 74
click at [172, 328] on span "Timesheets" at bounding box center [149, 328] width 66 height 15
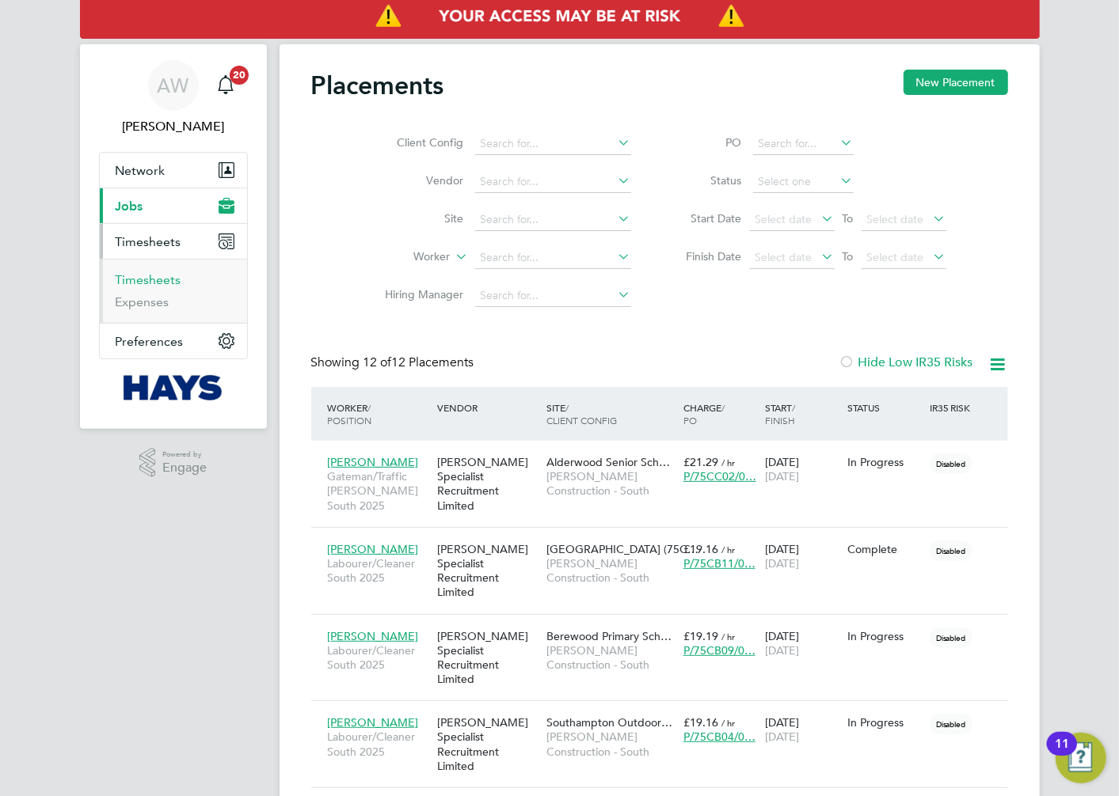
click at [148, 280] on link "Timesheets" at bounding box center [149, 279] width 66 height 15
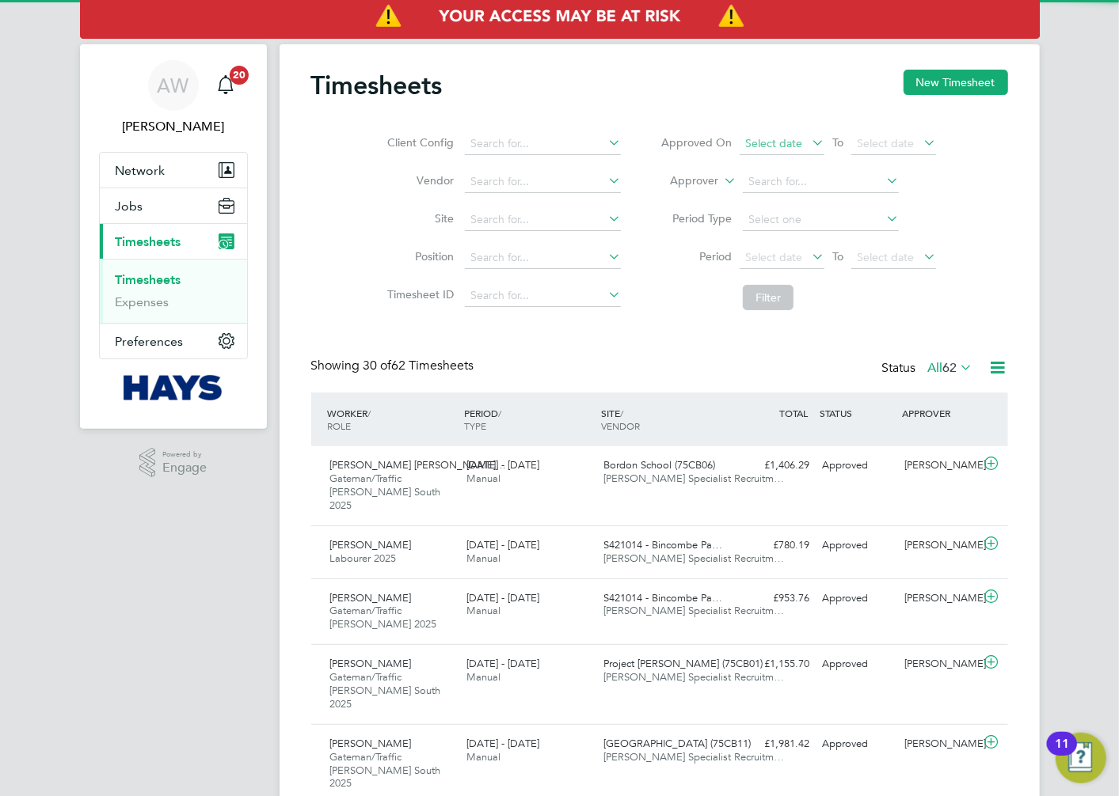
scroll to position [53, 138]
click at [961, 89] on button "New Timesheet" at bounding box center [955, 82] width 105 height 25
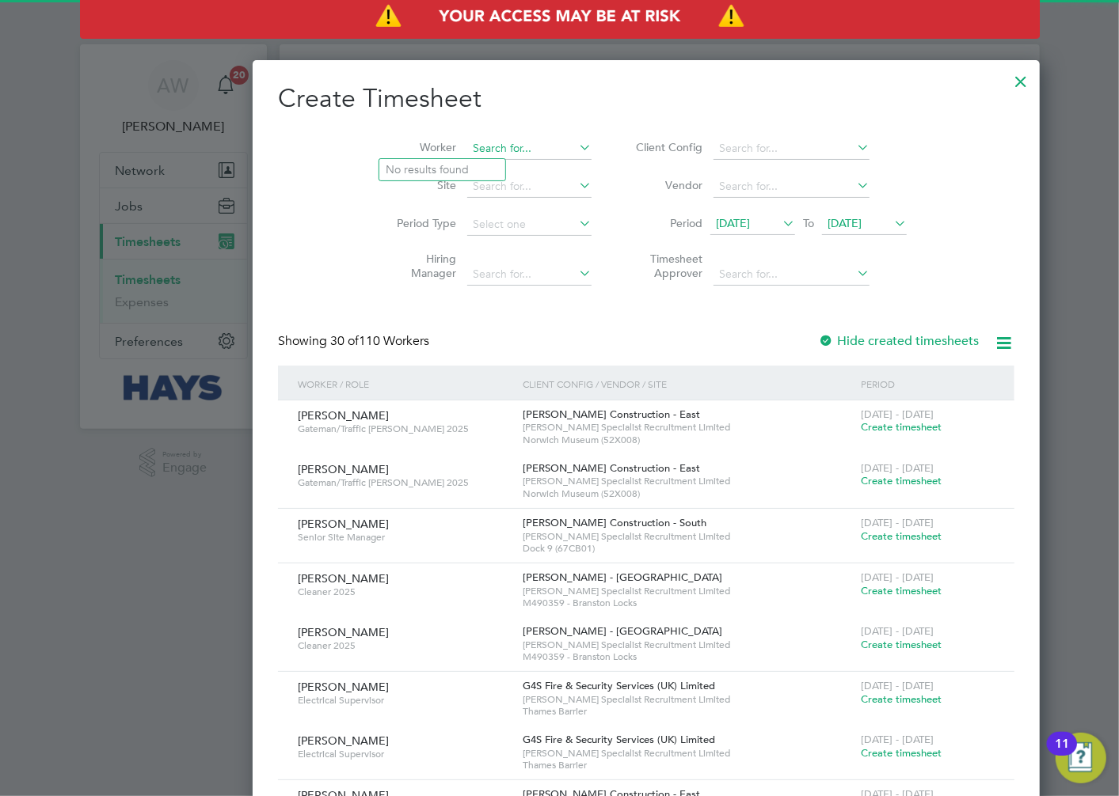
click at [467, 146] on input at bounding box center [529, 149] width 124 height 22
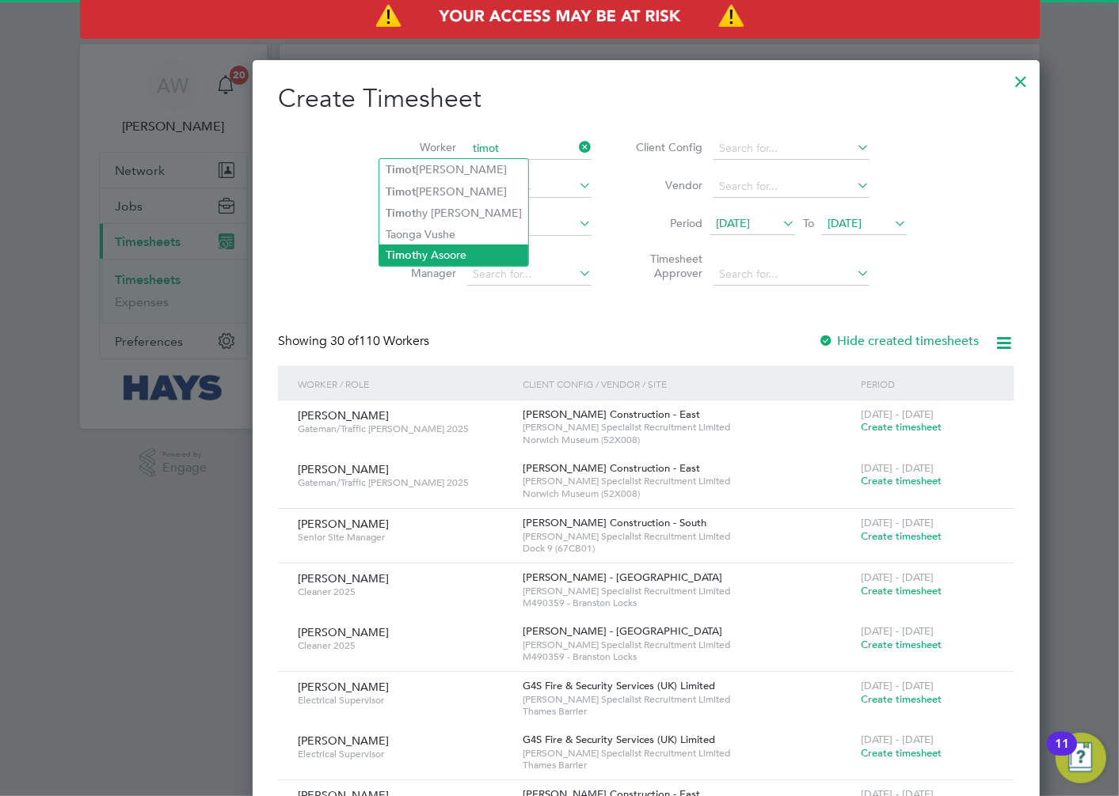
click at [457, 253] on li "Timot hy Asoore" at bounding box center [453, 255] width 149 height 21
type input "[PERSON_NAME]"
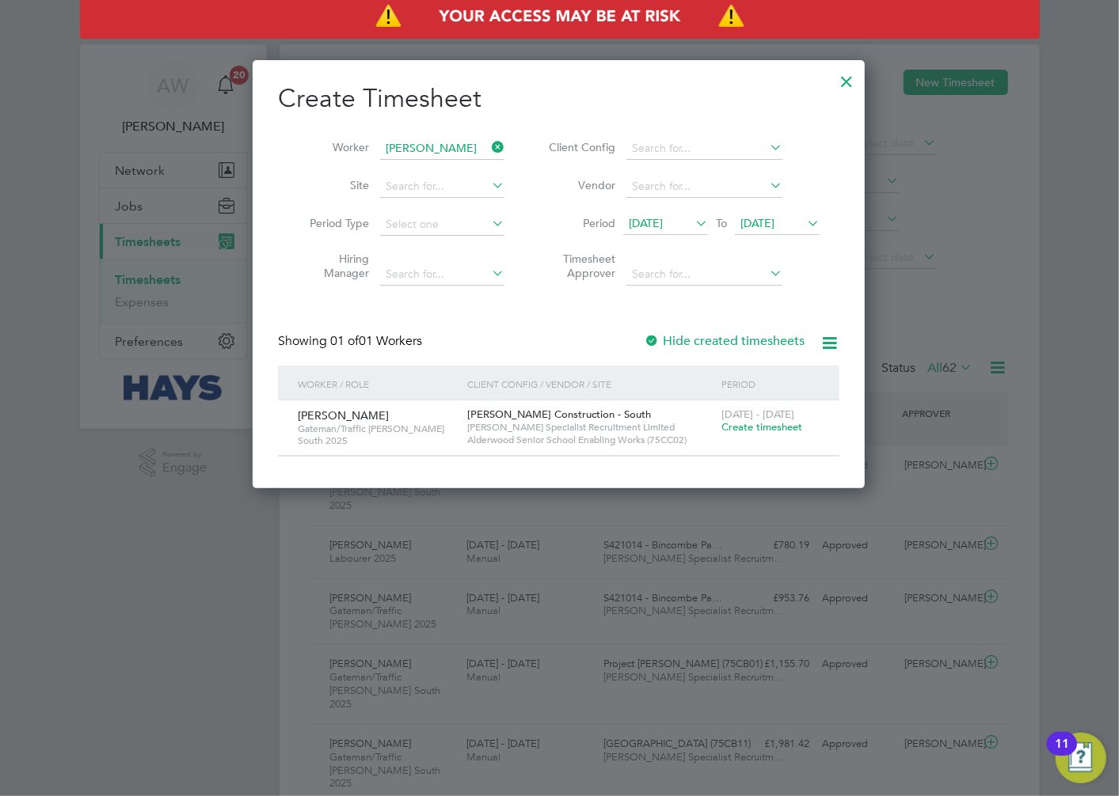
click at [740, 429] on span "Create timesheet" at bounding box center [761, 426] width 81 height 13
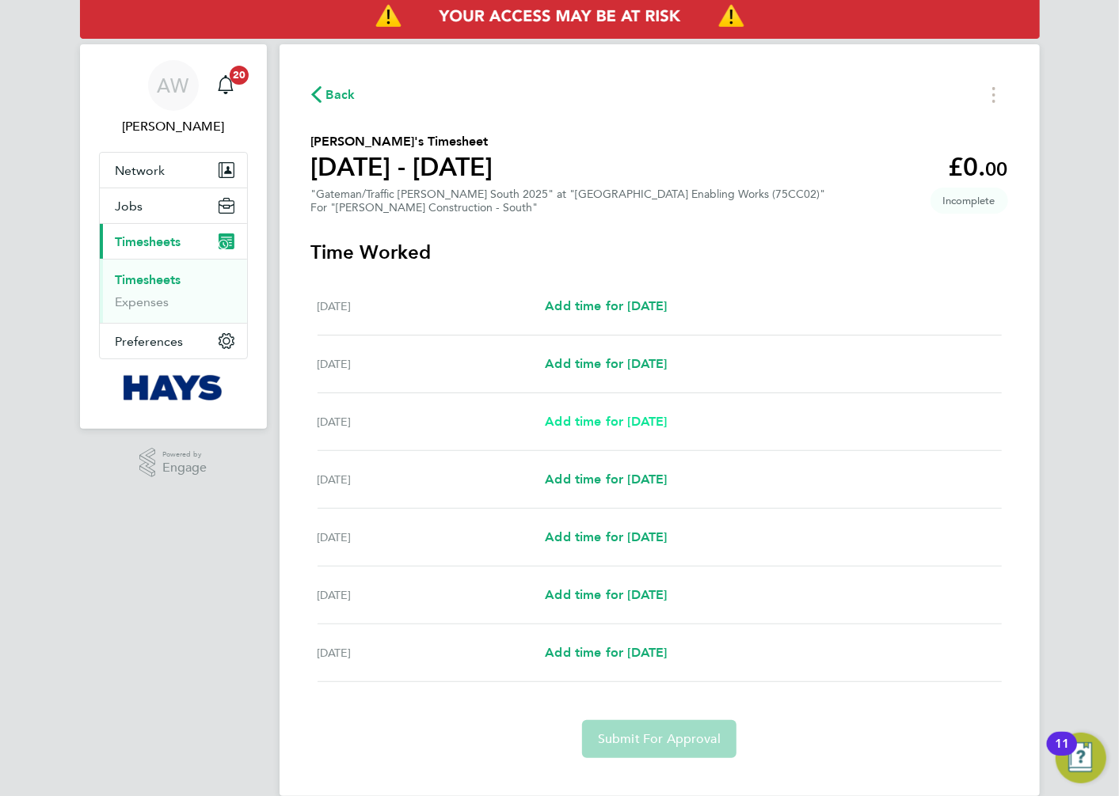
click at [592, 414] on span "Add time for [DATE]" at bounding box center [606, 421] width 122 height 15
select select "60"
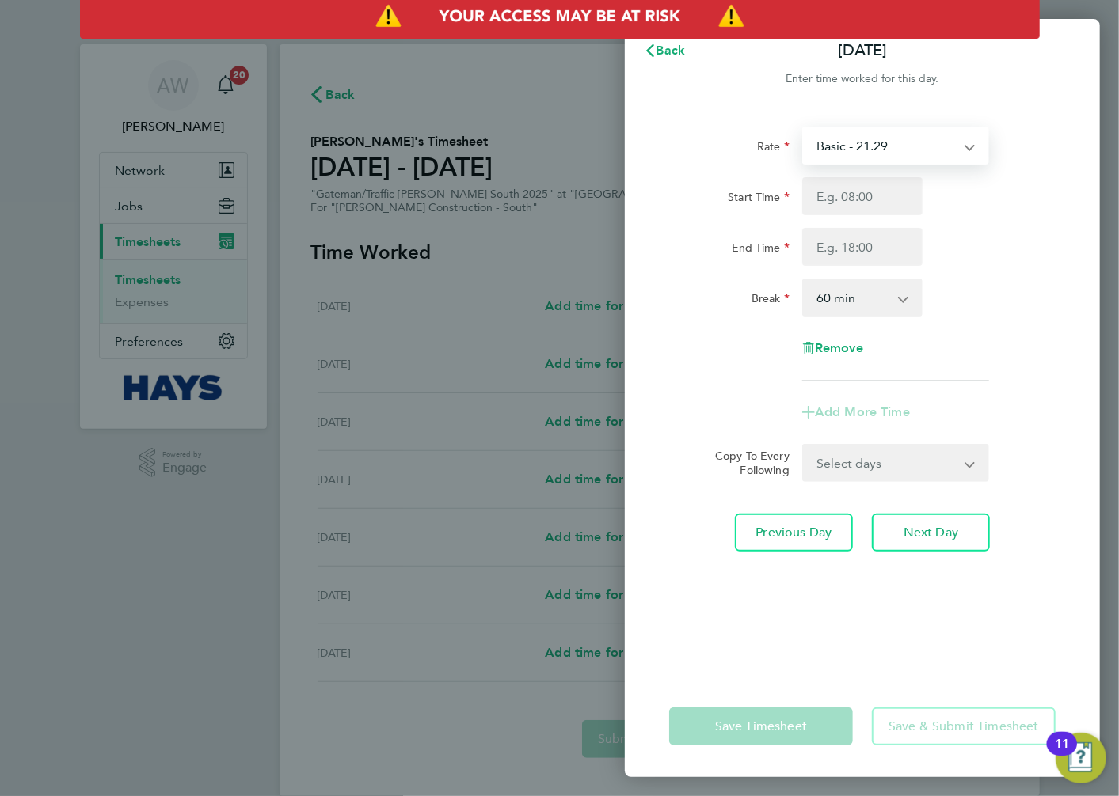
click at [856, 139] on select "Basic - 21.29 Weekday OT 45h+ - 31.01 Sat first 4h - 31.01 Sat after 4h - 40.48…" at bounding box center [886, 145] width 165 height 35
click at [884, 135] on select "Basic - 21.29 Weekday OT 45h+ - 31.01 Sat first 4h - 31.01 Sat after 4h - 40.48…" at bounding box center [886, 145] width 165 height 35
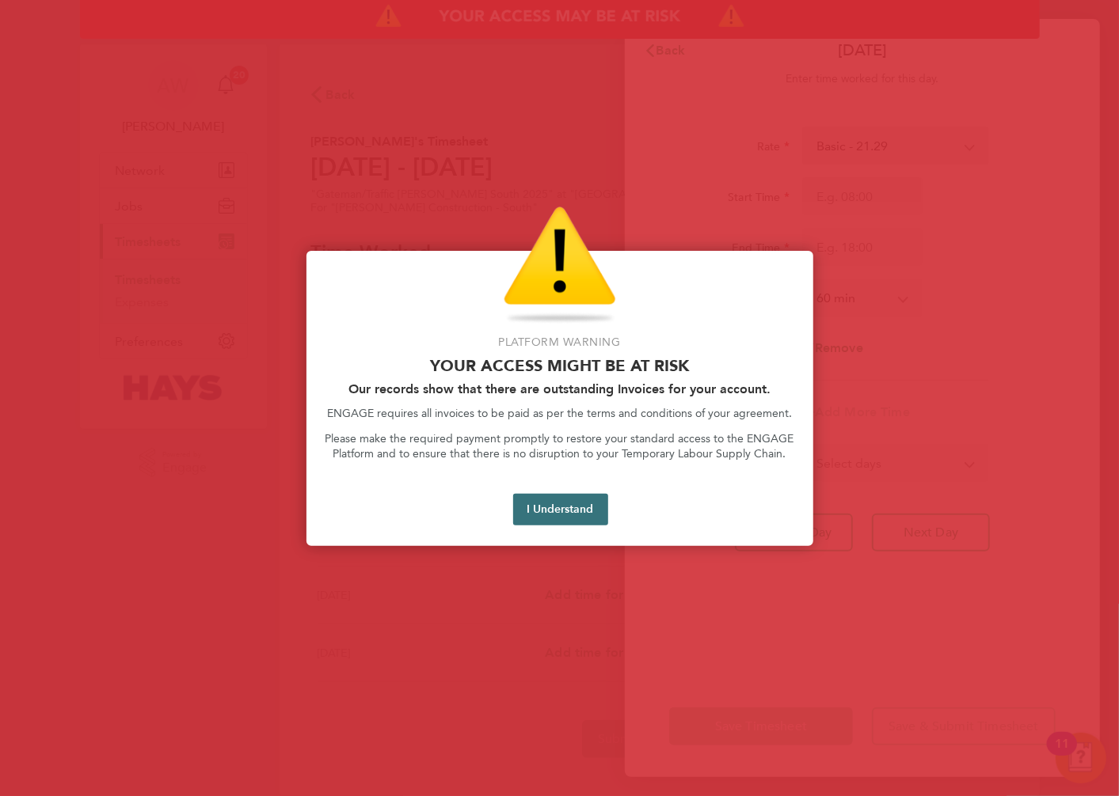
click at [571, 508] on button "I Understand" at bounding box center [560, 510] width 95 height 32
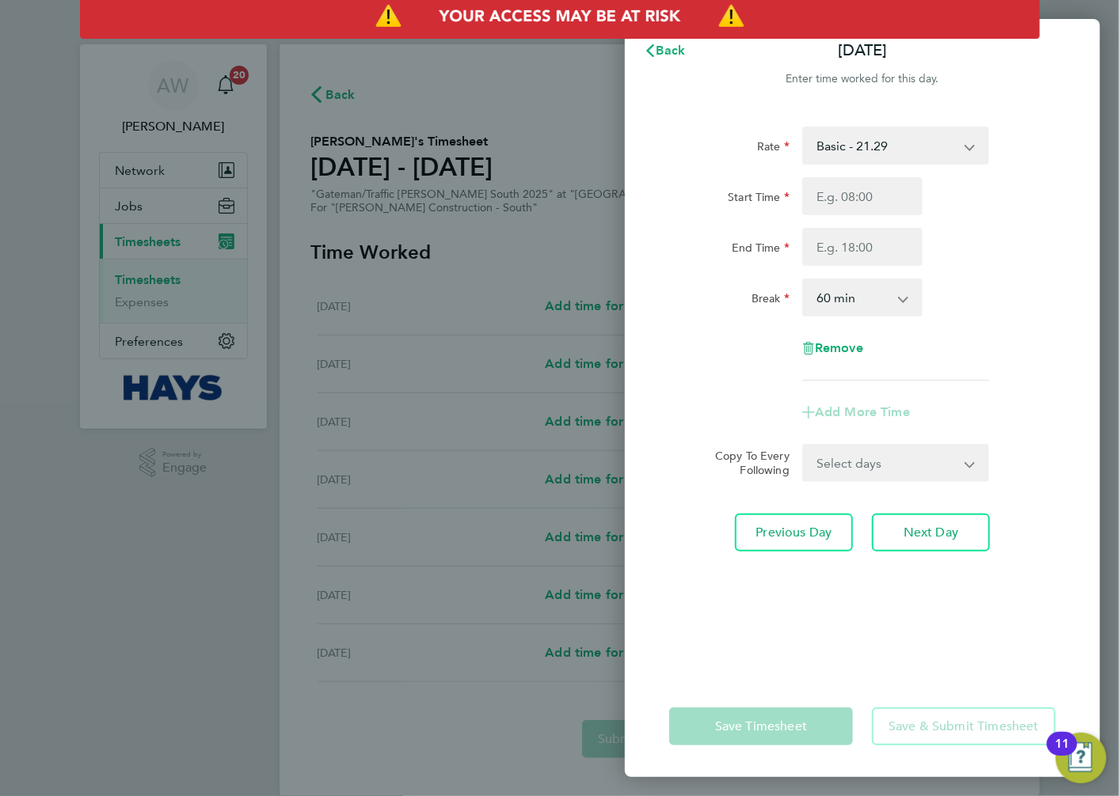
click at [454, 203] on div "Back [DATE] Enter time worked for this day. Rate Basic - 21.29 Weekday OT 45h+ …" at bounding box center [559, 398] width 1119 height 796
click at [650, 48] on icon "button" at bounding box center [650, 50] width 8 height 13
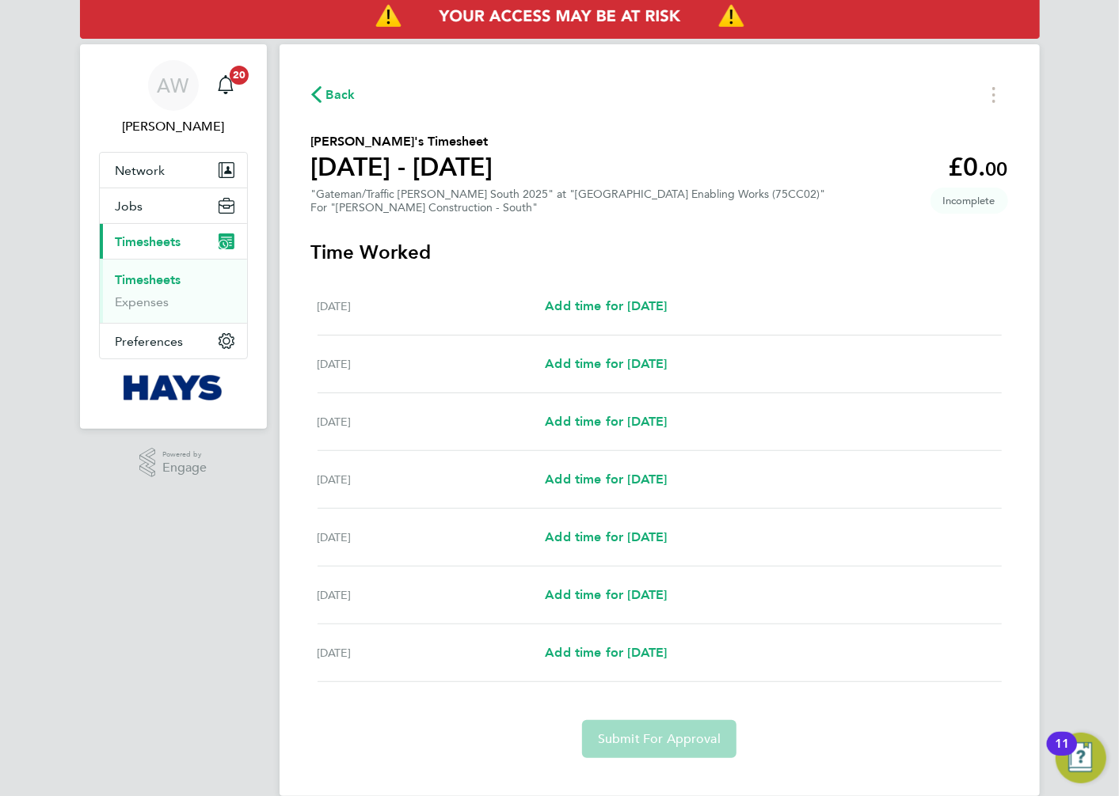
click at [162, 281] on link "Timesheets" at bounding box center [149, 279] width 66 height 15
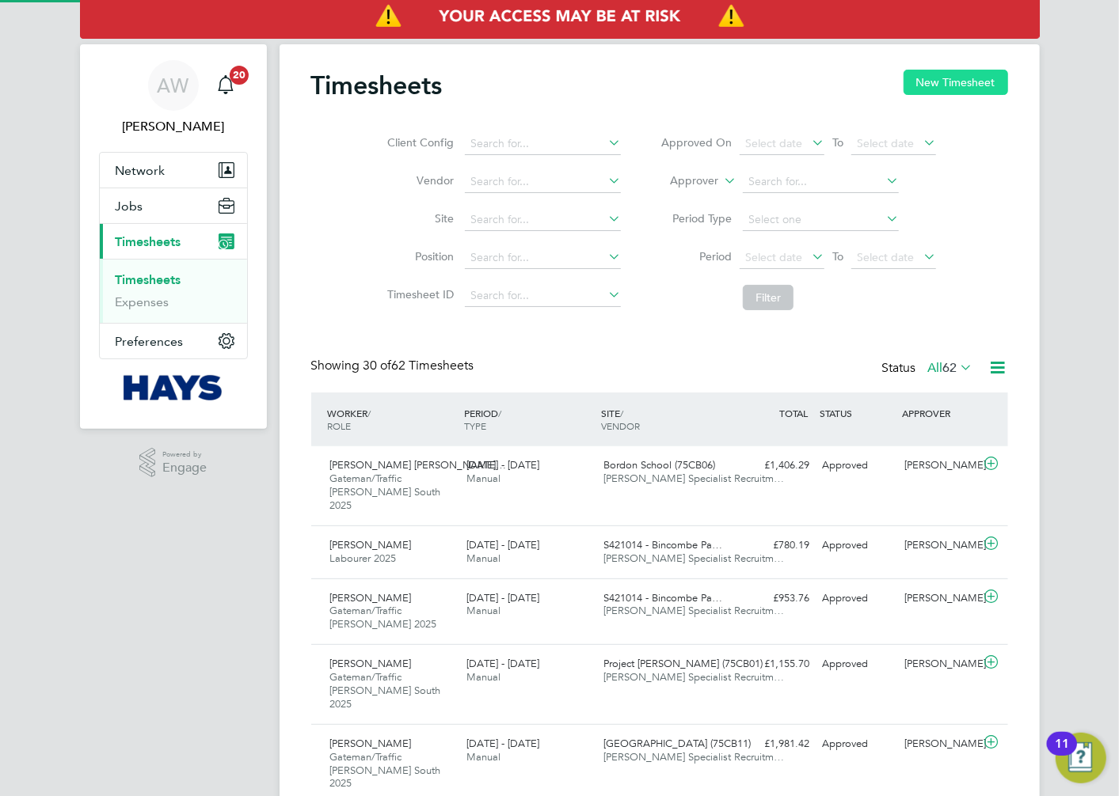
click at [952, 93] on button "New Timesheet" at bounding box center [955, 82] width 105 height 25
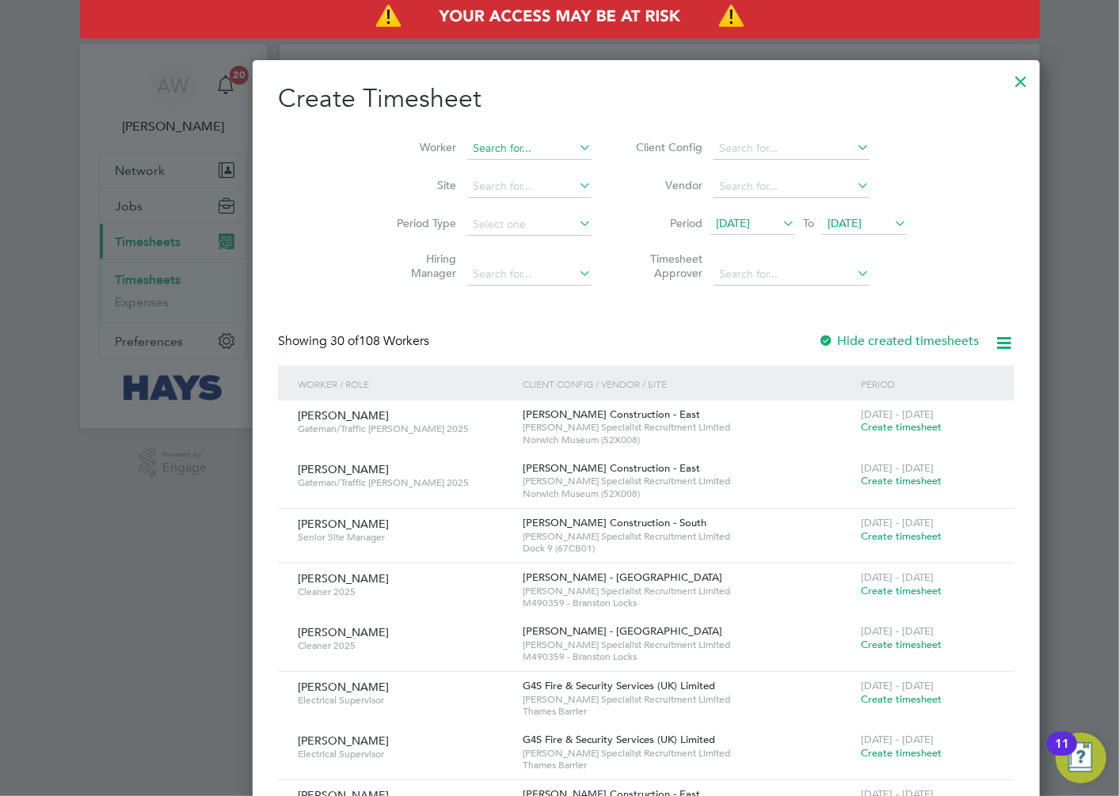
click at [467, 152] on input at bounding box center [529, 149] width 124 height 22
click at [456, 165] on li "[PERSON_NAME]" at bounding box center [444, 169] width 130 height 21
type input "[PERSON_NAME]"
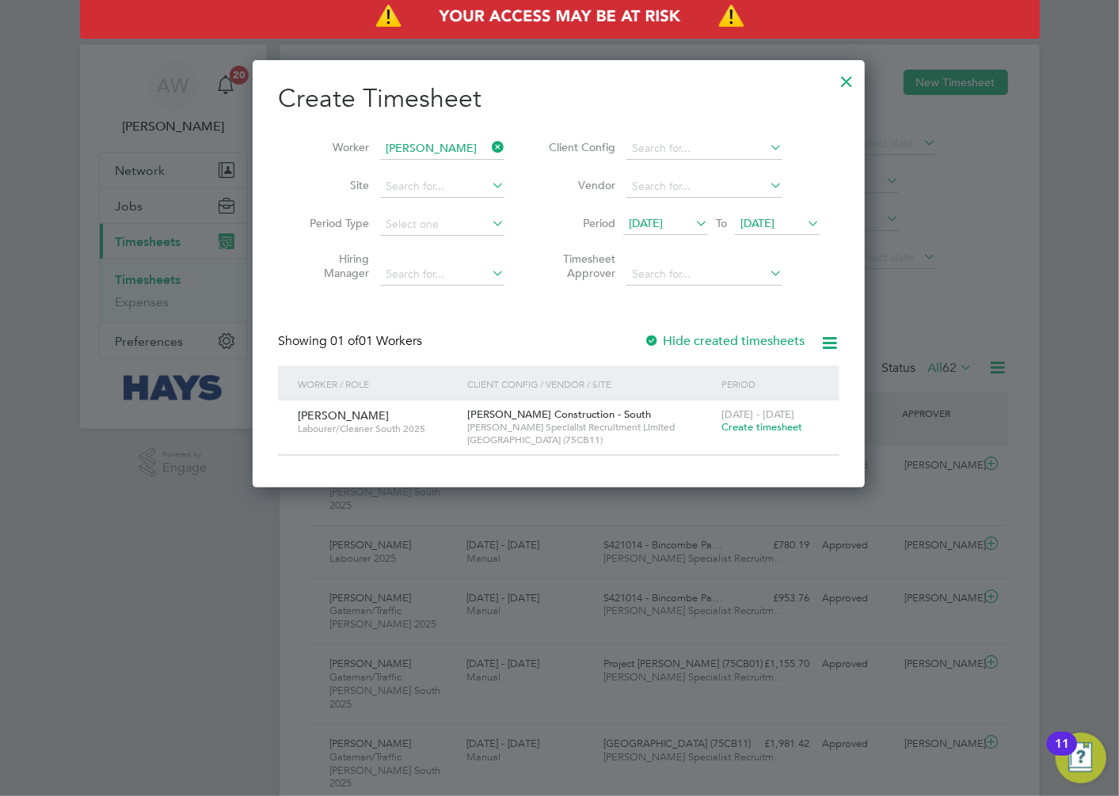
click at [663, 220] on span "[DATE]" at bounding box center [646, 223] width 34 height 14
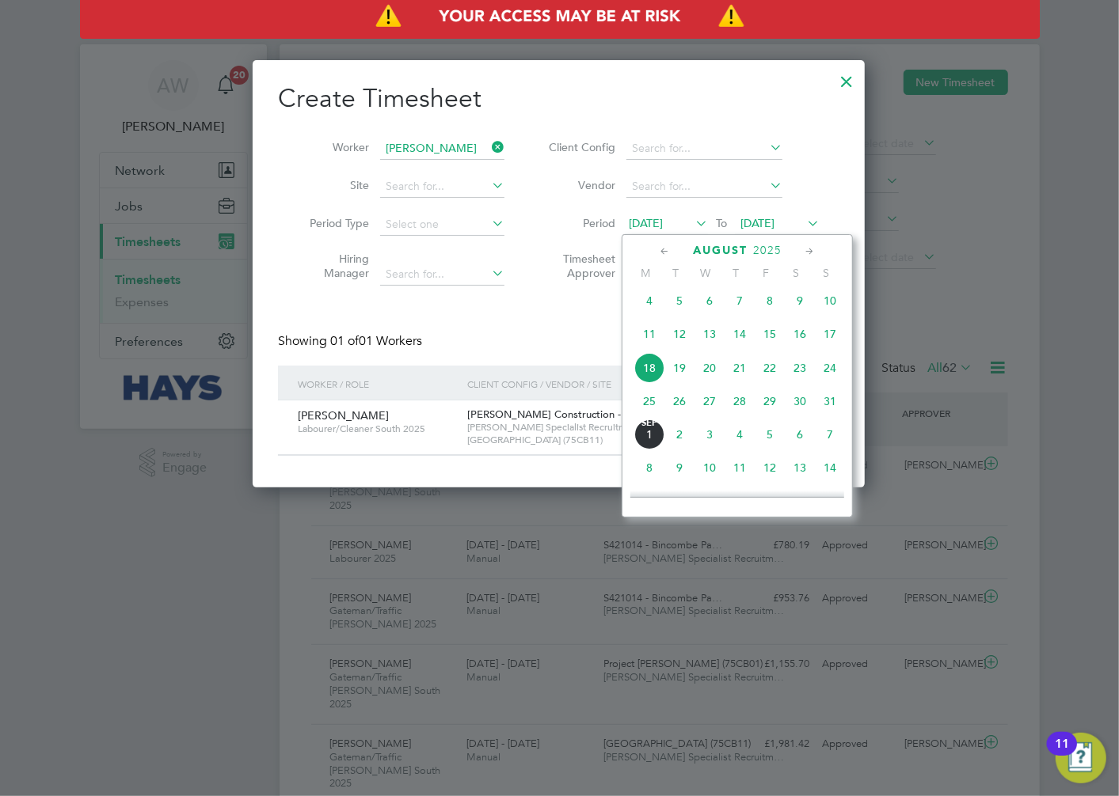
click at [771, 340] on span "15" at bounding box center [770, 334] width 30 height 30
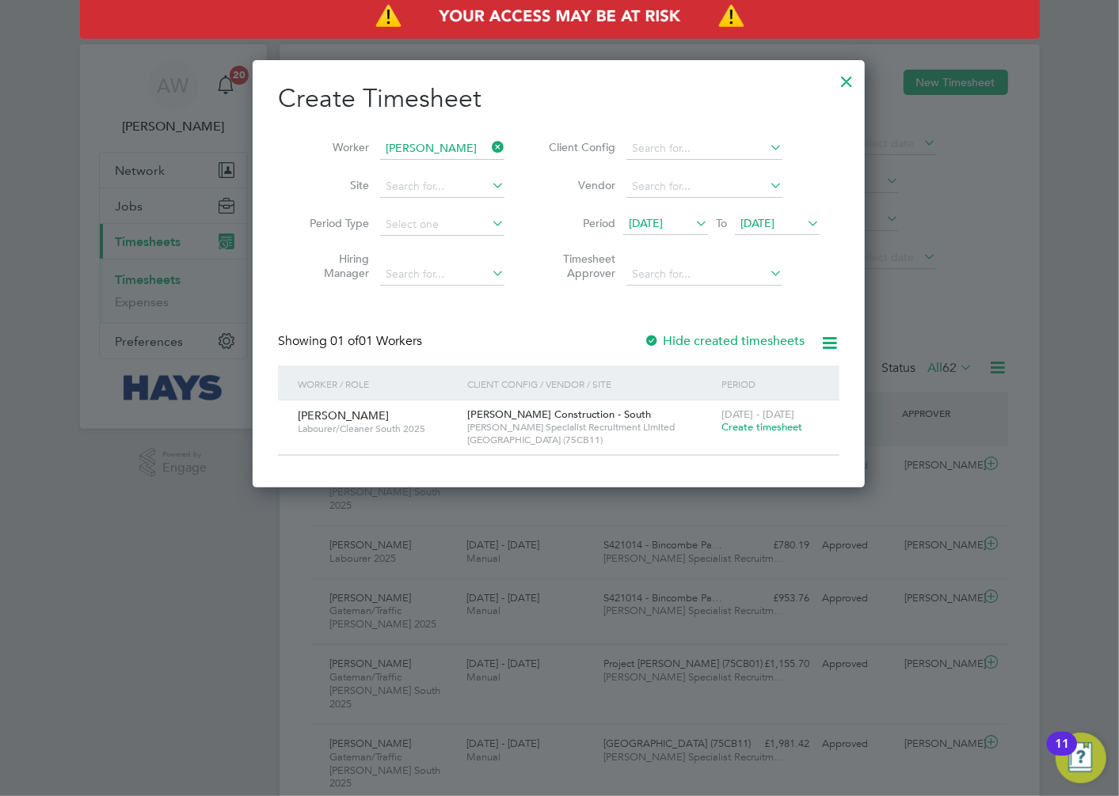
click at [663, 335] on label "Hide created timesheets" at bounding box center [724, 341] width 161 height 16
click at [663, 216] on span "[DATE]" at bounding box center [646, 223] width 34 height 14
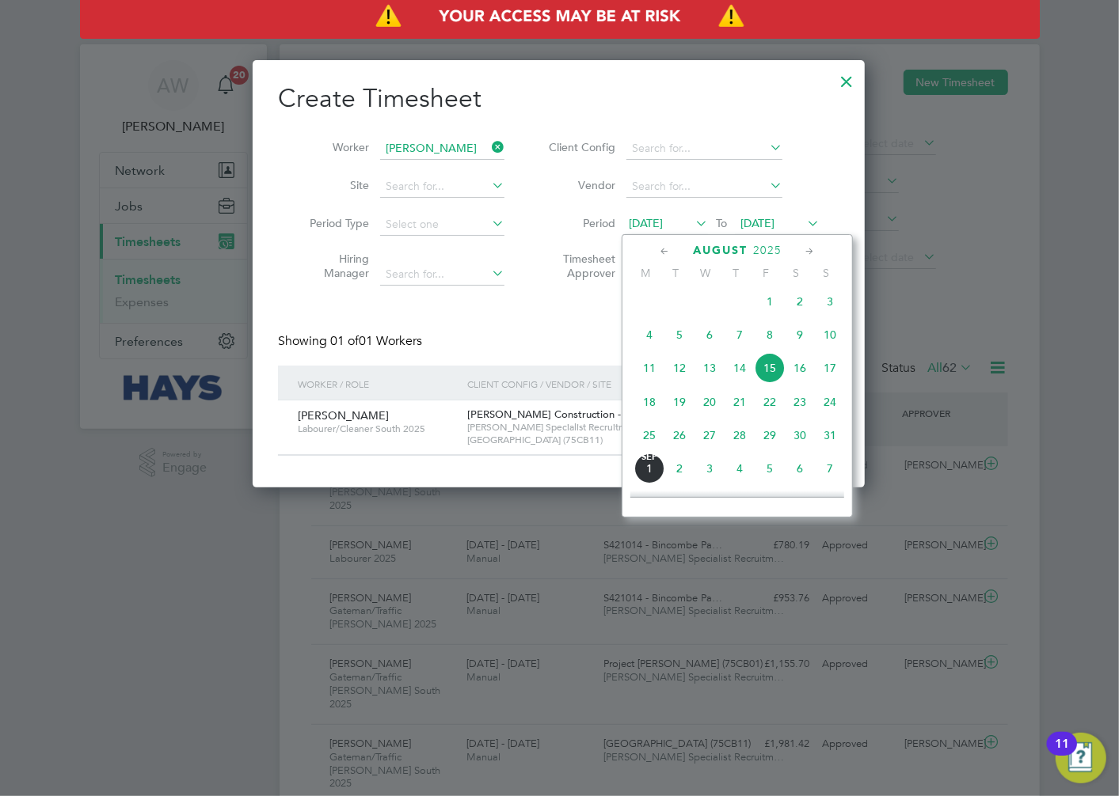
click at [776, 365] on span "15" at bounding box center [770, 368] width 30 height 30
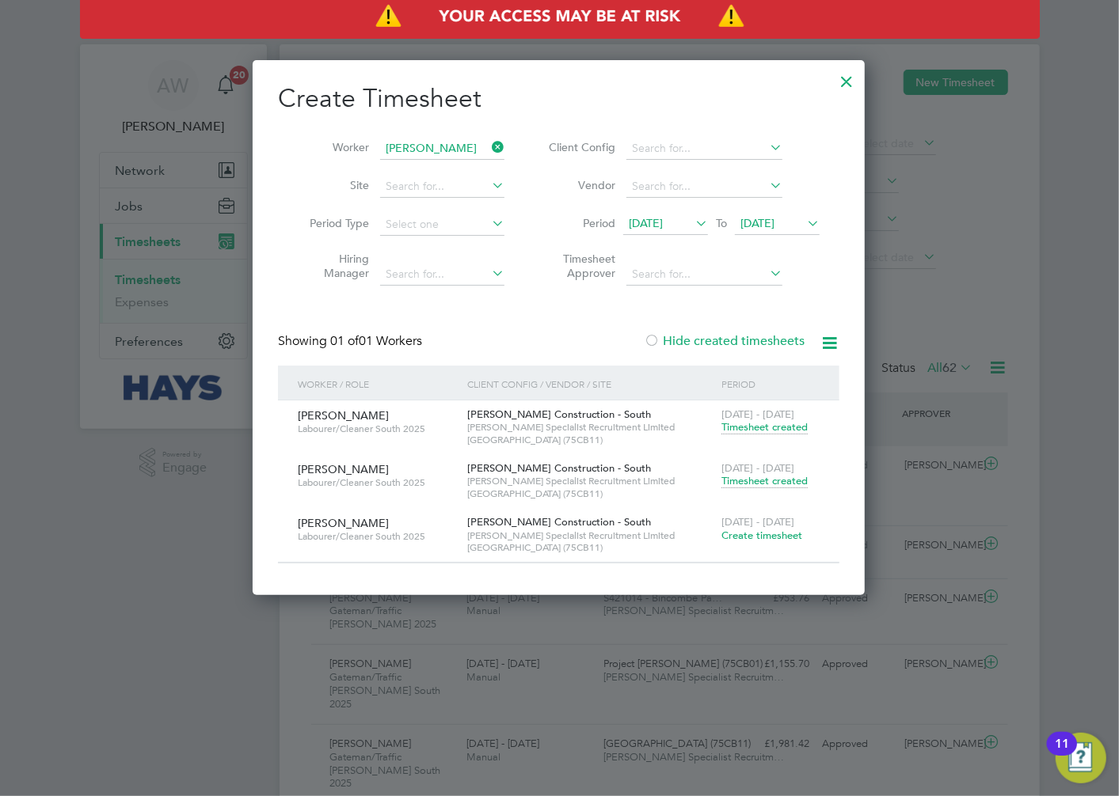
click at [741, 540] on span "Create timesheet" at bounding box center [761, 535] width 81 height 13
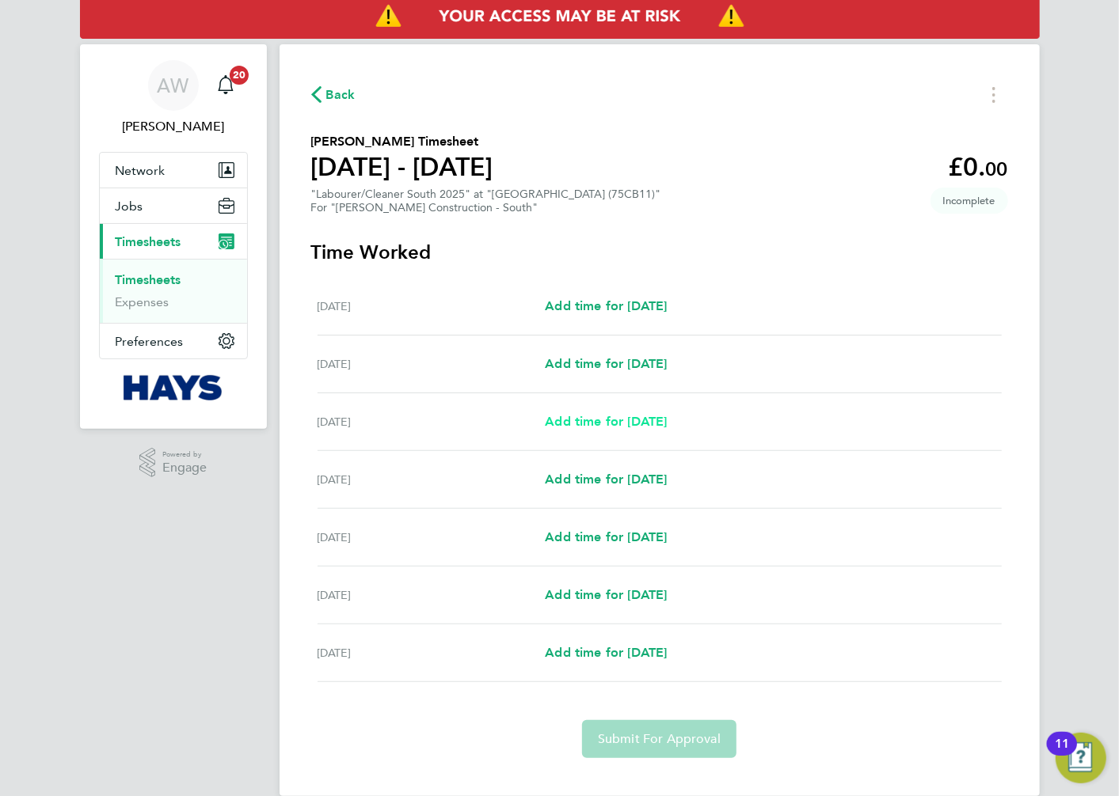
click at [625, 421] on span "Add time for [DATE]" at bounding box center [606, 421] width 122 height 15
select select "60"
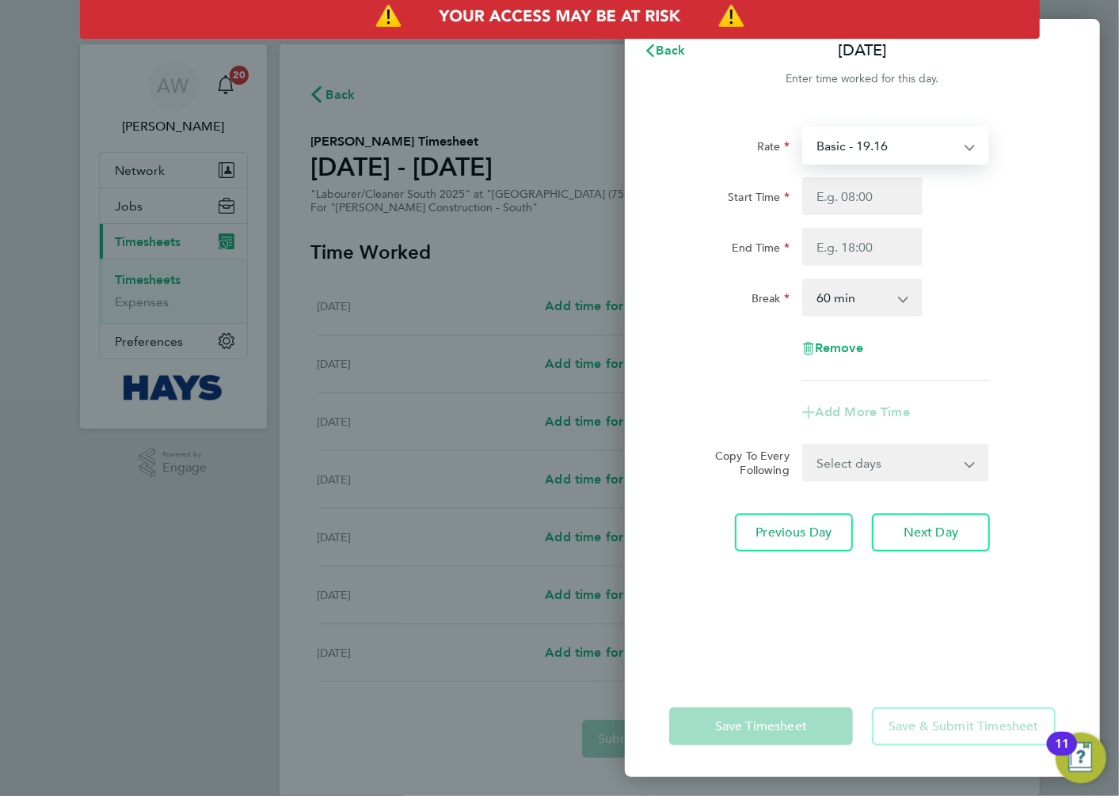
click at [834, 148] on select "Basic - 19.16 Overtime - 27.44 [DATE] - 27.44" at bounding box center [886, 145] width 165 height 35
select select "60"
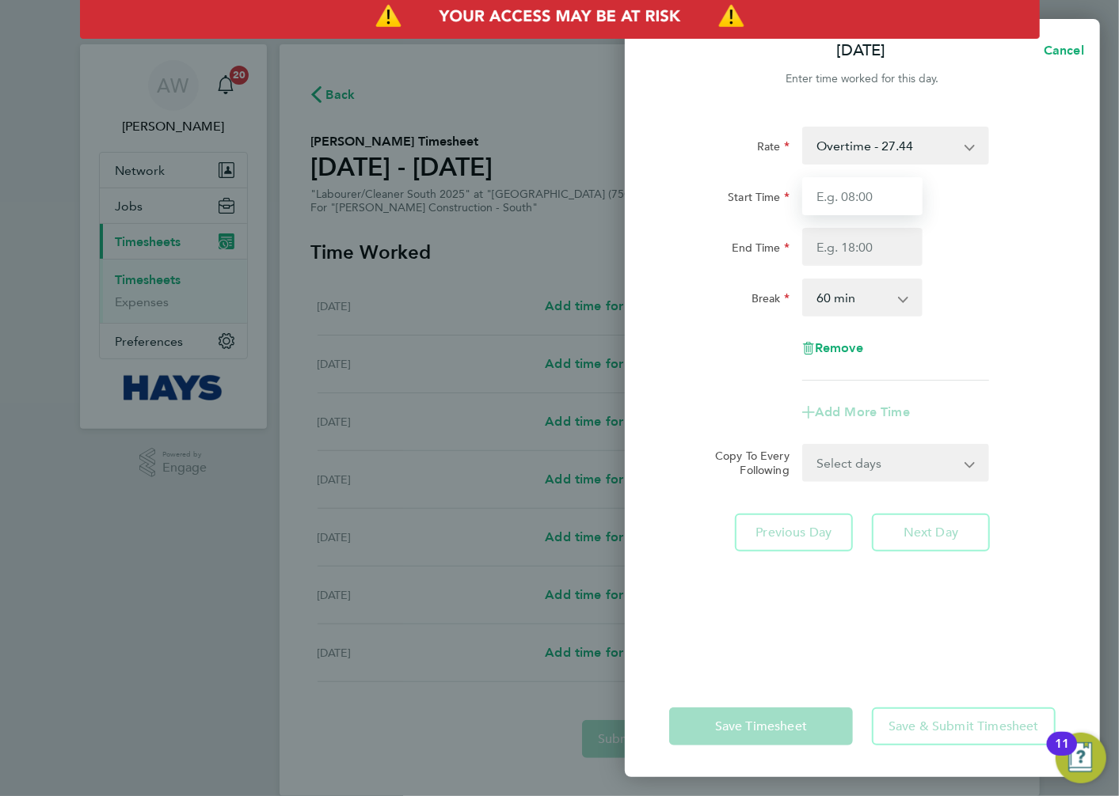
click at [876, 196] on input "Start Time" at bounding box center [862, 196] width 120 height 38
type input "07:30"
type input "17:00"
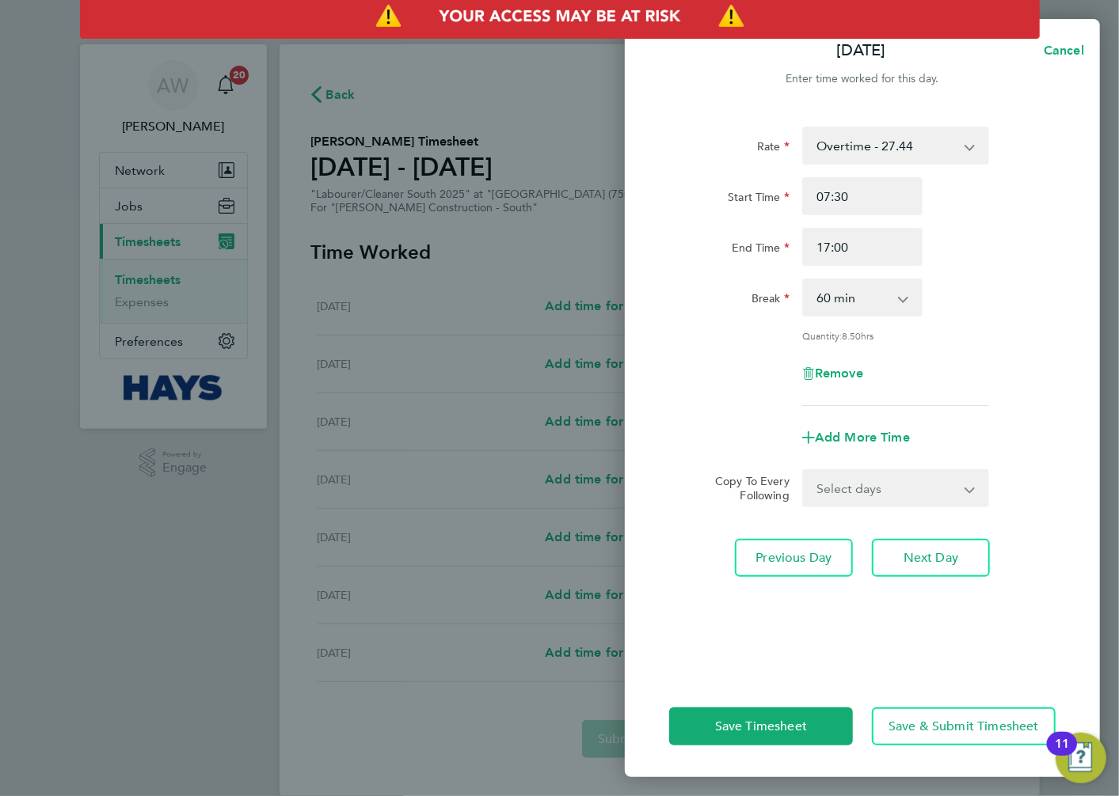
click at [871, 303] on select "0 min 15 min 30 min 45 min 60 min 75 min 90 min" at bounding box center [853, 297] width 98 height 35
select select "30"
click at [804, 280] on select "0 min 15 min 30 min 45 min 60 min 75 min 90 min" at bounding box center [853, 297] width 98 height 35
click at [1018, 305] on div "Break 0 min 15 min 30 min 45 min 60 min 75 min 90 min" at bounding box center [862, 298] width 399 height 38
click at [901, 563] on button "Next Day" at bounding box center [931, 558] width 118 height 38
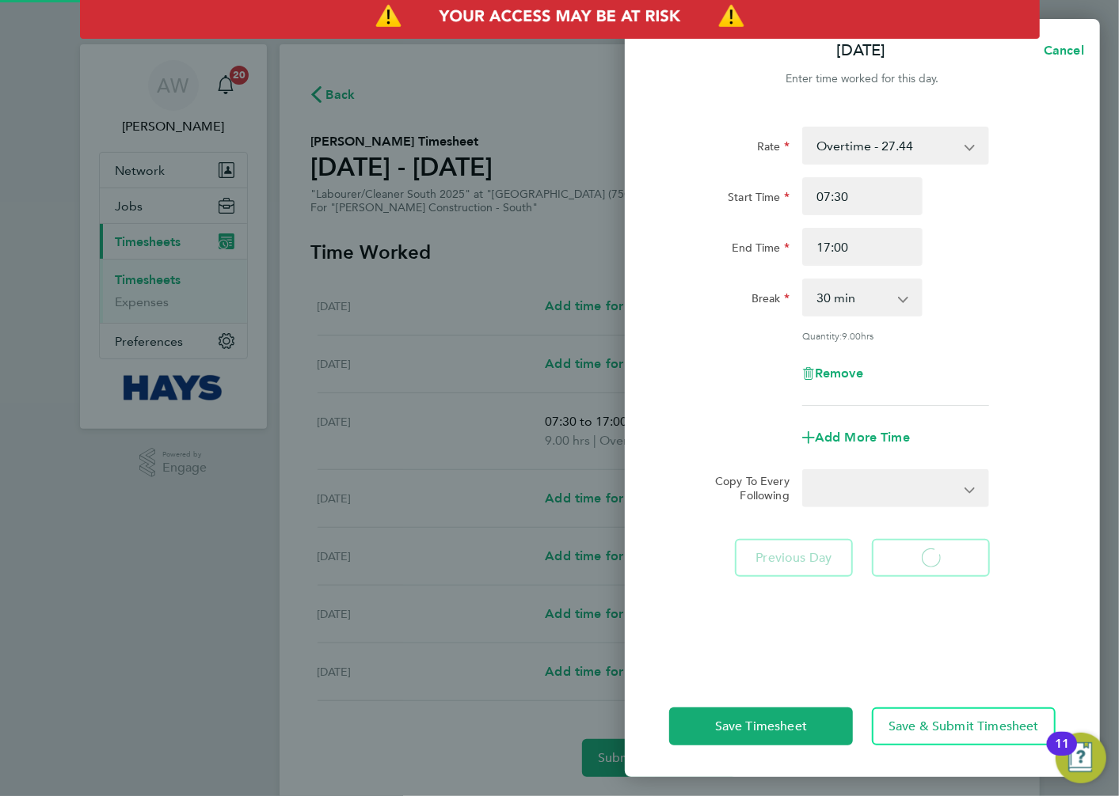
select select "60"
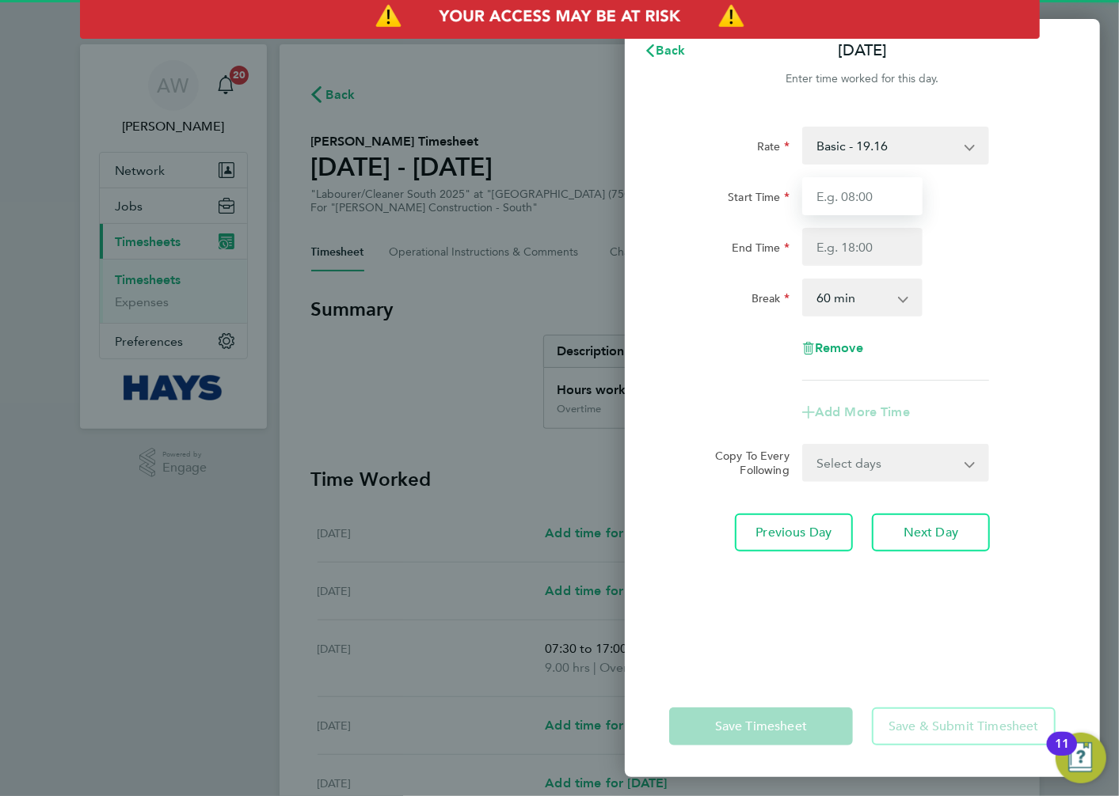
click at [893, 188] on input "Start Time" at bounding box center [862, 196] width 120 height 38
type input "07:30"
type input "17:00"
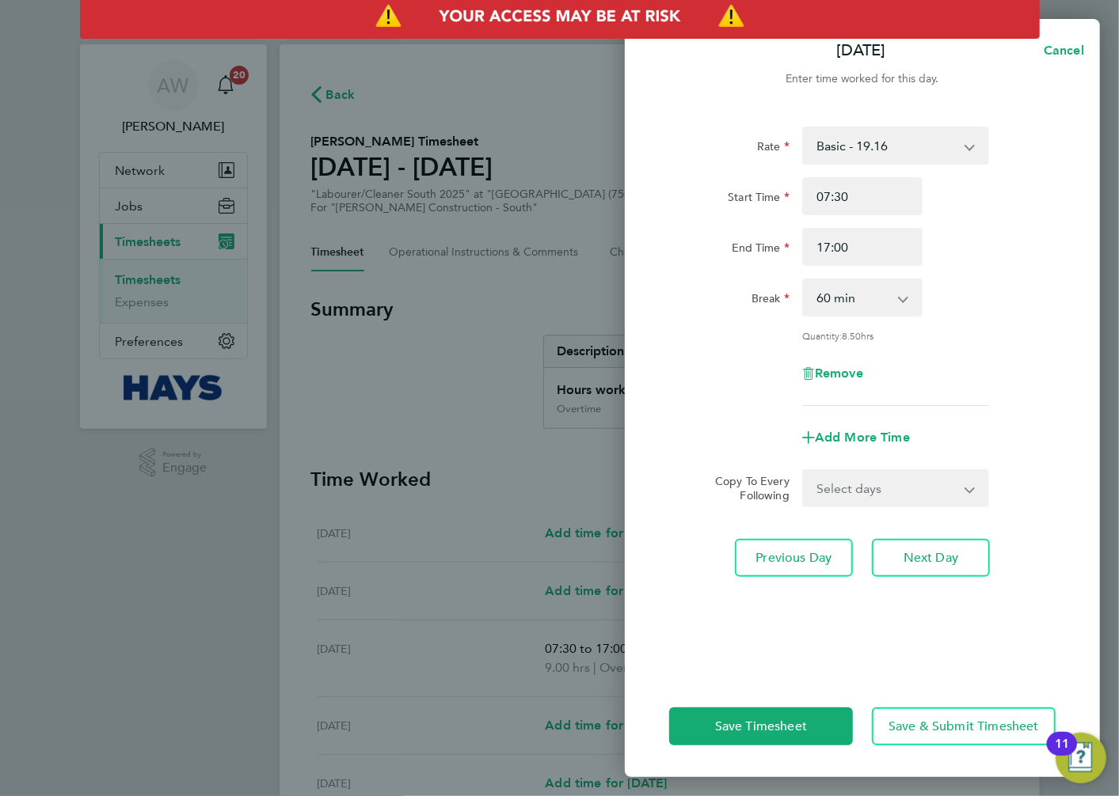
click at [866, 295] on select "0 min 15 min 30 min 45 min 60 min 75 min 90 min" at bounding box center [853, 297] width 98 height 35
select select "30"
click at [804, 280] on select "0 min 15 min 30 min 45 min 60 min 75 min 90 min" at bounding box center [853, 297] width 98 height 35
click at [871, 485] on select "Select days Day [DATE] [DATE] [DATE]" at bounding box center [887, 488] width 166 height 35
select select "DAY"
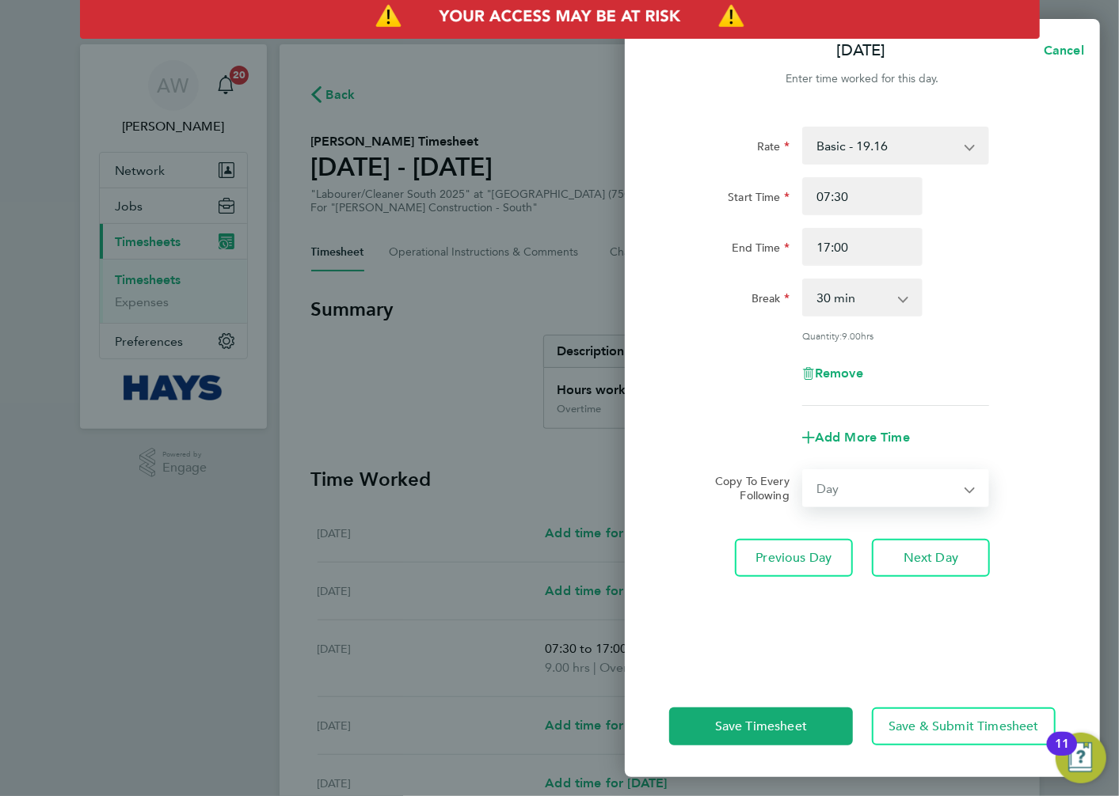
click at [804, 471] on select "Select days Day [DATE] [DATE] [DATE]" at bounding box center [887, 488] width 166 height 35
select select "[DATE]"
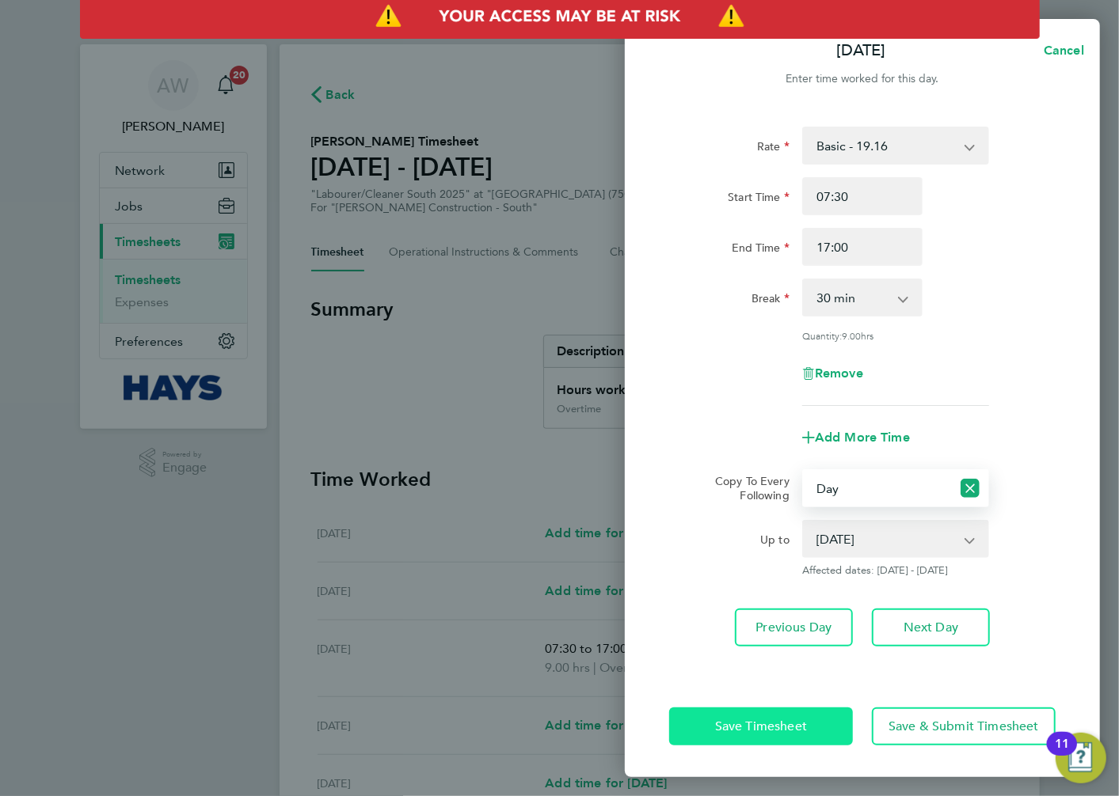
click at [827, 727] on button "Save Timesheet" at bounding box center [761, 727] width 184 height 38
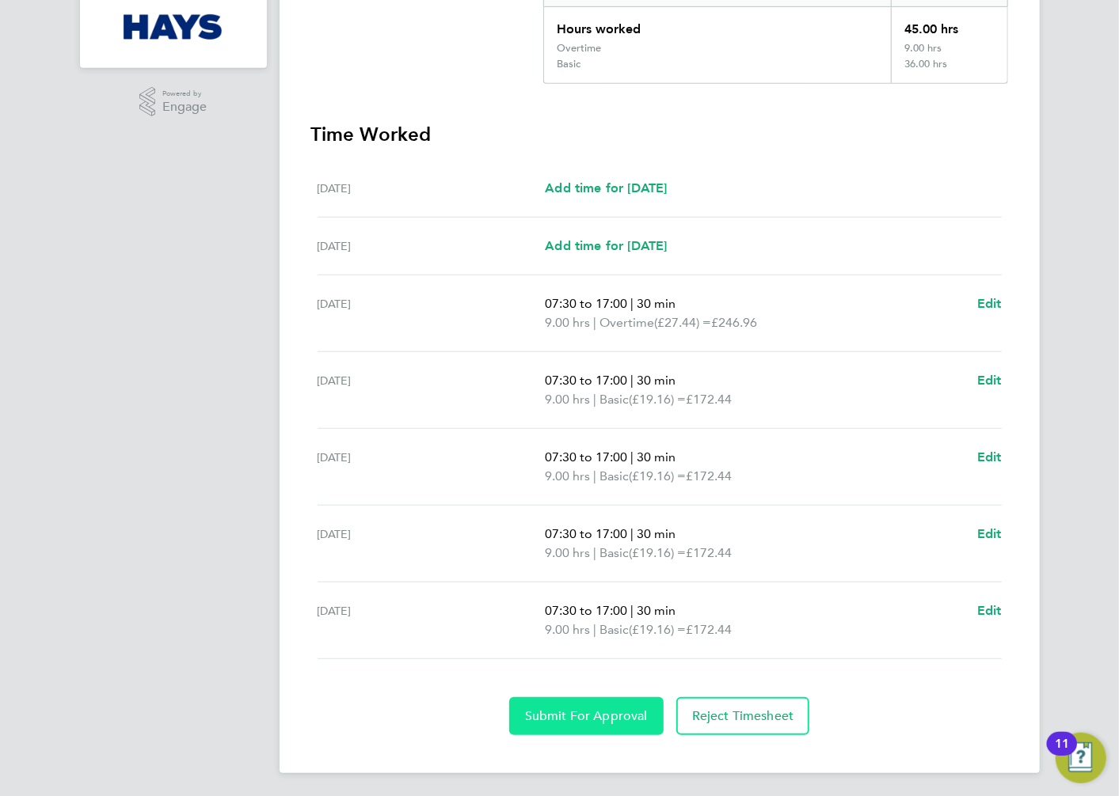
click at [555, 710] on span "Submit For Approval" at bounding box center [586, 717] width 123 height 16
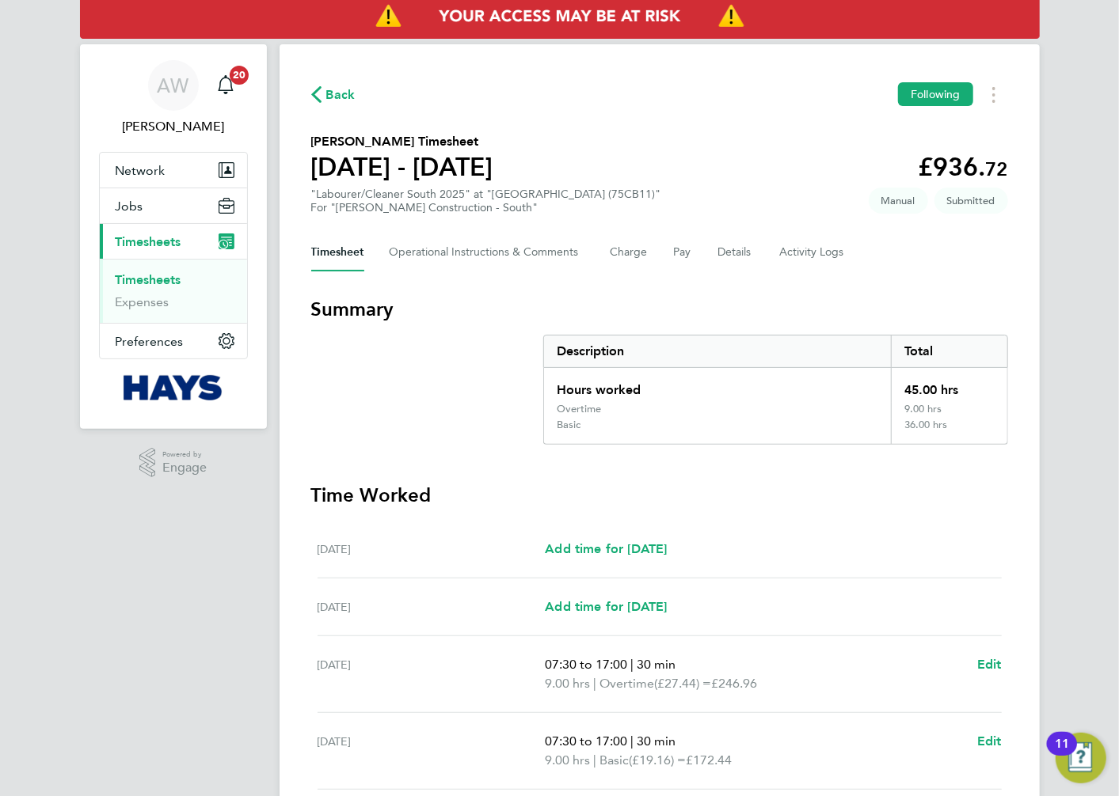
drag, startPoint x: 162, startPoint y: 279, endPoint x: 177, endPoint y: 275, distance: 15.6
click at [162, 279] on link "Timesheets" at bounding box center [149, 279] width 66 height 15
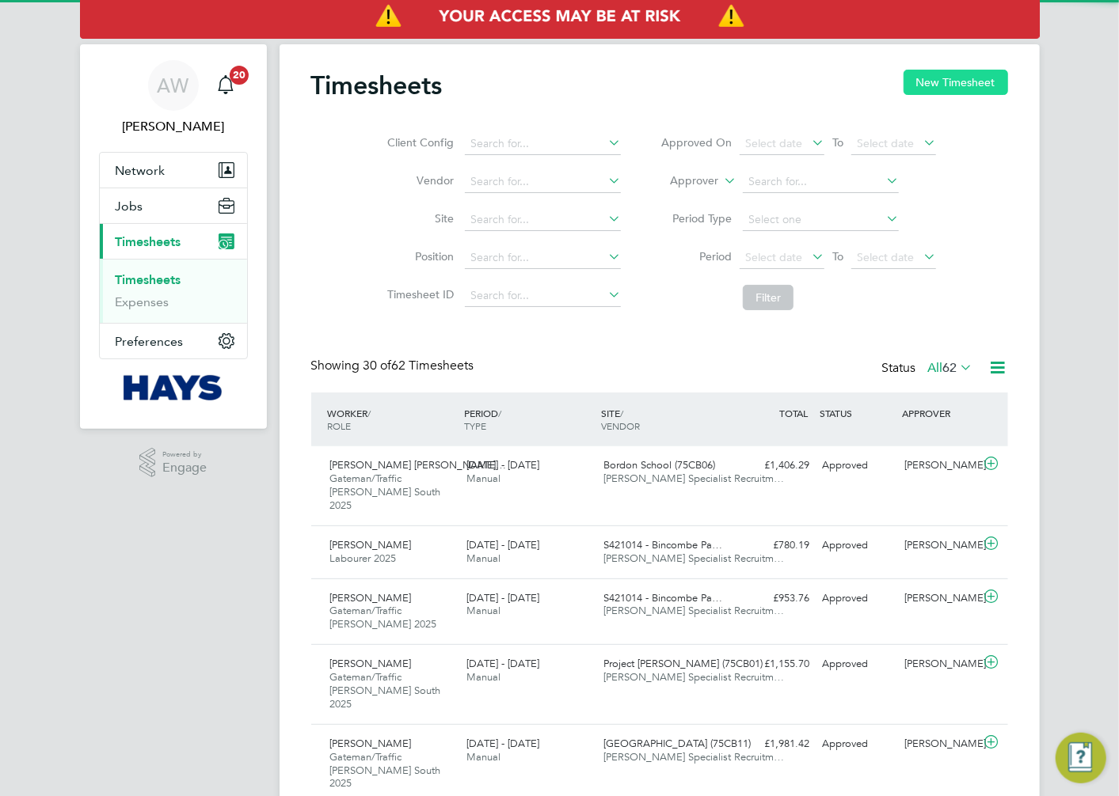
scroll to position [53, 138]
click at [937, 85] on button "New Timesheet" at bounding box center [955, 82] width 105 height 25
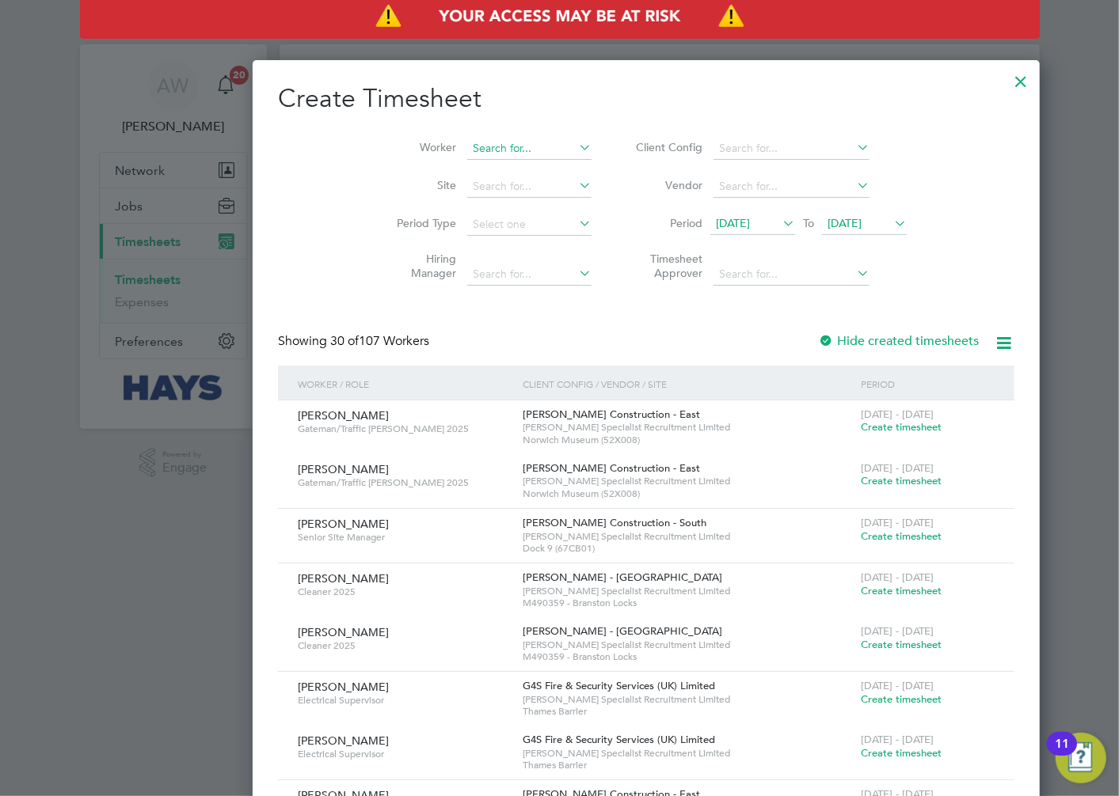
click at [467, 145] on input at bounding box center [529, 149] width 124 height 22
click at [436, 162] on li "[PERSON_NAME]" at bounding box center [451, 169] width 144 height 21
type input "[PERSON_NAME]"
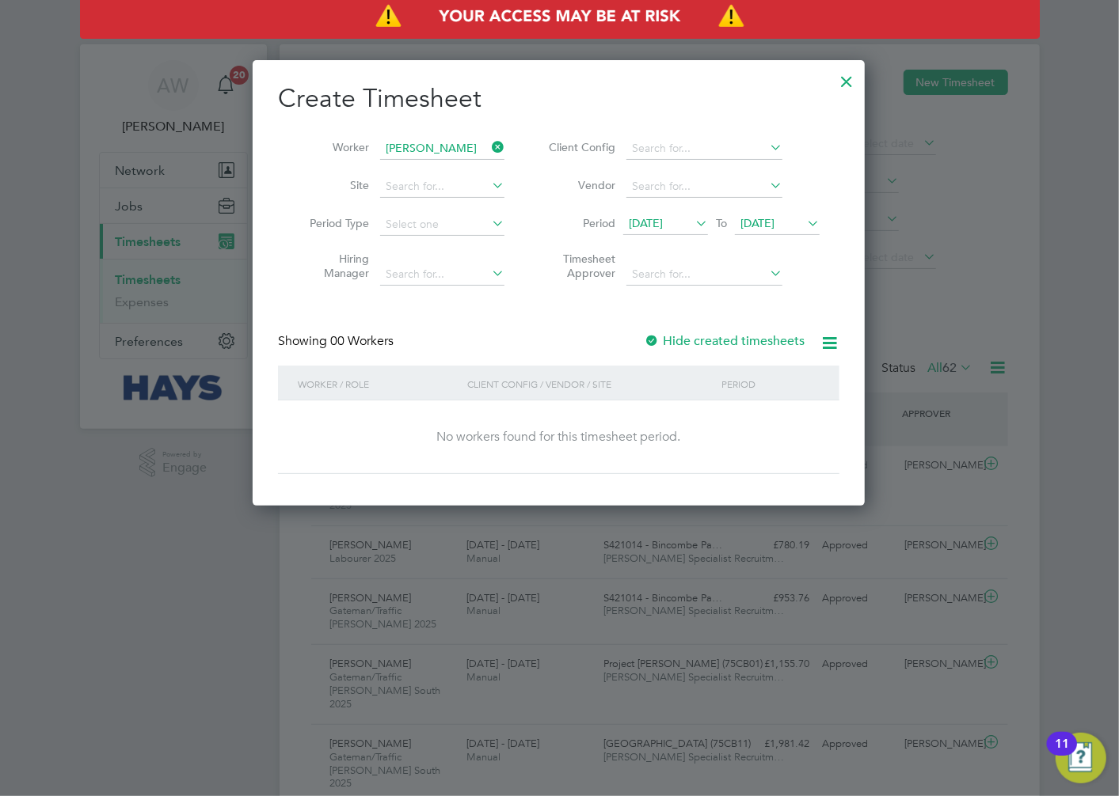
click at [652, 334] on div at bounding box center [652, 342] width 16 height 16
click at [659, 220] on span "[DATE]" at bounding box center [646, 223] width 34 height 14
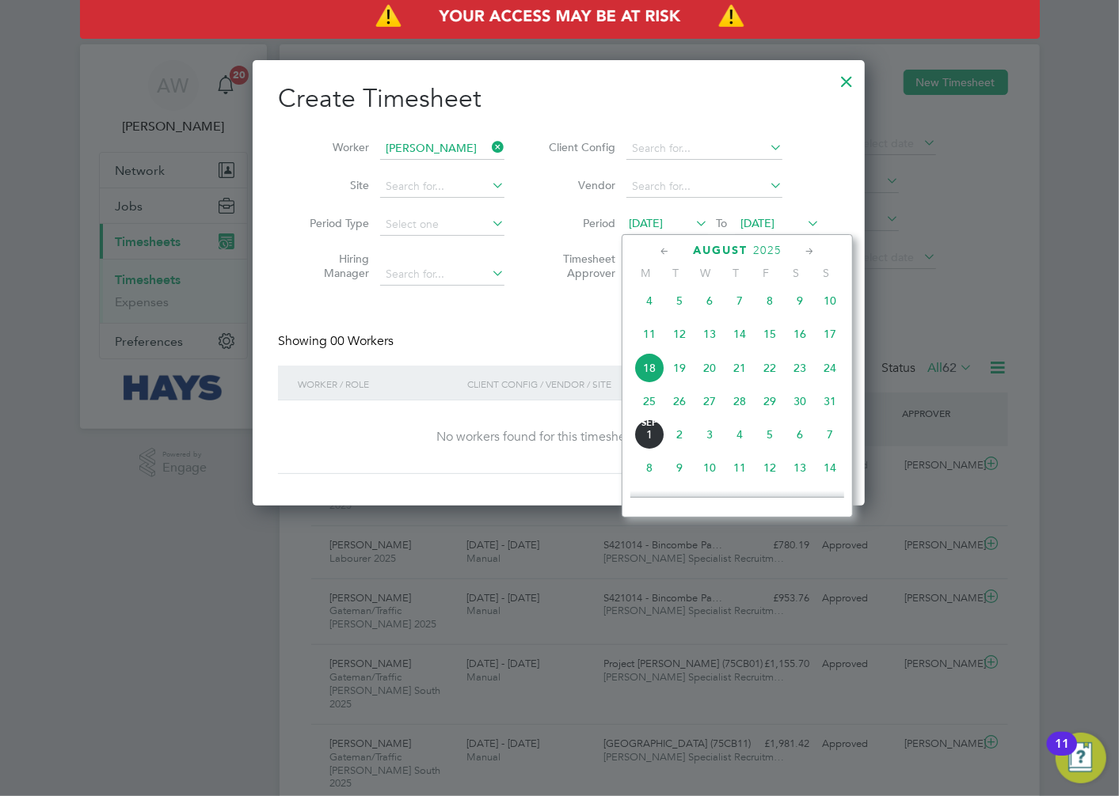
click at [771, 339] on span "15" at bounding box center [770, 334] width 30 height 30
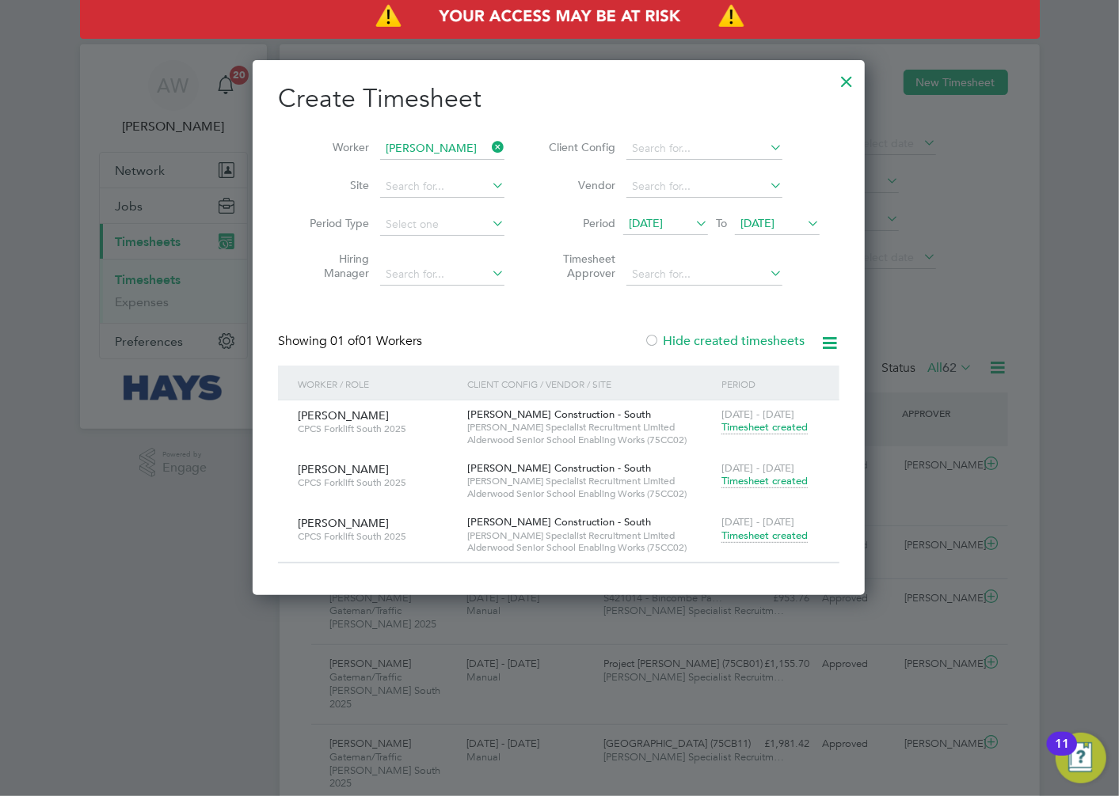
click at [780, 537] on span "Timesheet created" at bounding box center [764, 536] width 86 height 14
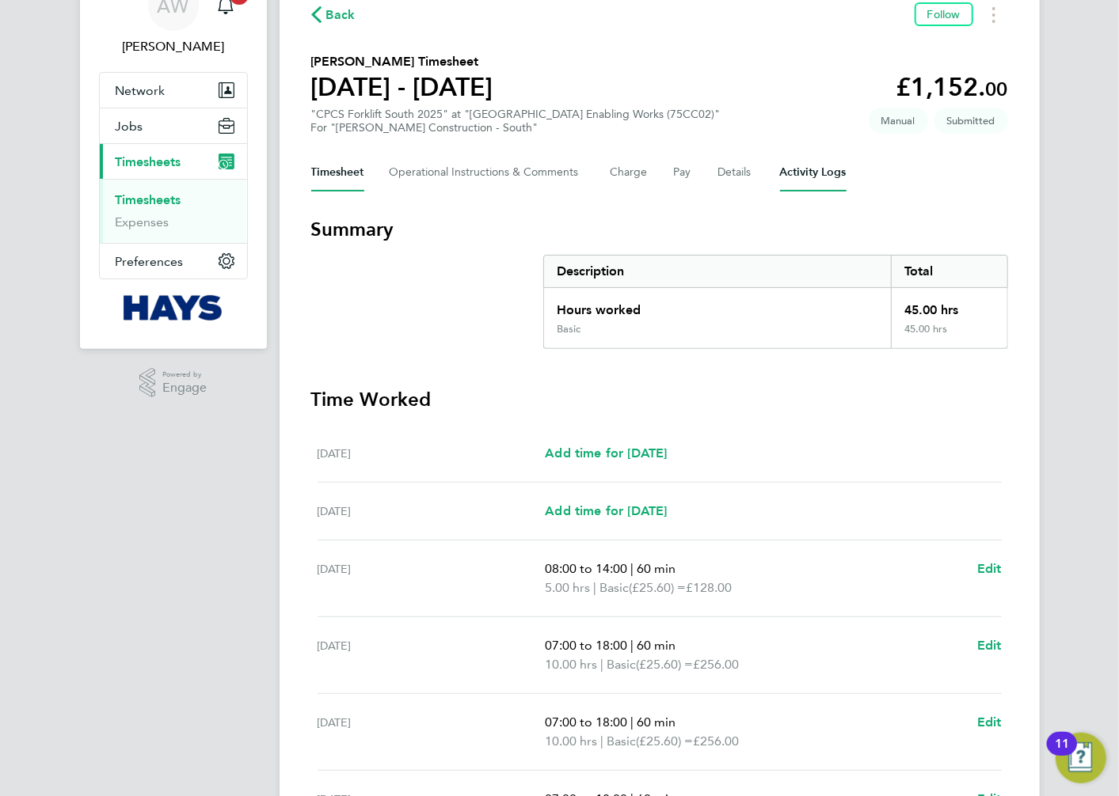
click at [781, 176] on Logs-tab "Activity Logs" at bounding box center [813, 173] width 67 height 38
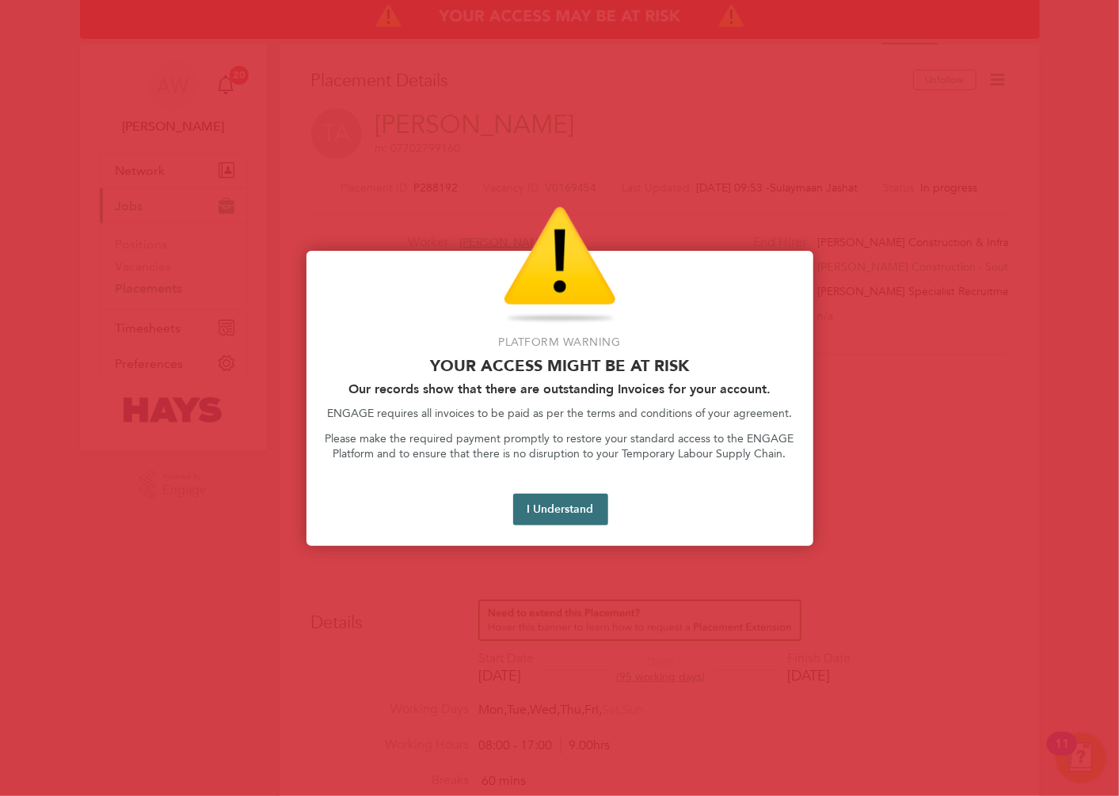
click at [580, 507] on button "I Understand" at bounding box center [560, 510] width 95 height 32
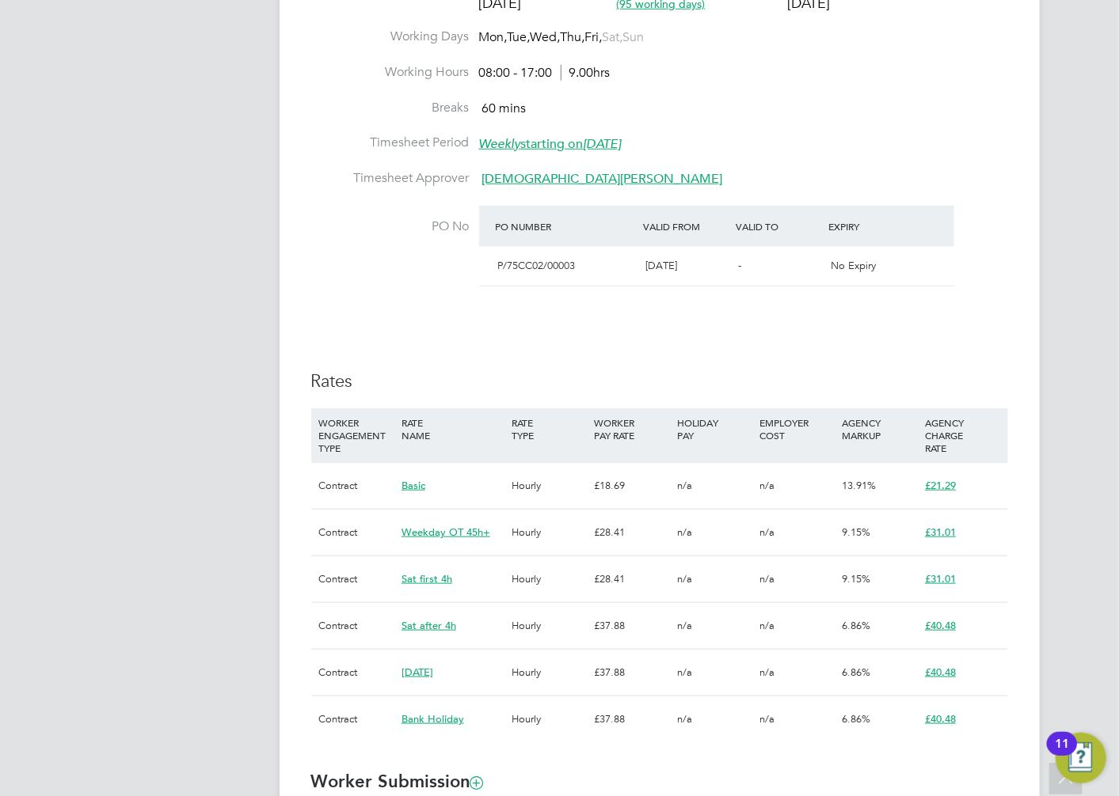
scroll to position [880, 0]
